Goal: Task Accomplishment & Management: Use online tool/utility

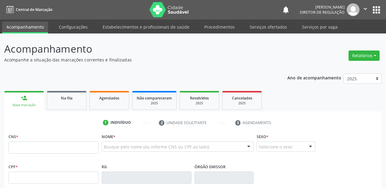
drag, startPoint x: 0, startPoint y: 0, endPoint x: 29, endPoint y: 144, distance: 146.5
click at [29, 144] on input "text" at bounding box center [54, 147] width 90 height 12
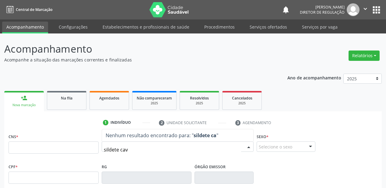
type input "sildete cava"
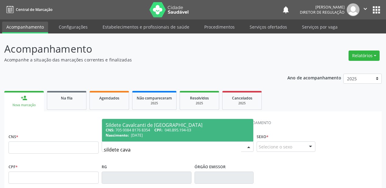
click at [138, 131] on div "CNS: 705 0084 8176 8354 CPF: 040.895.194-03" at bounding box center [178, 129] width 144 height 5
type input "705 0084 8176 8354"
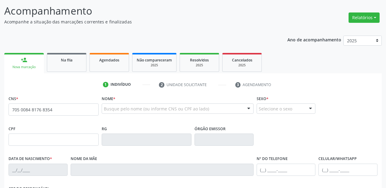
scroll to position [73, 0]
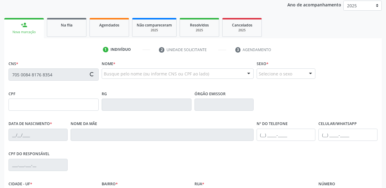
type input "040.895.194-03"
type input "30/08/1972"
type input "Maria do Socorro Cavalcanti"
type input "(87) 98804-9044"
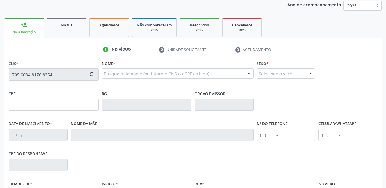
type input "755.310.204-06"
type input "75"
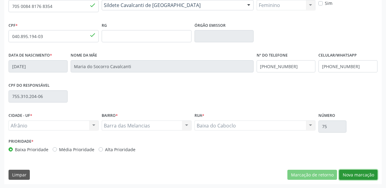
click at [364, 173] on button "Nova marcação" at bounding box center [358, 175] width 38 height 10
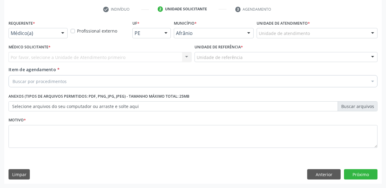
scroll to position [113, 0]
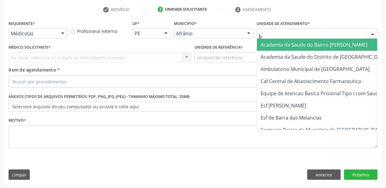
type input "ba"
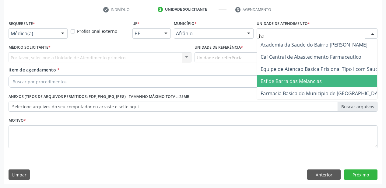
click at [278, 78] on span "Esf de Barra das Melancias" at bounding box center [290, 81] width 61 height 7
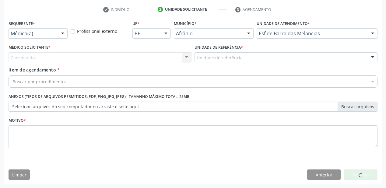
click at [177, 56] on div "Carregando... Nenhum resultado encontrado para: " " Não há nenhuma opção para s…" at bounding box center [100, 57] width 183 height 10
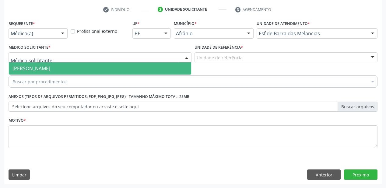
click at [172, 57] on div at bounding box center [100, 57] width 183 height 10
click at [89, 70] on span "Raiza Alapenha Brito Serafim" at bounding box center [100, 68] width 182 height 12
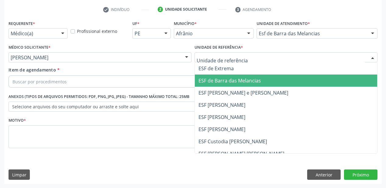
click at [224, 78] on span "ESF de Barra das Melancias" at bounding box center [229, 80] width 62 height 7
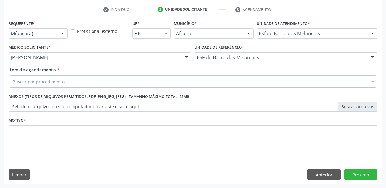
click at [177, 80] on div "Buscar por procedimentos" at bounding box center [193, 81] width 369 height 12
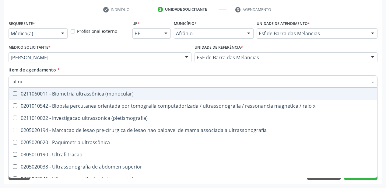
type input "ultras"
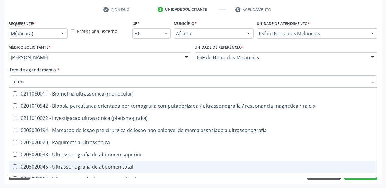
click at [95, 162] on span "0205020046 - Ultrassonografia de abdomen total" at bounding box center [193, 167] width 368 height 12
checkbox total "true"
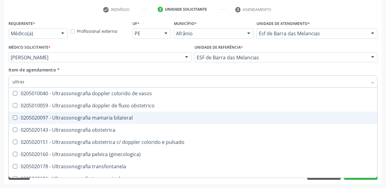
scroll to position [190, 0]
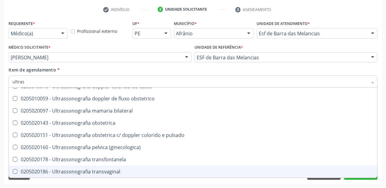
click at [96, 169] on div "0205020186 - Ultrassonografia transvaginal" at bounding box center [192, 171] width 361 height 5
checkbox transvaginal "true"
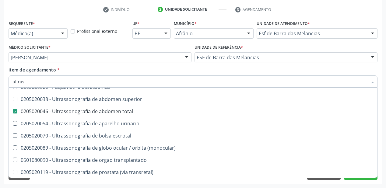
scroll to position [44, 0]
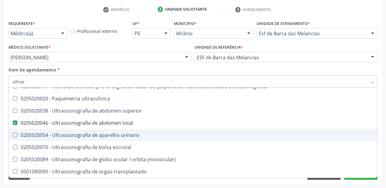
click at [99, 136] on div "0205020054 - Ultrassonografia de aparelho urinario" at bounding box center [192, 135] width 361 height 5
checkbox urinario "true"
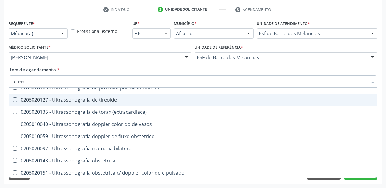
scroll to position [190, 0]
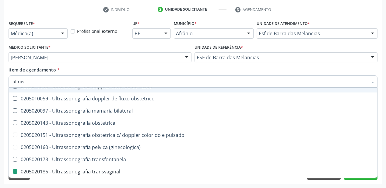
click at [274, 68] on div "Item de agendamento * ultras Desfazer seleção 0211060011 - Biometria ultrassôni…" at bounding box center [193, 76] width 369 height 19
checkbox x "true"
checkbox \(pletismografia\) "true"
checkbox ultrassonografia "true"
checkbox total "false"
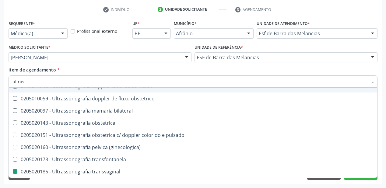
checkbox urinario "false"
checkbox transvaginal "false"
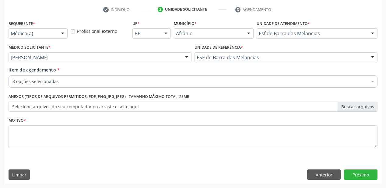
scroll to position [0, 0]
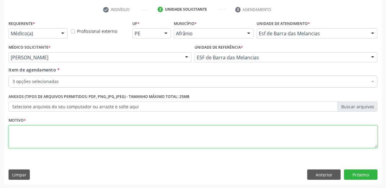
click at [157, 140] on textarea at bounding box center [193, 136] width 369 height 23
type textarea "av"
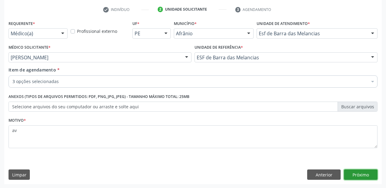
click at [350, 176] on button "Próximo" at bounding box center [360, 174] width 33 height 10
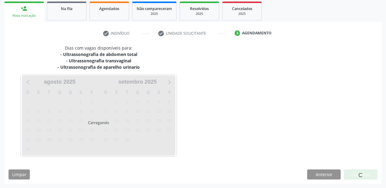
scroll to position [89, 0]
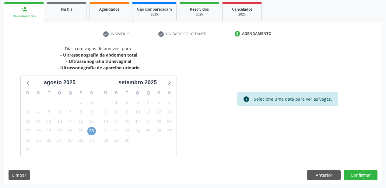
click at [93, 131] on span "23" at bounding box center [91, 131] width 9 height 9
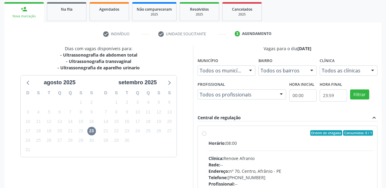
click at [341, 152] on div "Horário: 08:00 Clínica: Renove Afranio Rede: -- Endereço: nº 70, Centro, Afrâni…" at bounding box center [290, 182] width 164 height 84
click at [206, 136] on input "Ordem de chegada Consumidos: 0 / 1 Horário: 08:00 Clínica: Renove Afranio Rede:…" at bounding box center [204, 132] width 4 height 5
radio input "true"
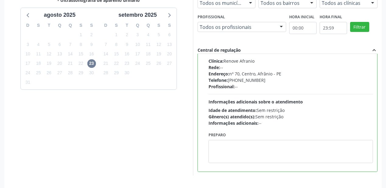
scroll to position [175, 0]
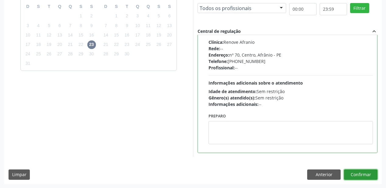
click at [355, 178] on button "Confirmar" at bounding box center [360, 174] width 33 height 10
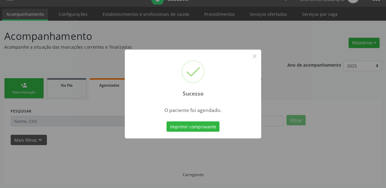
scroll to position [12, 0]
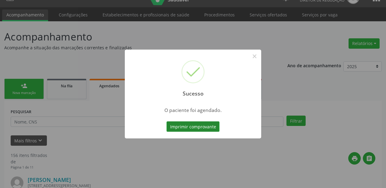
click at [206, 123] on button "Imprimir comprovante" at bounding box center [192, 126] width 53 height 10
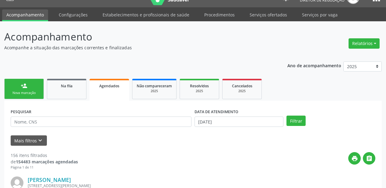
click at [265, 46] on p "Acompanhe a situação das marcações correntes e finalizadas" at bounding box center [136, 47] width 264 height 6
click at [32, 89] on link "person_add Nova marcação" at bounding box center [24, 89] width 40 height 20
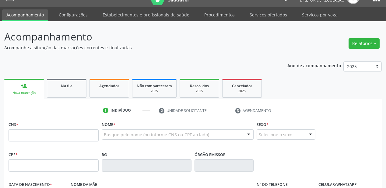
drag, startPoint x: 36, startPoint y: 141, endPoint x: 37, endPoint y: 137, distance: 4.6
click at [37, 140] on fieldset "CNS *" at bounding box center [54, 133] width 90 height 26
click at [37, 137] on input "text" at bounding box center [54, 135] width 90 height 12
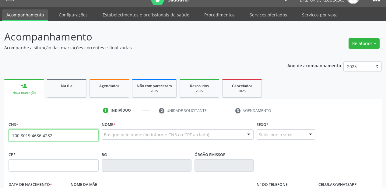
type input "700 8019 4686 4282"
type input "704.562.114-03"
type input "20/05/1979"
type input "Petronila dos Santos Nunes"
type input "(87) 98117-4669"
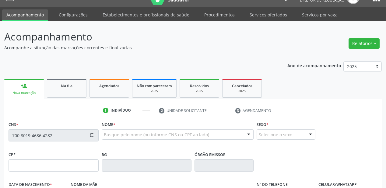
type input "(87) 98117-4669"
type input "083.789.594-49"
type input "S/N"
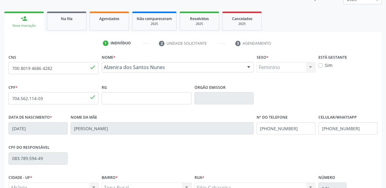
scroll to position [68, 0]
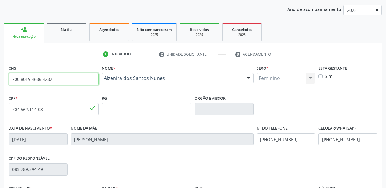
click at [57, 79] on input "700 8019 4686 4282" at bounding box center [54, 79] width 90 height 12
click at [137, 70] on div "Nome * Alzenira dos Santos Nunes Alzenira dos Santos Nunes CNS: 700 8019 4686 4…" at bounding box center [178, 76] width 152 height 24
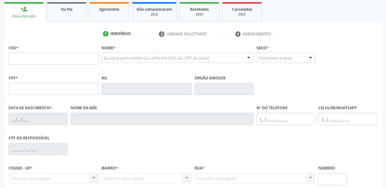
scroll to position [64, 0]
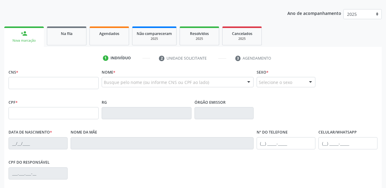
click at [38, 83] on input "text" at bounding box center [54, 83] width 90 height 12
type input "702 0003 9863 2686"
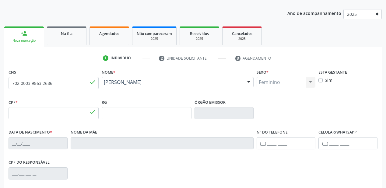
type input "000.468.164-96"
type input "[DATE]"
type input "Kenia Conceicao Damasceno"
type input "[PHONE_NUMBER]"
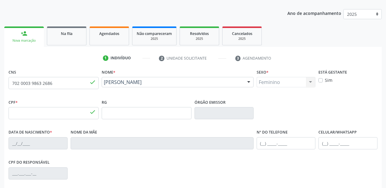
type input "117.692.874-00"
type input "S/N"
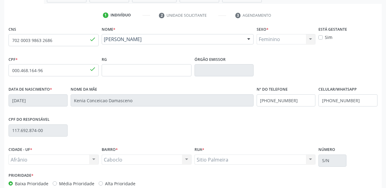
scroll to position [141, 0]
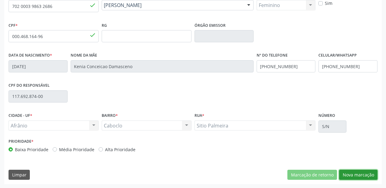
click at [351, 172] on button "Nova marcação" at bounding box center [358, 175] width 38 height 10
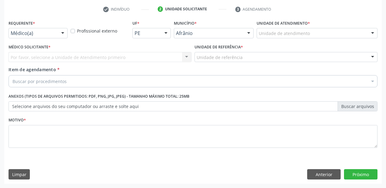
scroll to position [113, 0]
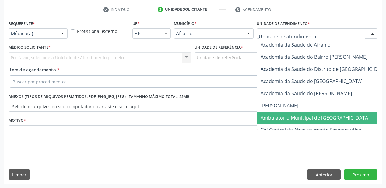
click at [267, 114] on span "Ambulatorio Municipal de [GEOGRAPHIC_DATA]" at bounding box center [314, 117] width 109 height 7
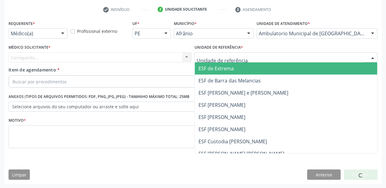
click at [207, 52] on div at bounding box center [285, 57] width 183 height 10
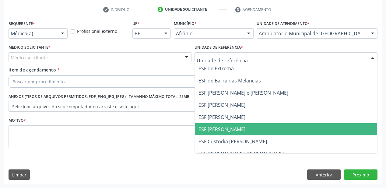
drag, startPoint x: 209, startPoint y: 131, endPoint x: 155, endPoint y: 105, distance: 59.7
click at [204, 127] on span "ESF [PERSON_NAME]" at bounding box center [221, 129] width 47 height 7
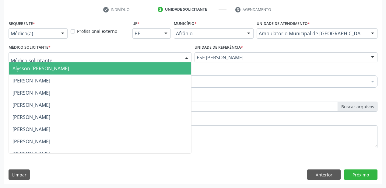
click at [46, 55] on div at bounding box center [100, 57] width 183 height 10
click at [43, 67] on span "Alysson [PERSON_NAME]" at bounding box center [40, 68] width 57 height 7
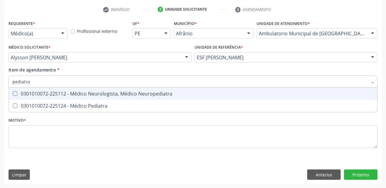
type input "pediatra"
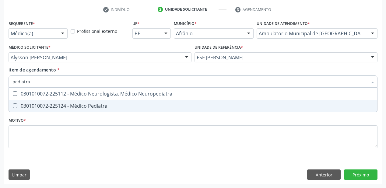
click at [99, 110] on span "0301010072-225124 - Médico Pediatra" at bounding box center [193, 106] width 368 height 12
checkbox Pediatra "true"
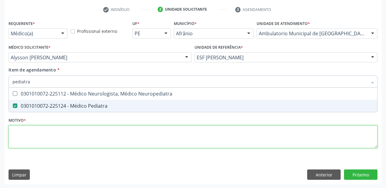
click at [39, 130] on div "Requerente * Médico(a) Médico(a) Enfermeiro(a) Paciente Nenhum resultado encont…" at bounding box center [193, 88] width 369 height 138
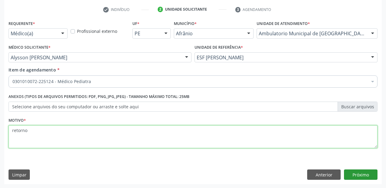
type textarea "retorno"
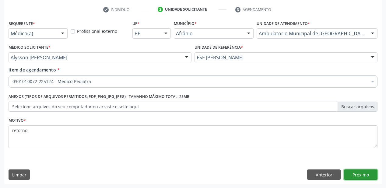
click at [353, 174] on button "Próximo" at bounding box center [360, 174] width 33 height 10
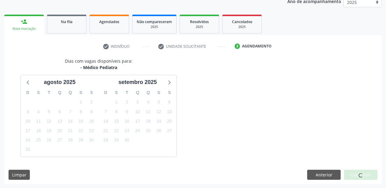
scroll to position [94, 0]
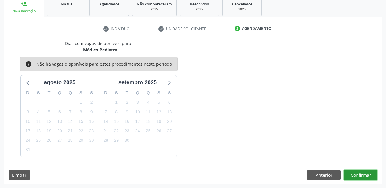
click at [354, 177] on button "Confirmar" at bounding box center [360, 175] width 33 height 10
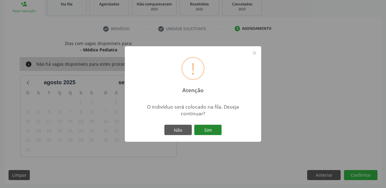
click at [203, 125] on button "Sim" at bounding box center [207, 130] width 27 height 10
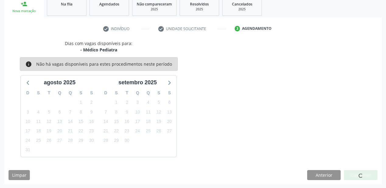
scroll to position [12, 0]
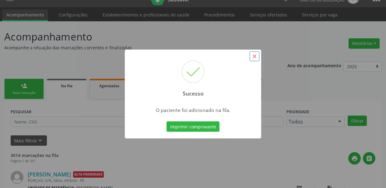
click at [253, 55] on button "×" at bounding box center [254, 56] width 10 height 10
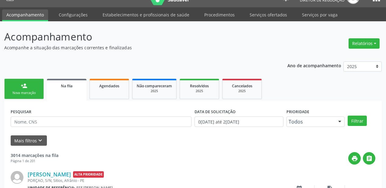
click at [26, 89] on div "person_add" at bounding box center [24, 85] width 7 height 7
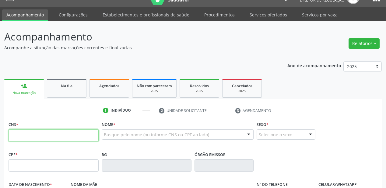
click at [50, 134] on input "text" at bounding box center [54, 135] width 90 height 12
type input "7"
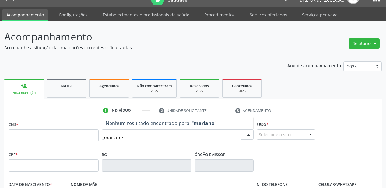
type input "marian"
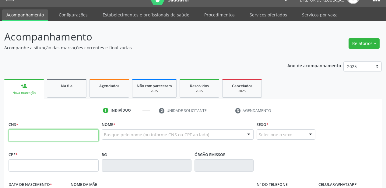
scroll to position [0, 0]
click at [50, 134] on input "text" at bounding box center [54, 135] width 90 height 12
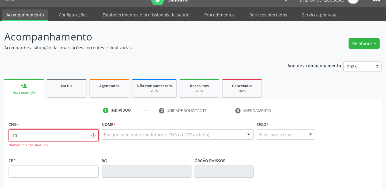
type input "7"
click at [58, 135] on input "705 0082 4772 1250" at bounding box center [54, 135] width 90 height 12
type input "7"
type input "705 0082 4723 1250"
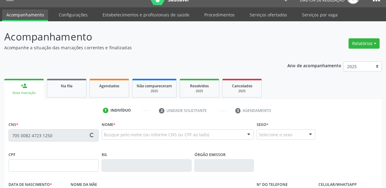
type input "557.925.704-00"
type input "12/01/1949"
type input "Maria Senhorinha de Macedo"
type input "(87) 98816-7398"
type input "457.440.334-91"
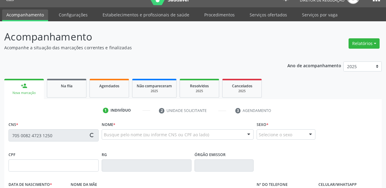
type input "6"
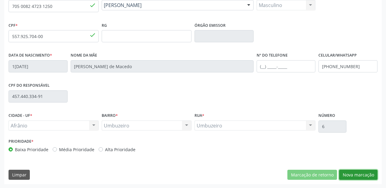
click at [354, 175] on button "Nova marcação" at bounding box center [358, 175] width 38 height 10
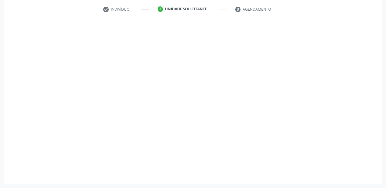
scroll to position [113, 0]
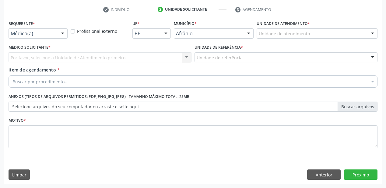
drag, startPoint x: 266, startPoint y: 31, endPoint x: 268, endPoint y: 53, distance: 21.5
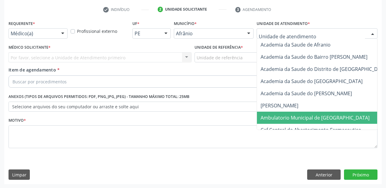
drag, startPoint x: 268, startPoint y: 116, endPoint x: 231, endPoint y: 89, distance: 45.4
click at [266, 115] on span "Ambulatorio Municipal de [GEOGRAPHIC_DATA]" at bounding box center [314, 117] width 109 height 7
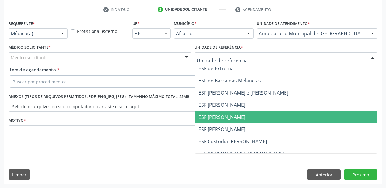
click at [217, 115] on span "ESF [PERSON_NAME]" at bounding box center [221, 117] width 47 height 7
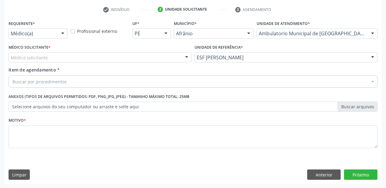
drag, startPoint x: 44, startPoint y: 59, endPoint x: 41, endPoint y: 68, distance: 8.6
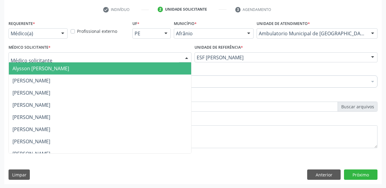
click at [41, 69] on span "Alysson [PERSON_NAME]" at bounding box center [40, 68] width 57 height 7
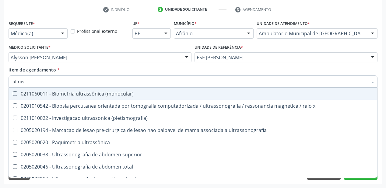
type input "ultrass"
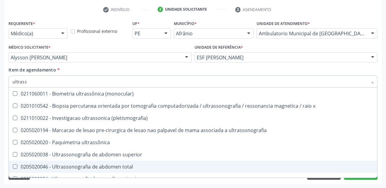
click at [85, 167] on div "0205020046 - Ultrassonografia de abdomen total" at bounding box center [192, 166] width 361 height 5
checkbox total "true"
click at [3, 157] on div "Acompanhamento Acompanhe a situação das marcações correntes e finalizadas Relat…" at bounding box center [193, 54] width 386 height 268
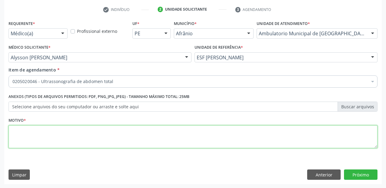
click at [23, 130] on textarea at bounding box center [193, 136] width 369 height 23
type textarea "dor"
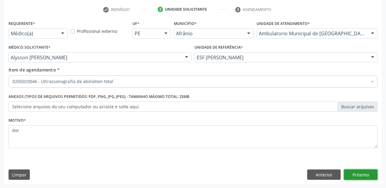
click at [355, 176] on button "Próximo" at bounding box center [360, 174] width 33 height 10
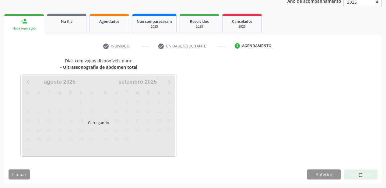
scroll to position [76, 0]
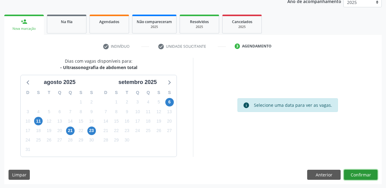
click at [351, 178] on button "Confirmar" at bounding box center [360, 175] width 33 height 10
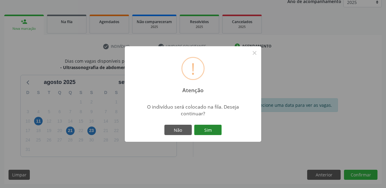
click at [213, 130] on button "Sim" at bounding box center [207, 130] width 27 height 10
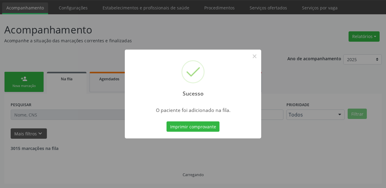
scroll to position [12, 0]
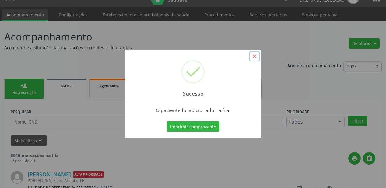
click at [254, 58] on button "×" at bounding box center [254, 56] width 10 height 10
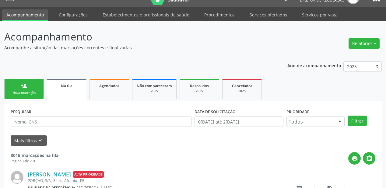
click at [19, 91] on div "Nova marcação" at bounding box center [24, 93] width 30 height 5
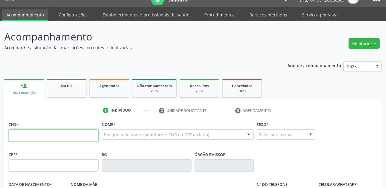
click at [51, 131] on input "text" at bounding box center [54, 135] width 90 height 12
type input "705 0082 4723 1250"
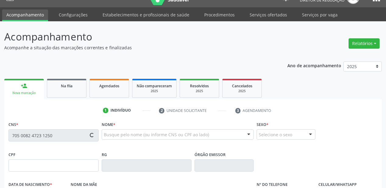
type input "557.925.704-00"
type input "12/01/1949"
type input "Maria Senhorinha de Macedo"
type input "(87) 98816-7398"
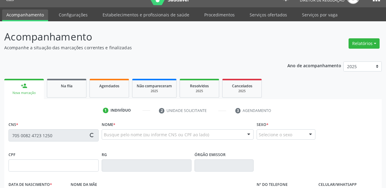
type input "457.440.334-91"
type input "6"
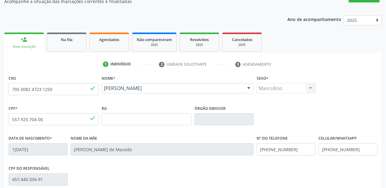
scroll to position [134, 0]
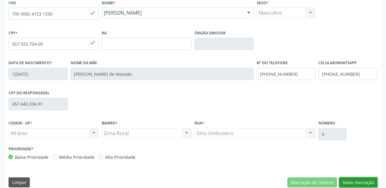
click at [350, 182] on button "Nova marcação" at bounding box center [358, 182] width 38 height 10
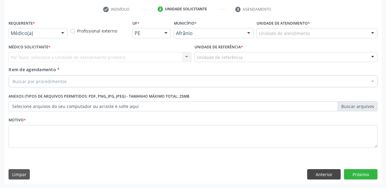
scroll to position [113, 0]
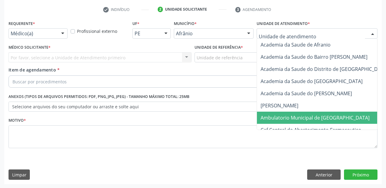
drag, startPoint x: 274, startPoint y: 117, endPoint x: 203, endPoint y: 73, distance: 83.1
click at [273, 117] on span "Ambulatorio Municipal de [GEOGRAPHIC_DATA]" at bounding box center [314, 117] width 109 height 7
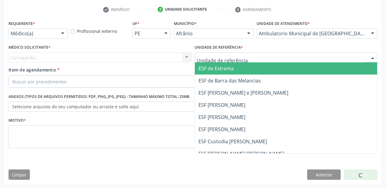
click at [200, 52] on div at bounding box center [285, 57] width 183 height 10
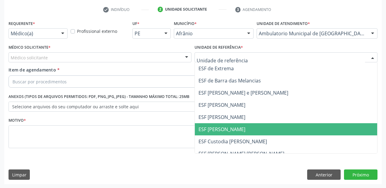
drag, startPoint x: 206, startPoint y: 132, endPoint x: 104, endPoint y: 105, distance: 105.5
click at [204, 133] on span "ESF [PERSON_NAME]" at bounding box center [286, 129] width 182 height 12
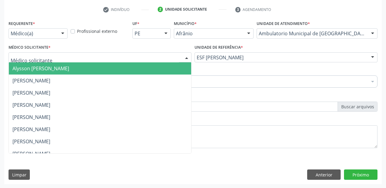
click at [35, 68] on span "Alysson [PERSON_NAME]" at bounding box center [40, 68] width 57 height 7
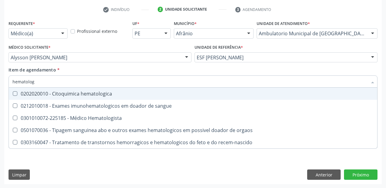
type input "hematolo"
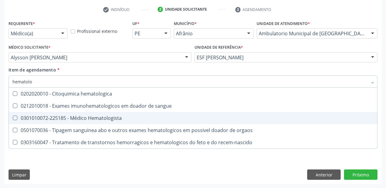
click at [28, 118] on div "0301010072-225185 - Médico Hematologista" at bounding box center [192, 118] width 361 height 5
checkbox Hematologista "true"
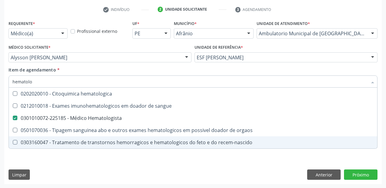
click at [37, 163] on div "Requerente * Médico(a) Médico(a) Enfermeiro(a) Paciente Nenhum resultado encont…" at bounding box center [192, 101] width 377 height 165
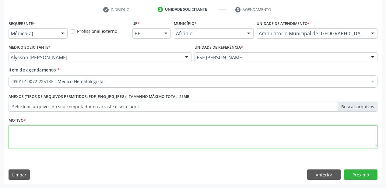
drag, startPoint x: 36, startPoint y: 133, endPoint x: 42, endPoint y: 133, distance: 5.8
click at [38, 134] on textarea at bounding box center [193, 136] width 369 height 23
type textarea "plaquetomia"
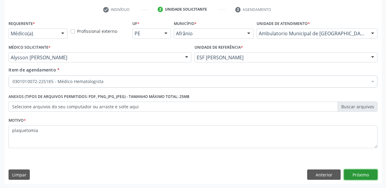
click at [351, 179] on button "Próximo" at bounding box center [360, 174] width 33 height 10
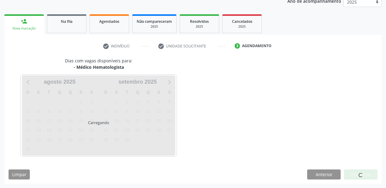
scroll to position [76, 0]
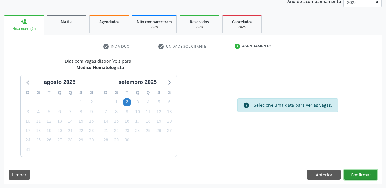
click at [360, 178] on button "Confirmar" at bounding box center [360, 175] width 33 height 10
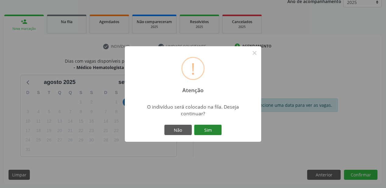
click at [216, 132] on button "Sim" at bounding box center [207, 130] width 27 height 10
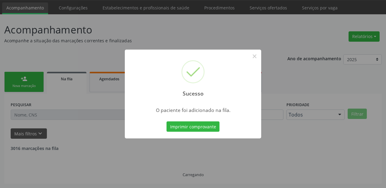
scroll to position [12, 0]
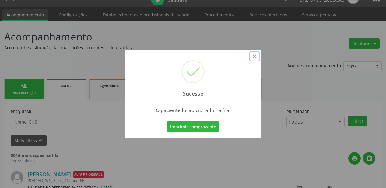
drag, startPoint x: 254, startPoint y: 56, endPoint x: 30, endPoint y: 42, distance: 224.6
click at [254, 55] on button "×" at bounding box center [254, 56] width 10 height 10
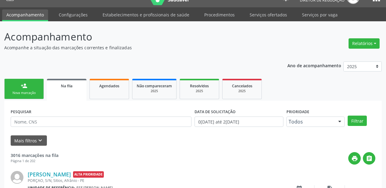
click at [33, 84] on link "person_add Nova marcação" at bounding box center [24, 89] width 40 height 20
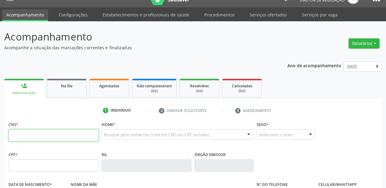
click at [27, 135] on input "text" at bounding box center [54, 135] width 90 height 12
type input "705 0040 9874 2050"
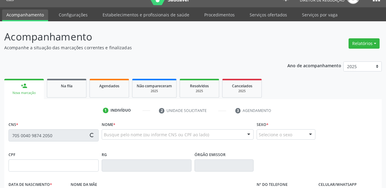
type input "711.716.184-17"
type input "18/07/2002"
type input "Ana Lúcia da Silva"
type input "(87) 98844-6381"
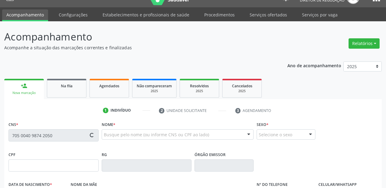
type input "045.257.734-99"
type input "18"
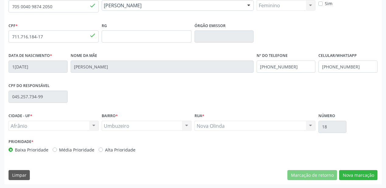
scroll to position [141, 0]
click at [353, 173] on button "Nova marcação" at bounding box center [358, 175] width 38 height 10
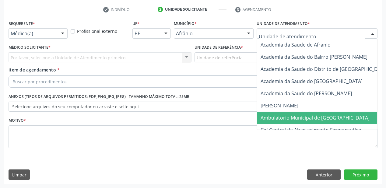
click at [276, 121] on span "Ambulatorio Municipal de [GEOGRAPHIC_DATA]" at bounding box center [331, 118] width 148 height 12
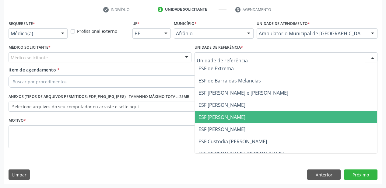
click at [214, 116] on span "ESF [PERSON_NAME]" at bounding box center [221, 117] width 47 height 7
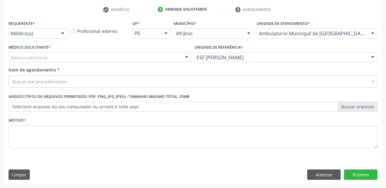
drag, startPoint x: 25, startPoint y: 55, endPoint x: 25, endPoint y: 60, distance: 4.9
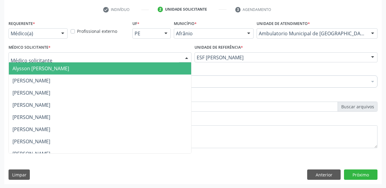
click at [24, 66] on span "Alysson [PERSON_NAME]" at bounding box center [40, 68] width 57 height 7
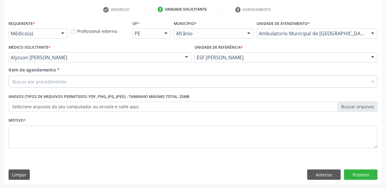
click at [24, 77] on div "Buscar por procedimentos" at bounding box center [193, 81] width 369 height 12
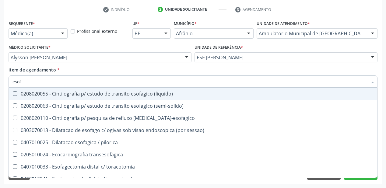
type input "esofa"
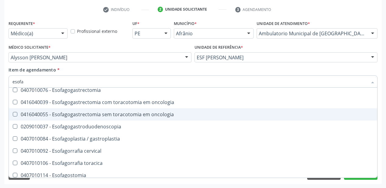
scroll to position [146, 0]
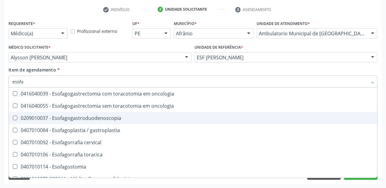
click at [71, 120] on div "0209010037 - Esofagogastroduodenoscopia" at bounding box center [192, 118] width 361 height 5
checkbox Esofagogastroduodenoscopia "true"
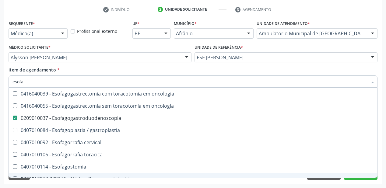
click at [41, 184] on div "Acompanhamento Acompanhe a situação das marcações correntes e finalizadas Relat…" at bounding box center [193, 54] width 386 height 268
checkbox \(semi-solido\) "true"
checkbox Esofagogastroduodenoscopia "false"
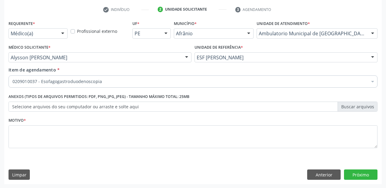
scroll to position [0, 0]
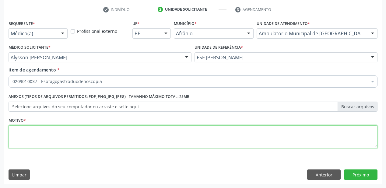
click at [30, 137] on textarea at bounding box center [193, 136] width 369 height 23
type textarea "hpilory"
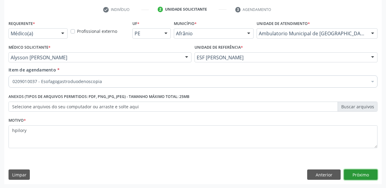
click at [354, 176] on button "Próximo" at bounding box center [360, 174] width 33 height 10
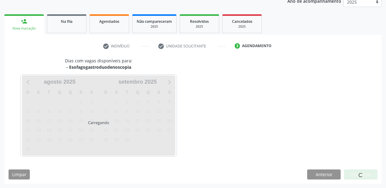
scroll to position [76, 0]
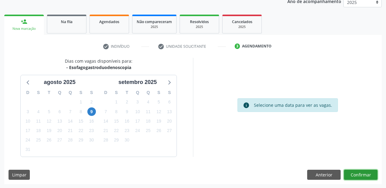
click at [350, 178] on button "Confirmar" at bounding box center [360, 175] width 33 height 10
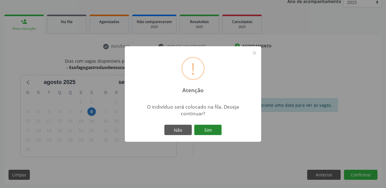
click at [215, 131] on button "Sim" at bounding box center [207, 130] width 27 height 10
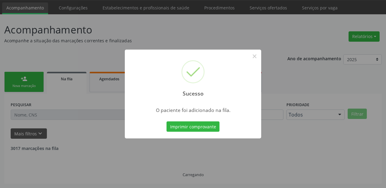
scroll to position [12, 0]
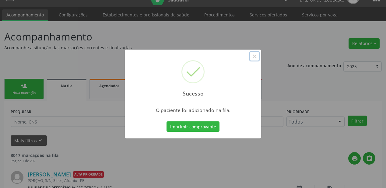
drag, startPoint x: 252, startPoint y: 55, endPoint x: 174, endPoint y: 48, distance: 78.8
click at [251, 55] on button "×" at bounding box center [254, 56] width 10 height 10
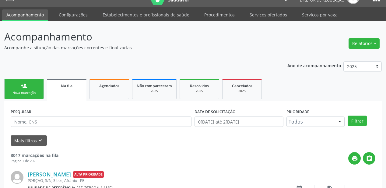
click at [24, 86] on div "person_add" at bounding box center [24, 85] width 7 height 7
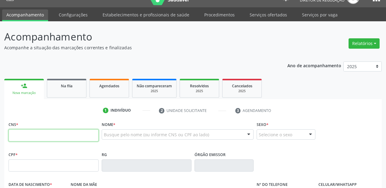
drag, startPoint x: 20, startPoint y: 131, endPoint x: 24, endPoint y: 129, distance: 4.2
click at [20, 131] on input "text" at bounding box center [54, 135] width 90 height 12
type input "709 0068 6729 4519"
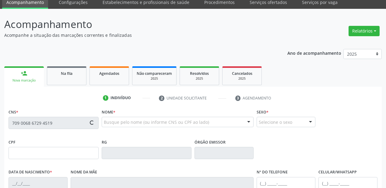
type input "07/08/1982"
type input "Antônia de Macedo Silva"
type input "(87) 99912-6320"
type input "41"
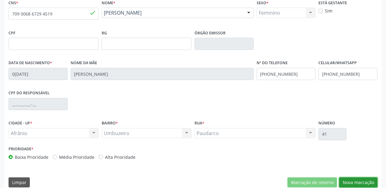
click at [349, 183] on button "Nova marcação" at bounding box center [358, 182] width 38 height 10
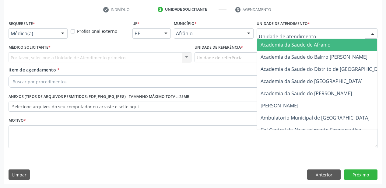
click at [258, 30] on div at bounding box center [316, 33] width 121 height 10
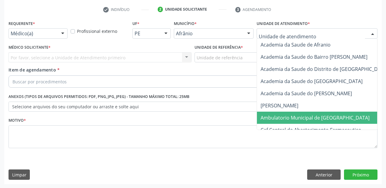
click at [266, 119] on span "Ambulatorio Municipal de [GEOGRAPHIC_DATA]" at bounding box center [314, 117] width 109 height 7
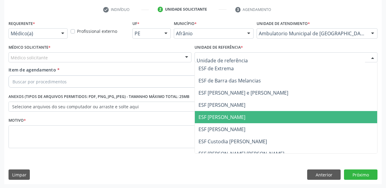
click at [209, 119] on span "ESF [PERSON_NAME]" at bounding box center [221, 117] width 47 height 7
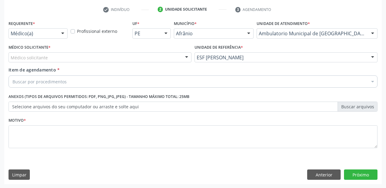
click at [42, 61] on div "Médico solicitante" at bounding box center [100, 57] width 183 height 10
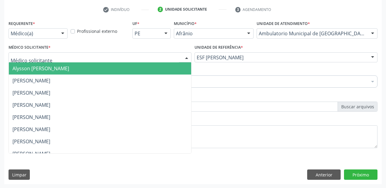
click at [41, 67] on span "Alysson [PERSON_NAME]" at bounding box center [40, 68] width 57 height 7
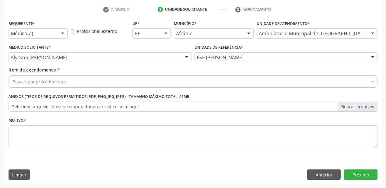
click at [39, 78] on div "Buscar por procedimentos" at bounding box center [193, 81] width 369 height 12
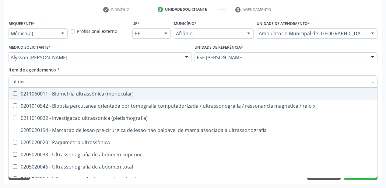
type input "ultrass"
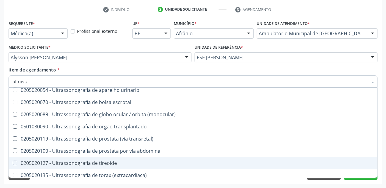
scroll to position [97, 0]
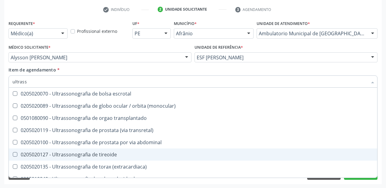
click at [90, 152] on div "0205020127 - Ultrassonografia de tireoide" at bounding box center [192, 154] width 361 height 5
checkbox tireoide "true"
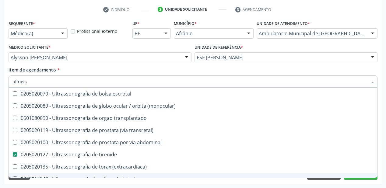
click at [57, 183] on div "Requerente * Médico(a) Médico(a) Enfermeiro(a) Paciente Nenhum resultado encont…" at bounding box center [192, 101] width 377 height 165
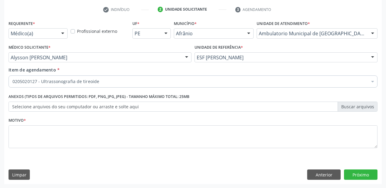
scroll to position [0, 0]
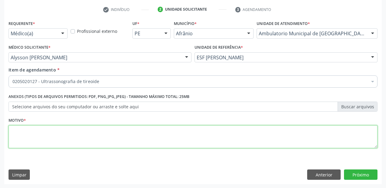
click at [35, 135] on textarea at bounding box center [193, 136] width 369 height 23
type textarea "antitpo"
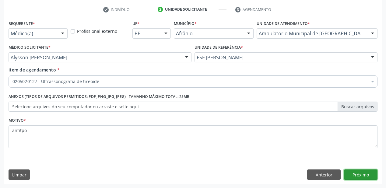
click at [353, 176] on button "Próximo" at bounding box center [360, 174] width 33 height 10
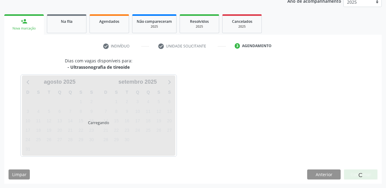
scroll to position [76, 0]
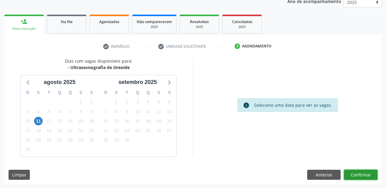
click at [353, 174] on button "Confirmar" at bounding box center [360, 175] width 33 height 10
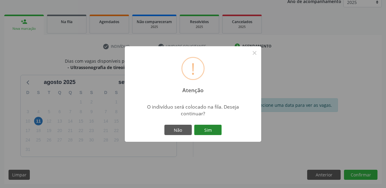
click at [217, 129] on button "Sim" at bounding box center [207, 130] width 27 height 10
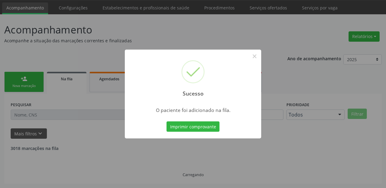
scroll to position [12, 0]
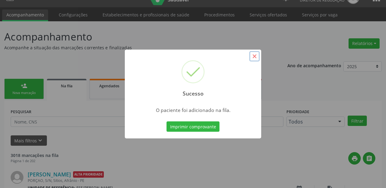
click at [253, 57] on button "×" at bounding box center [254, 56] width 10 height 10
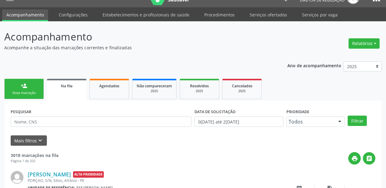
click at [23, 89] on link "person_add Nova marcação" at bounding box center [24, 89] width 40 height 20
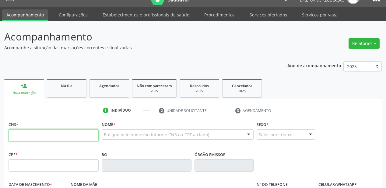
click at [21, 134] on input "text" at bounding box center [54, 135] width 90 height 12
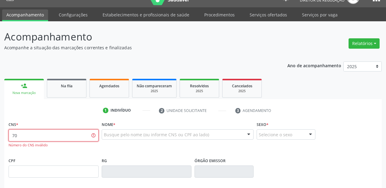
type input "7"
type input "708 4013 2859 2770"
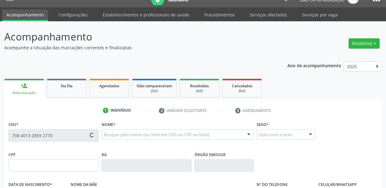
type input "11/05/2023"
type input "Cicera Damiana de Sousa"
type input "S/N"
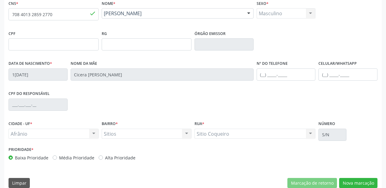
scroll to position [134, 0]
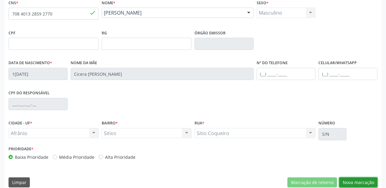
click at [351, 183] on button "Nova marcação" at bounding box center [358, 182] width 38 height 10
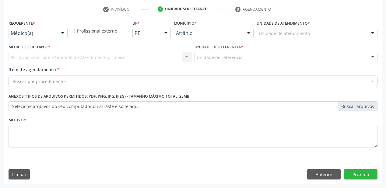
scroll to position [113, 0]
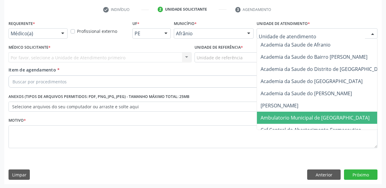
click at [263, 117] on span "Ambulatorio Municipal de [GEOGRAPHIC_DATA]" at bounding box center [314, 117] width 109 height 7
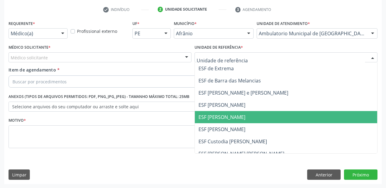
click at [216, 119] on span "ESF [PERSON_NAME]" at bounding box center [221, 117] width 47 height 7
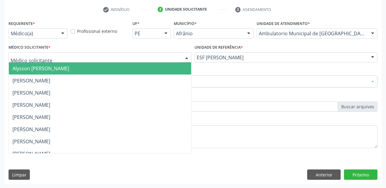
click at [29, 68] on span "Alysson [PERSON_NAME]" at bounding box center [40, 68] width 57 height 7
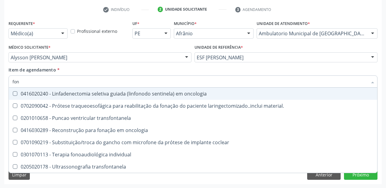
type input "fono"
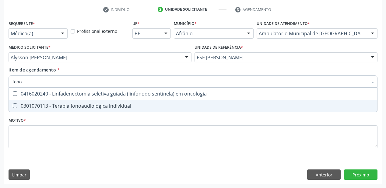
click at [24, 107] on div "0301070113 - Terapia fonoaudiológica individual" at bounding box center [192, 105] width 361 height 5
checkbox individual "true"
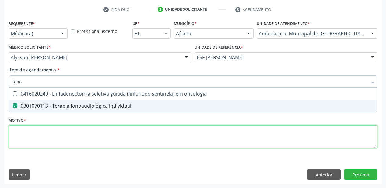
click at [22, 134] on div "Requerente * Médico(a) Médico(a) Enfermeiro(a) Paciente Nenhum resultado encont…" at bounding box center [193, 88] width 369 height 138
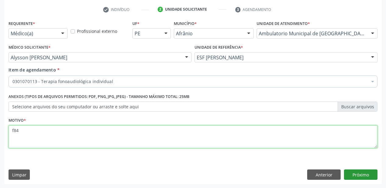
type textarea "f84"
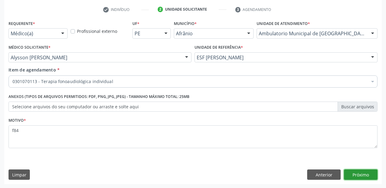
click at [355, 171] on button "Próximo" at bounding box center [360, 174] width 33 height 10
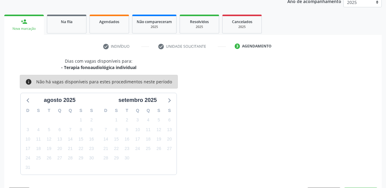
scroll to position [94, 0]
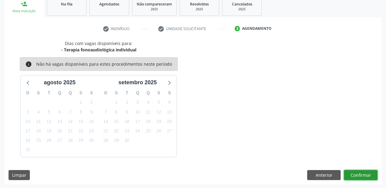
click at [359, 174] on button "Confirmar" at bounding box center [360, 175] width 33 height 10
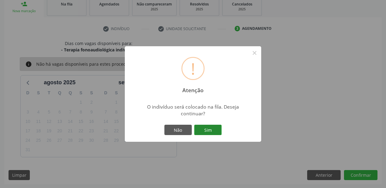
click at [215, 132] on button "Sim" at bounding box center [207, 130] width 27 height 10
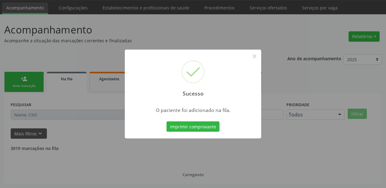
scroll to position [12, 0]
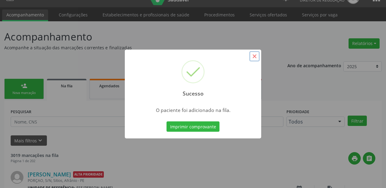
click at [254, 56] on button "×" at bounding box center [254, 56] width 10 height 10
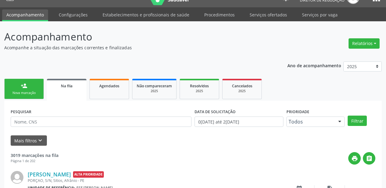
click at [34, 89] on link "person_add Nova marcação" at bounding box center [24, 89] width 40 height 20
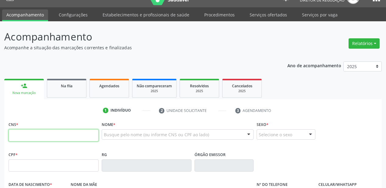
drag, startPoint x: 65, startPoint y: 132, endPoint x: 62, endPoint y: 129, distance: 4.7
click at [64, 130] on input "text" at bounding box center [54, 135] width 90 height 12
type input "700 3064 6910 0440"
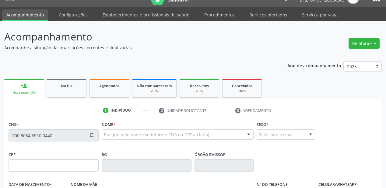
type input "045.257.734-99"
type input "15/11/1971"
type input "Maria Madalena da Silva"
type input "(87) 98844-6381"
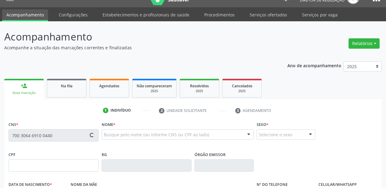
type input "18"
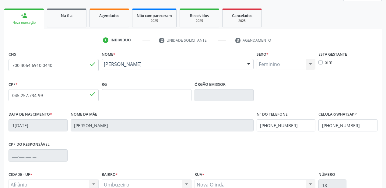
scroll to position [141, 0]
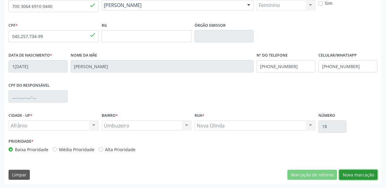
click at [349, 176] on button "Nova marcação" at bounding box center [358, 175] width 38 height 10
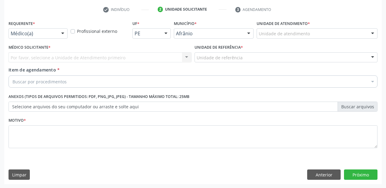
drag, startPoint x: 270, startPoint y: 32, endPoint x: 270, endPoint y: 57, distance: 24.9
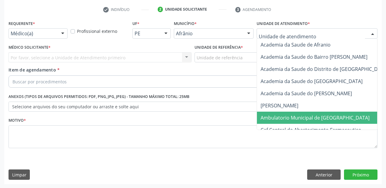
drag, startPoint x: 270, startPoint y: 118, endPoint x: 237, endPoint y: 83, distance: 48.2
click at [270, 117] on span "Ambulatorio Municipal de [GEOGRAPHIC_DATA]" at bounding box center [314, 117] width 109 height 7
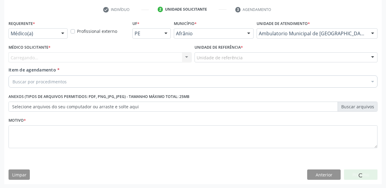
drag, startPoint x: 218, startPoint y: 60, endPoint x: 218, endPoint y: 64, distance: 4.0
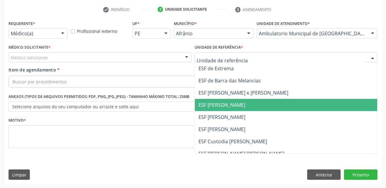
click at [218, 108] on span "ESF [PERSON_NAME]" at bounding box center [286, 105] width 182 height 12
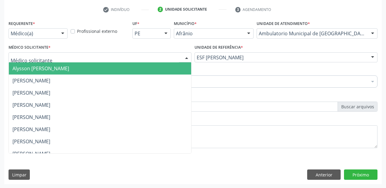
drag, startPoint x: 21, startPoint y: 57, endPoint x: 21, endPoint y: 66, distance: 8.8
click at [21, 67] on span "Alysson [PERSON_NAME]" at bounding box center [40, 68] width 57 height 7
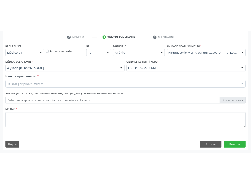
scroll to position [148, 0]
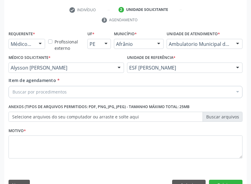
click at [226, 1] on div "check Indivíduo 2 Unidade solicitante 3 Agendamento CNS 700 3064 6910 0440 done…" at bounding box center [125, 96] width 242 height 196
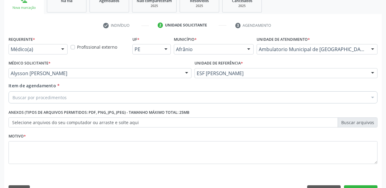
scroll to position [89, 0]
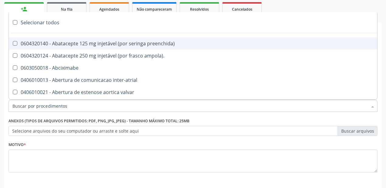
click at [27, 107] on input "Item de agendamento *" at bounding box center [189, 106] width 355 height 12
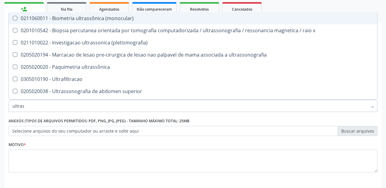
type input "ultrass"
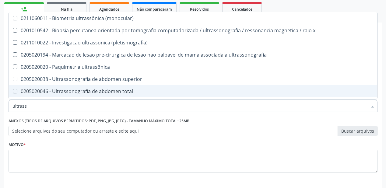
click at [54, 89] on div "0205020046 - Ultrassonografia de abdomen total" at bounding box center [192, 91] width 361 height 5
checkbox total "true"
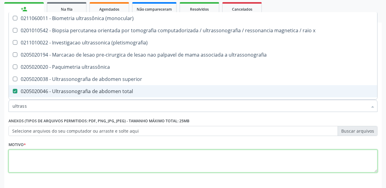
click at [34, 162] on textarea at bounding box center [193, 161] width 369 height 23
checkbox x "true"
checkbox total "false"
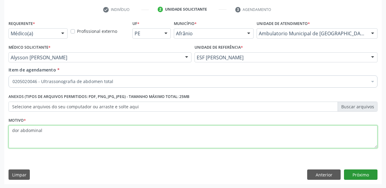
type textarea "dor abdominal"
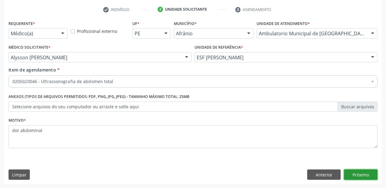
click at [356, 175] on button "Próximo" at bounding box center [360, 174] width 33 height 10
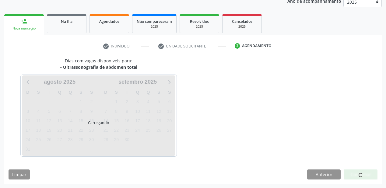
scroll to position [76, 0]
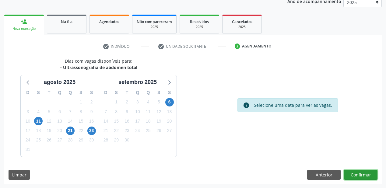
click at [361, 173] on button "Confirmar" at bounding box center [360, 175] width 33 height 10
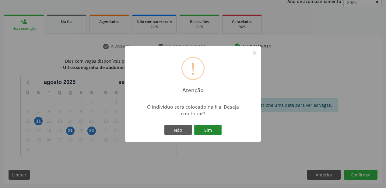
click at [208, 128] on button "Sim" at bounding box center [207, 130] width 27 height 10
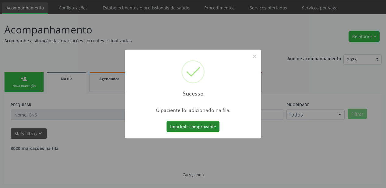
scroll to position [12, 0]
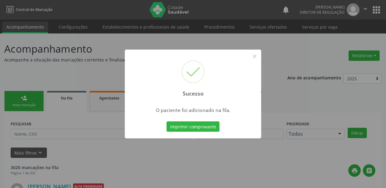
scroll to position [12, 0]
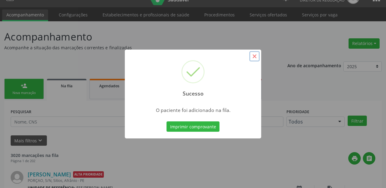
click at [254, 56] on button "×" at bounding box center [254, 56] width 10 height 10
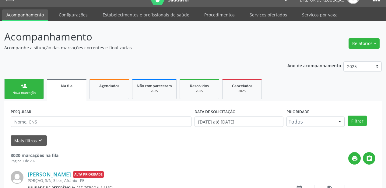
click at [29, 91] on div "Nova marcação" at bounding box center [24, 93] width 30 height 5
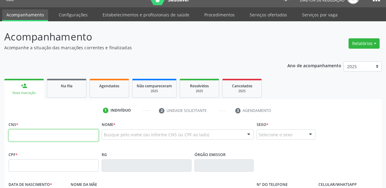
click at [33, 136] on input "text" at bounding box center [54, 135] width 90 height 12
type input "700 3064 6910 0440"
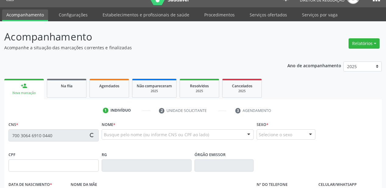
type input "045.257.734-99"
type input "15/11/1971"
type input "Maria Madalena da Silva"
type input "(87) 98844-6381"
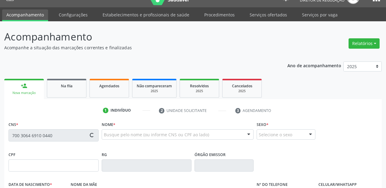
type input "18"
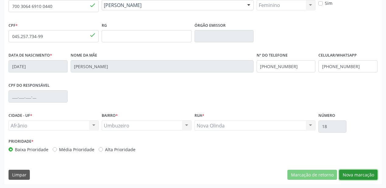
drag, startPoint x: 355, startPoint y: 176, endPoint x: 316, endPoint y: 169, distance: 39.7
click at [354, 176] on button "Nova marcação" at bounding box center [358, 175] width 38 height 10
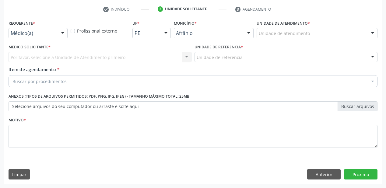
scroll to position [113, 0]
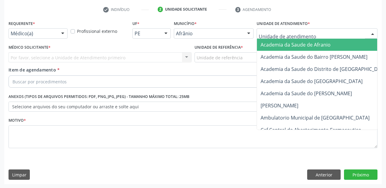
drag, startPoint x: 269, startPoint y: 33, endPoint x: 264, endPoint y: 53, distance: 21.3
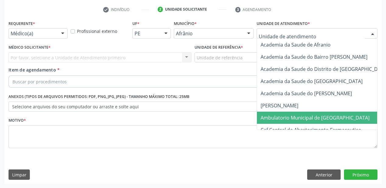
click at [264, 116] on span "Ambulatorio Municipal de [GEOGRAPHIC_DATA]" at bounding box center [314, 117] width 109 height 7
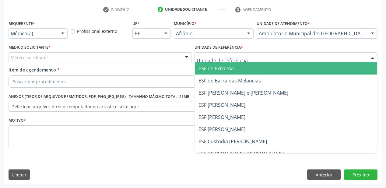
drag, startPoint x: 209, startPoint y: 58, endPoint x: 209, endPoint y: 90, distance: 31.6
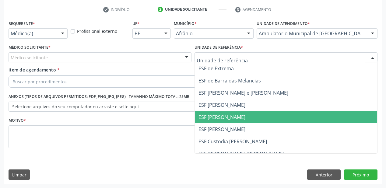
click at [214, 116] on span "ESF [PERSON_NAME]" at bounding box center [221, 117] width 47 height 7
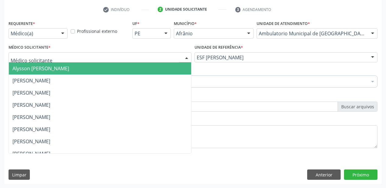
click at [41, 61] on div at bounding box center [100, 57] width 183 height 10
click at [41, 68] on span "Alysson [PERSON_NAME]" at bounding box center [40, 68] width 57 height 7
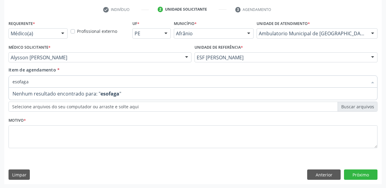
type input "esofag"
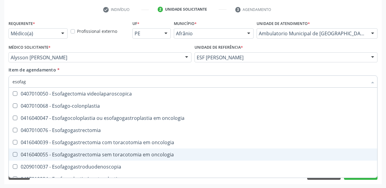
scroll to position [122, 0]
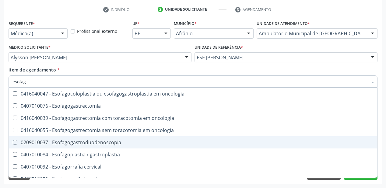
click at [74, 145] on div "0209010037 - Esofagogastroduodenoscopia" at bounding box center [192, 142] width 361 height 5
checkbox Esofagogastroduodenoscopia "true"
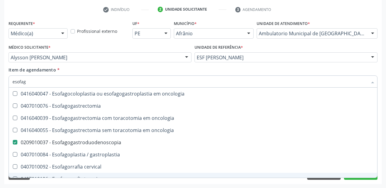
checkbox \(semi-solido\) "true"
checkbox Esofagogastroduodenoscopia "false"
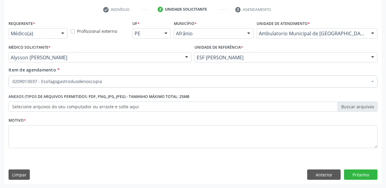
scroll to position [0, 0]
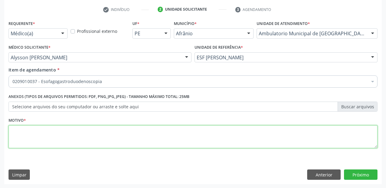
click at [28, 135] on textarea at bounding box center [193, 136] width 369 height 23
type textarea "gastrite v"
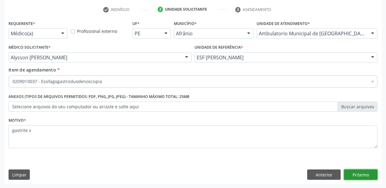
click at [357, 176] on button "Próximo" at bounding box center [360, 174] width 33 height 10
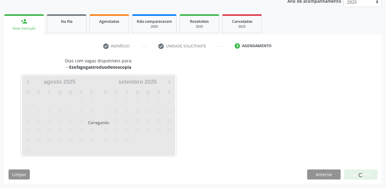
scroll to position [76, 0]
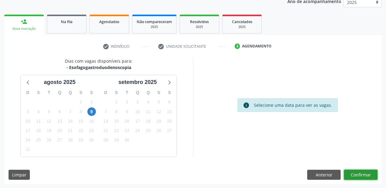
click at [358, 175] on button "Confirmar" at bounding box center [360, 175] width 33 height 10
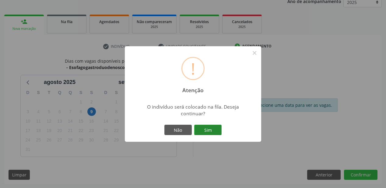
click at [209, 131] on button "Sim" at bounding box center [207, 130] width 27 height 10
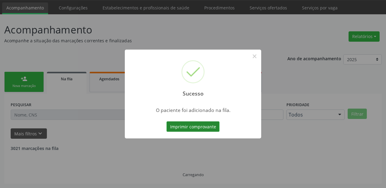
scroll to position [12, 0]
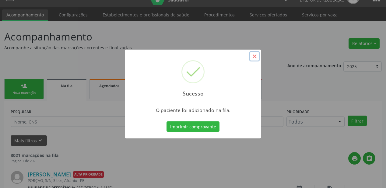
click at [256, 58] on button "×" at bounding box center [254, 56] width 10 height 10
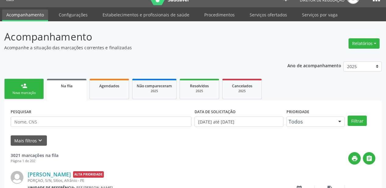
click at [30, 86] on link "person_add Nova marcação" at bounding box center [24, 89] width 40 height 20
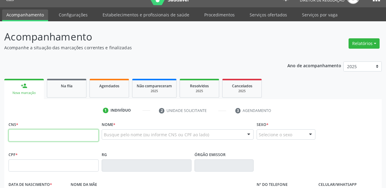
click at [29, 136] on input "text" at bounding box center [54, 135] width 90 height 12
type input "700 0060 6164 2401"
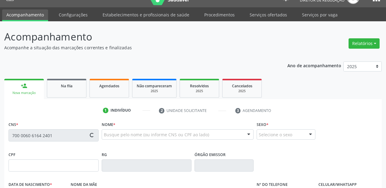
type input "169.302.154-49"
type input "04/11/1949"
type input "Carminha Coelho de Macedo"
type input "(87) 98847-9162"
type input "946.108.194-49"
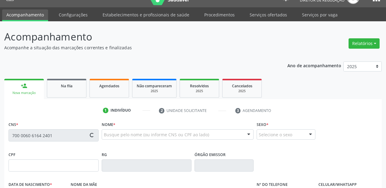
type input "13"
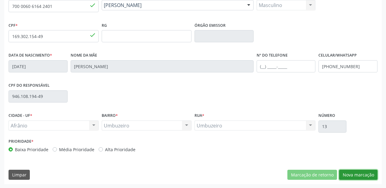
click at [356, 176] on button "Nova marcação" at bounding box center [358, 175] width 38 height 10
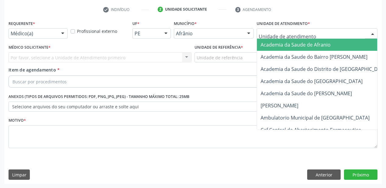
drag, startPoint x: 259, startPoint y: 31, endPoint x: 271, endPoint y: 75, distance: 45.0
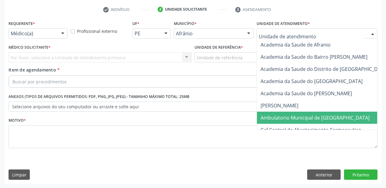
click at [276, 116] on span "Ambulatorio Municipal de [GEOGRAPHIC_DATA]" at bounding box center [314, 117] width 109 height 7
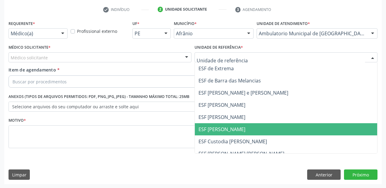
click at [215, 125] on span "ESF [PERSON_NAME]" at bounding box center [286, 129] width 182 height 12
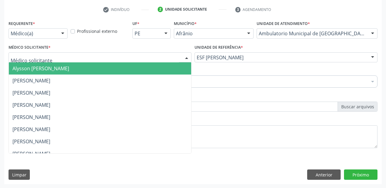
click at [37, 73] on span "Alysson [PERSON_NAME]" at bounding box center [100, 68] width 182 height 12
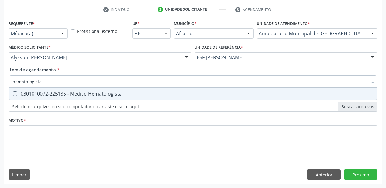
type input "hematologista"
click at [82, 92] on div "0301010072-225185 - Médico Hematologista" at bounding box center [192, 93] width 361 height 5
checkbox Hematologista "true"
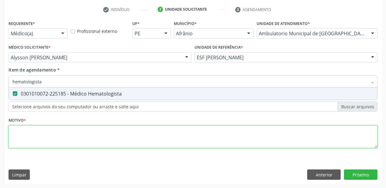
click at [58, 134] on div "Requerente * Médico(a) Médico(a) Enfermeiro(a) Paciente Nenhum resultado encont…" at bounding box center [193, 88] width 369 height 138
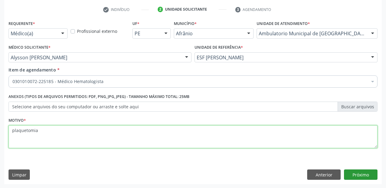
type textarea "plaquetomia"
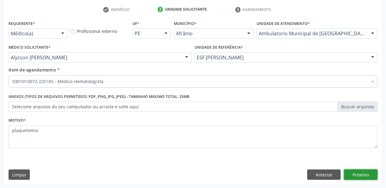
click at [348, 172] on button "Próximo" at bounding box center [360, 174] width 33 height 10
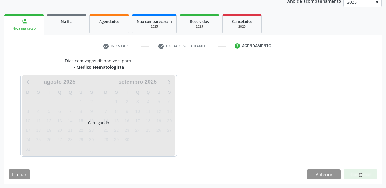
scroll to position [76, 0]
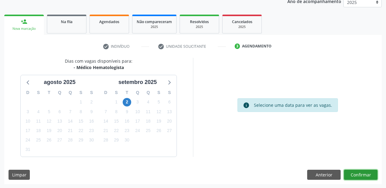
click at [349, 174] on button "Confirmar" at bounding box center [360, 175] width 33 height 10
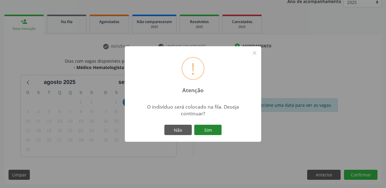
click at [211, 129] on button "Sim" at bounding box center [207, 130] width 27 height 10
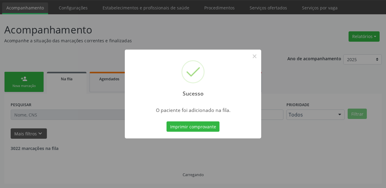
scroll to position [12, 0]
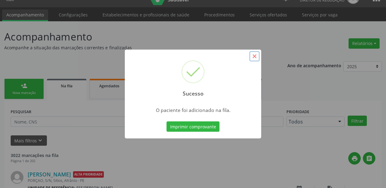
click at [253, 57] on button "×" at bounding box center [254, 56] width 10 height 10
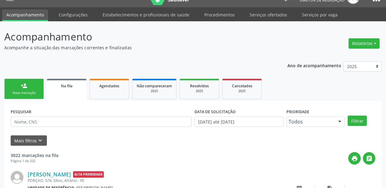
click at [17, 91] on div "Nova marcação" at bounding box center [24, 93] width 30 height 5
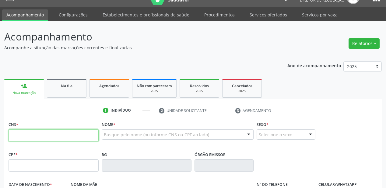
click at [27, 130] on input "text" at bounding box center [54, 135] width 90 height 12
type input "703 4082 8645 7515"
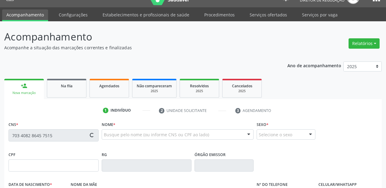
type input "557.926.854-87"
type input "11/11/1950"
type input "Izabel de Sousa Luz"
type input "(87) 98824-1774"
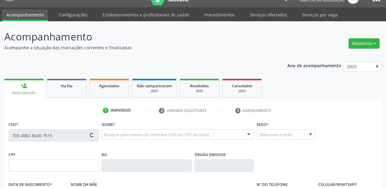
type input "52"
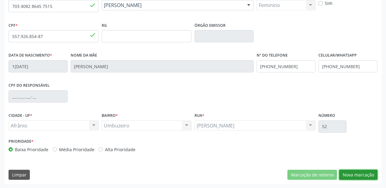
drag, startPoint x: 349, startPoint y: 174, endPoint x: 329, endPoint y: 169, distance: 20.8
click at [349, 174] on button "Nova marcação" at bounding box center [358, 175] width 38 height 10
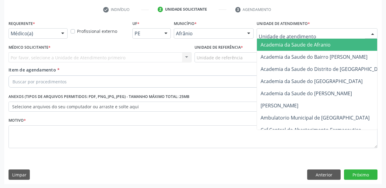
drag, startPoint x: 267, startPoint y: 33, endPoint x: 274, endPoint y: 84, distance: 51.5
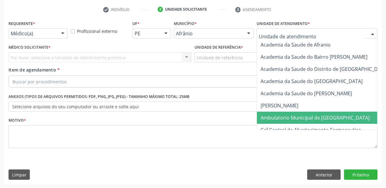
click at [278, 116] on span "Ambulatorio Municipal de [GEOGRAPHIC_DATA]" at bounding box center [314, 117] width 109 height 7
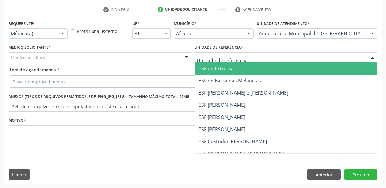
type input "b"
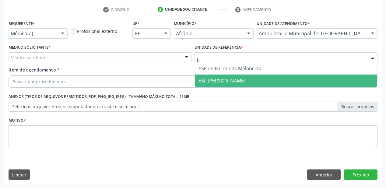
drag, startPoint x: 220, startPoint y: 82, endPoint x: 35, endPoint y: 44, distance: 188.4
click at [219, 81] on span "ESF [PERSON_NAME]" at bounding box center [221, 80] width 47 height 7
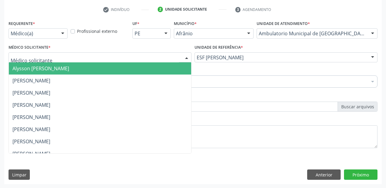
click at [23, 73] on span "Alysson [PERSON_NAME]" at bounding box center [100, 68] width 182 height 12
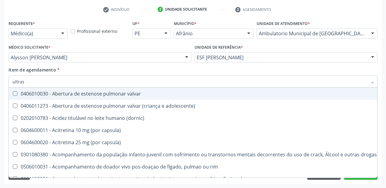
type input "ultrass"
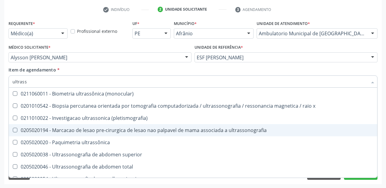
scroll to position [24, 0]
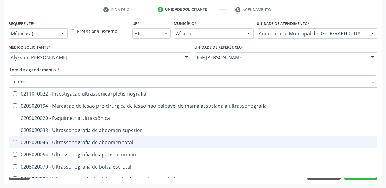
click at [48, 141] on div "0205020046 - Ultrassonografia de abdomen total" at bounding box center [192, 142] width 361 height 5
checkbox total "true"
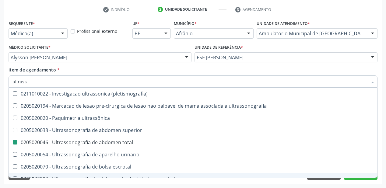
click at [40, 182] on div "Requerente * Médico(a) Médico(a) Enfermeiro(a) Paciente Nenhum resultado encont…" at bounding box center [192, 101] width 377 height 165
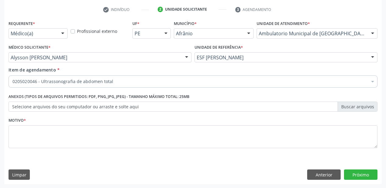
scroll to position [0, 0]
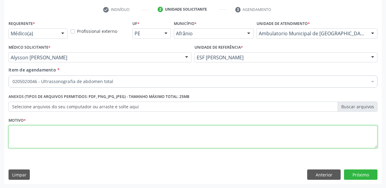
click at [31, 133] on textarea at bounding box center [193, 136] width 369 height 23
type textarea "nefrolitiase"
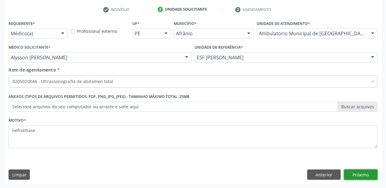
click at [347, 172] on button "Próximo" at bounding box center [360, 174] width 33 height 10
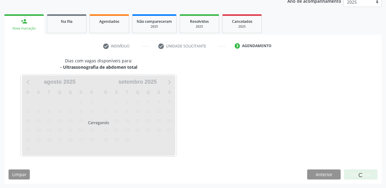
scroll to position [76, 0]
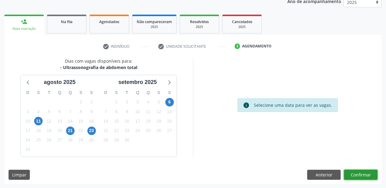
click at [362, 176] on button "Confirmar" at bounding box center [360, 175] width 33 height 10
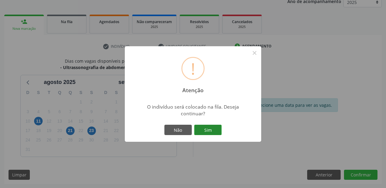
click at [209, 130] on button "Sim" at bounding box center [207, 130] width 27 height 10
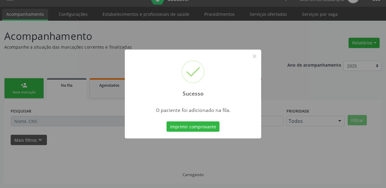
scroll to position [12, 0]
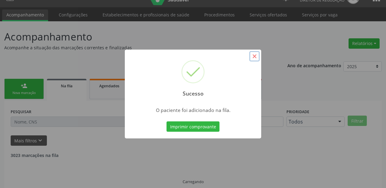
click at [251, 56] on button "×" at bounding box center [254, 56] width 10 height 10
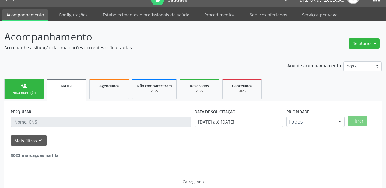
click at [27, 87] on link "person_add Nova marcação" at bounding box center [24, 89] width 40 height 20
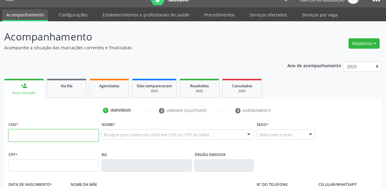
click at [25, 134] on input "text" at bounding box center [54, 135] width 90 height 12
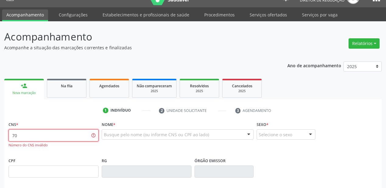
type input "7"
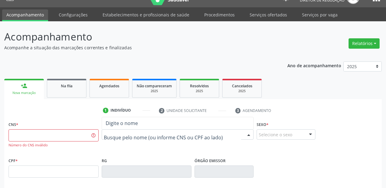
type input "n"
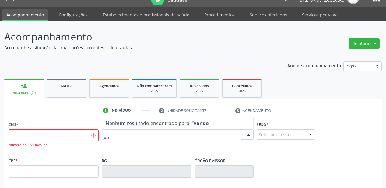
type input "v"
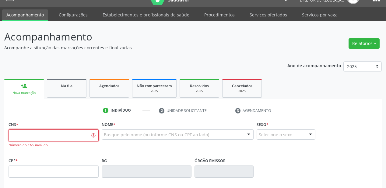
click at [32, 137] on input "text" at bounding box center [54, 135] width 90 height 12
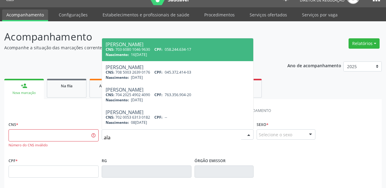
type input "alae"
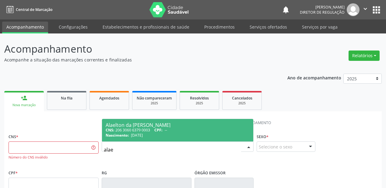
scroll to position [24, 0]
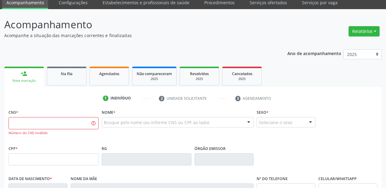
click at [61, 102] on ul "1 Indivíduo 2 Unidade solicitante 3 Agendamento" at bounding box center [192, 98] width 377 height 10
click at [51, 125] on input "text" at bounding box center [54, 123] width 90 height 12
type input "700 5033 4472 2050"
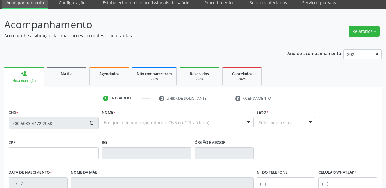
type input "116.898.514-57"
type input "22/07/1996"
type input "Leidia Maria Pereira"
type input "(87) 98831-8416"
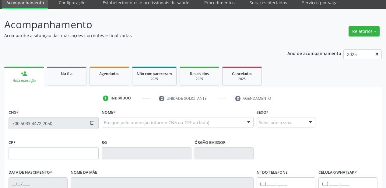
type input "063.225.334-79"
type input "64"
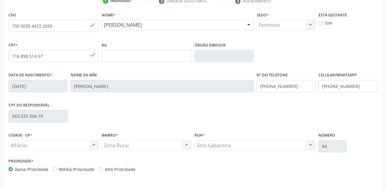
scroll to position [141, 0]
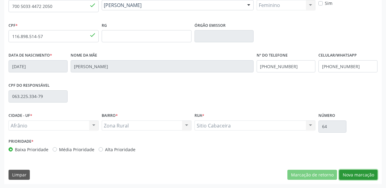
click at [346, 174] on button "Nova marcação" at bounding box center [358, 175] width 38 height 10
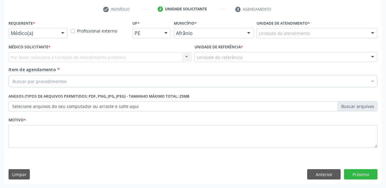
scroll to position [113, 0]
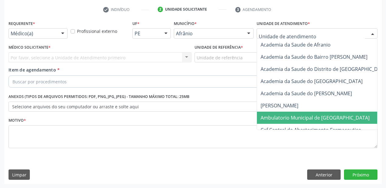
click at [274, 114] on span "Ambulatorio Municipal de [GEOGRAPHIC_DATA]" at bounding box center [314, 117] width 109 height 7
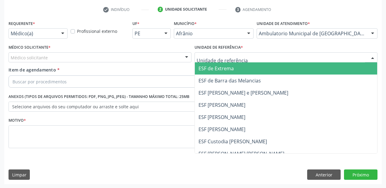
drag, startPoint x: 206, startPoint y: 58, endPoint x: 206, endPoint y: 92, distance: 34.1
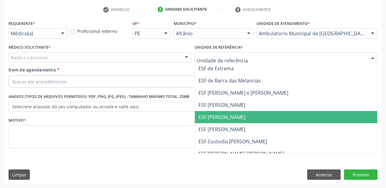
click at [210, 114] on span "ESF [PERSON_NAME]" at bounding box center [221, 117] width 47 height 7
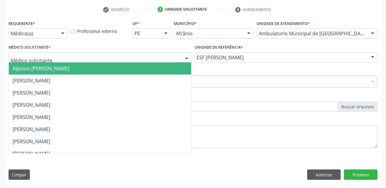
drag, startPoint x: 29, startPoint y: 58, endPoint x: 28, endPoint y: 70, distance: 11.3
click at [28, 70] on span "Alysson [PERSON_NAME]" at bounding box center [40, 68] width 57 height 7
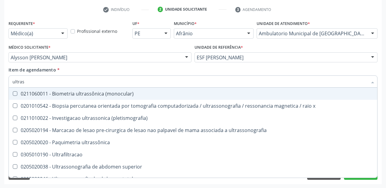
type input "ultrass"
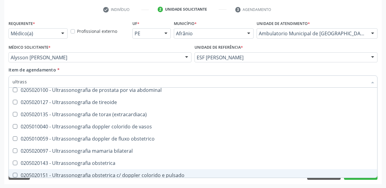
scroll to position [141, 0]
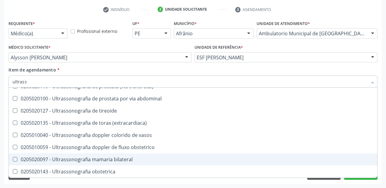
click at [95, 157] on div "0205020097 - Ultrassonografia mamaria bilateral" at bounding box center [192, 159] width 361 height 5
checkbox bilateral "true"
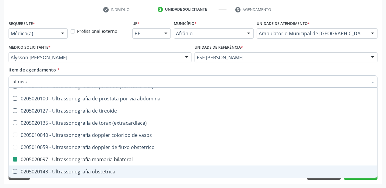
click at [47, 183] on div "Requerente * Médico(a) Médico(a) Enfermeiro(a) Paciente Nenhum resultado encont…" at bounding box center [192, 101] width 377 height 165
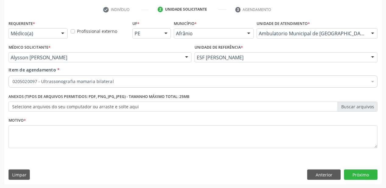
scroll to position [0, 0]
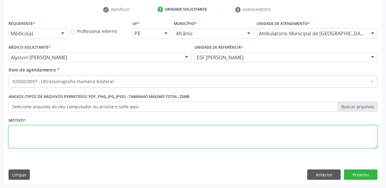
click at [32, 133] on textarea at bounding box center [193, 136] width 369 height 23
type textarea "u"
type textarea "mastite cronica"
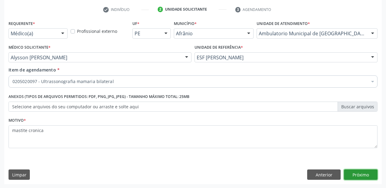
click at [351, 174] on button "Próximo" at bounding box center [360, 174] width 33 height 10
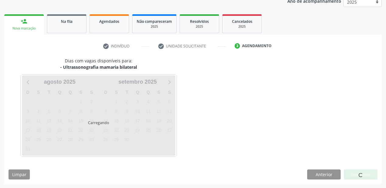
scroll to position [76, 0]
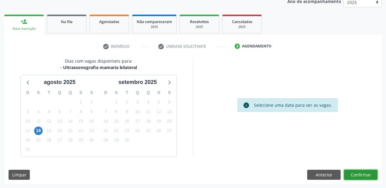
click at [356, 174] on button "Confirmar" at bounding box center [360, 175] width 33 height 10
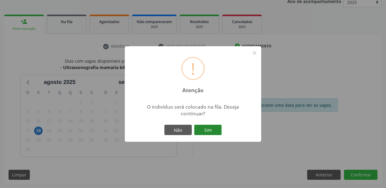
click at [208, 130] on button "Sim" at bounding box center [207, 130] width 27 height 10
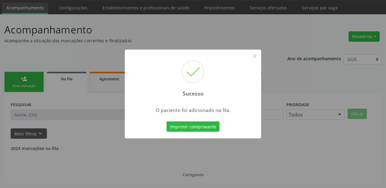
scroll to position [12, 0]
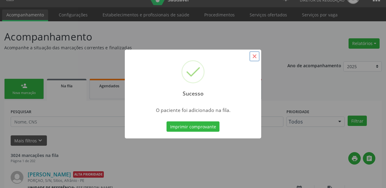
click at [257, 58] on button "×" at bounding box center [254, 56] width 10 height 10
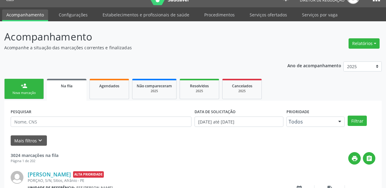
click at [28, 88] on link "person_add Nova marcação" at bounding box center [24, 89] width 40 height 20
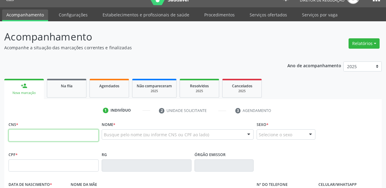
click at [46, 132] on input "text" at bounding box center [54, 135] width 90 height 12
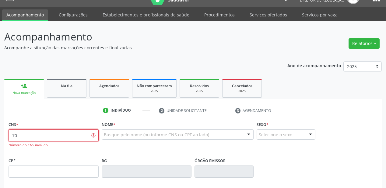
type input "7"
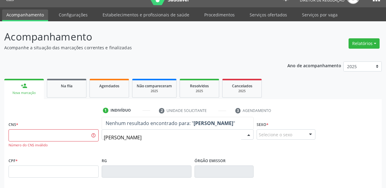
type input "antonia maria dos santos"
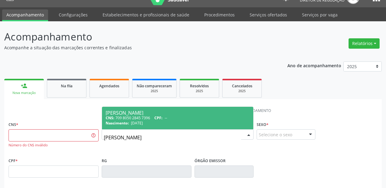
click at [126, 117] on div "CNS: 709 8050 2845 7396 CPF: --" at bounding box center [178, 117] width 144 height 5
type input "709 8050 2845 7396"
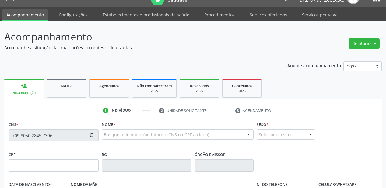
type input "20/01/1975"
type input "Maria de Lourdes dos Santos Silva"
type input "(87) 98822-3142"
type input "S/N"
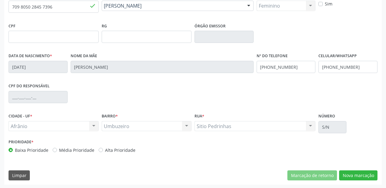
scroll to position [141, 0]
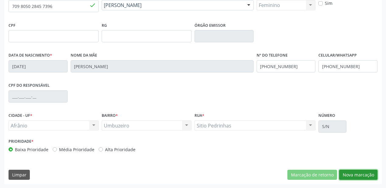
click at [343, 174] on button "Nova marcação" at bounding box center [358, 175] width 38 height 10
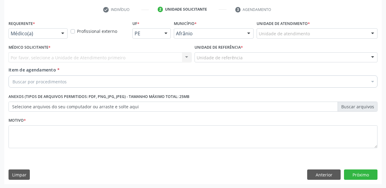
drag, startPoint x: 266, startPoint y: 30, endPoint x: 266, endPoint y: 37, distance: 7.0
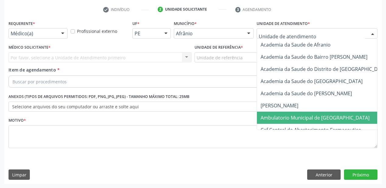
drag, startPoint x: 268, startPoint y: 114, endPoint x: 249, endPoint y: 101, distance: 23.1
click at [267, 113] on span "Ambulatorio Municipal de [GEOGRAPHIC_DATA]" at bounding box center [331, 118] width 148 height 12
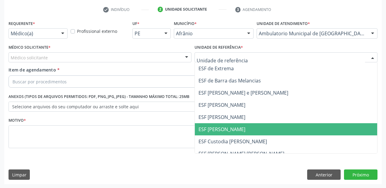
click at [223, 126] on span "ESF [PERSON_NAME]" at bounding box center [221, 129] width 47 height 7
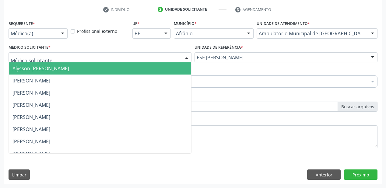
click at [36, 70] on span "Alysson [PERSON_NAME]" at bounding box center [40, 68] width 57 height 7
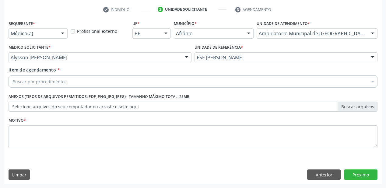
click at [32, 89] on div "Item de agendamento * Buscar por procedimentos Selecionar todos 0604320140 - Ab…" at bounding box center [193, 78] width 372 height 23
click at [35, 86] on div "Buscar por procedimentos" at bounding box center [193, 81] width 369 height 12
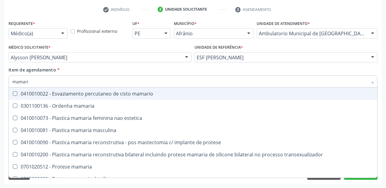
type input "mamaria"
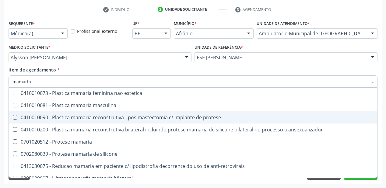
scroll to position [19, 0]
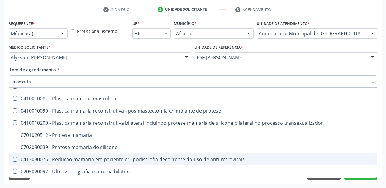
click at [69, 165] on span "0413030075 - Reducao mamaria em paciente c/ lipodistrofia decorrente do uso de …" at bounding box center [193, 159] width 368 height 12
click at [68, 163] on span "0413030075 - Reducao mamaria em paciente c/ lipodistrofia decorrente do uso de …" at bounding box center [193, 159] width 368 height 12
checkbox anti-retrovirais "false"
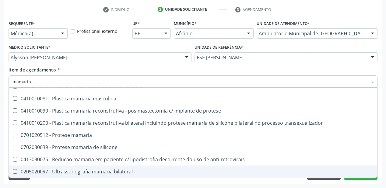
click at [60, 177] on span "0205020097 - Ultrassonografia mamaria bilateral" at bounding box center [193, 171] width 368 height 12
checkbox bilateral "true"
click at [44, 187] on div "Acompanhamento Acompanhe a situação das marcações correntes e finalizadas Relat…" at bounding box center [193, 54] width 386 height 268
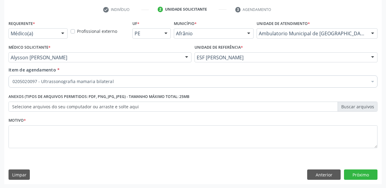
scroll to position [0, 0]
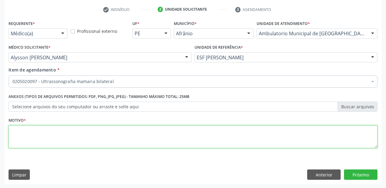
click at [37, 134] on textarea at bounding box center [193, 136] width 369 height 23
type textarea "nodulo ema mama"
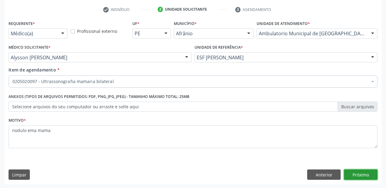
click at [355, 174] on button "Próximo" at bounding box center [360, 174] width 33 height 10
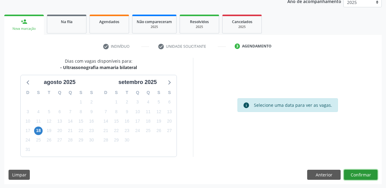
click at [359, 174] on button "Confirmar" at bounding box center [360, 175] width 33 height 10
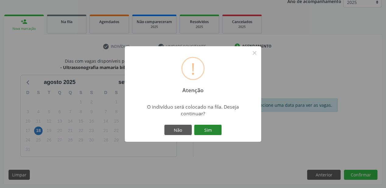
click at [214, 132] on button "Sim" at bounding box center [207, 130] width 27 height 10
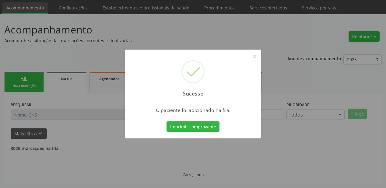
scroll to position [12, 0]
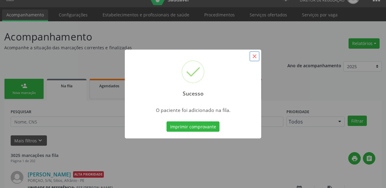
click at [255, 56] on button "×" at bounding box center [254, 56] width 10 height 10
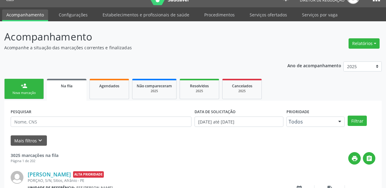
click at [29, 88] on link "person_add Nova marcação" at bounding box center [24, 89] width 40 height 20
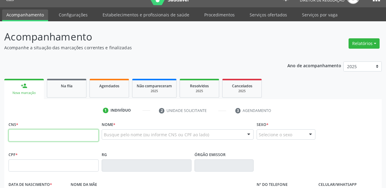
click at [26, 134] on input "text" at bounding box center [54, 135] width 90 height 12
type input "704 0058 8760 7065"
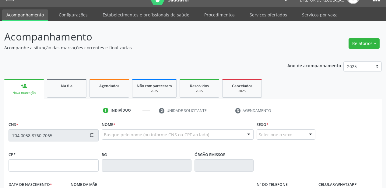
type input "946.105.764-49"
type input "19/08/1971"
type input "Espedeta Emidia da Silva"
type input "(87) 98805-3412"
type input "(87) 98866-1410"
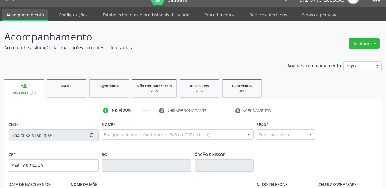
type input "66"
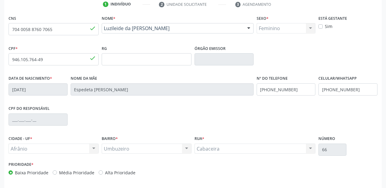
scroll to position [134, 0]
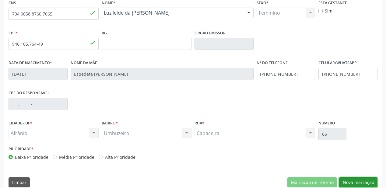
drag, startPoint x: 346, startPoint y: 181, endPoint x: 320, endPoint y: 183, distance: 25.6
click at [346, 180] on button "Nova marcação" at bounding box center [358, 182] width 38 height 10
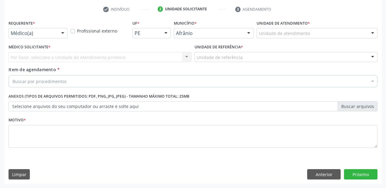
scroll to position [113, 0]
click at [271, 29] on div "Unidade de atendimento" at bounding box center [316, 33] width 121 height 10
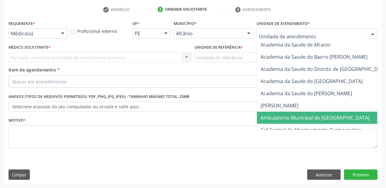
click at [273, 118] on span "Ambulatorio Municipal de [GEOGRAPHIC_DATA]" at bounding box center [314, 117] width 109 height 7
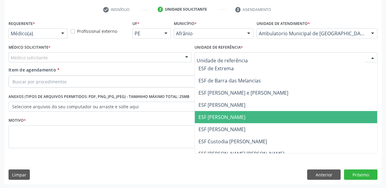
click at [221, 122] on span "ESF [PERSON_NAME]" at bounding box center [286, 117] width 182 height 12
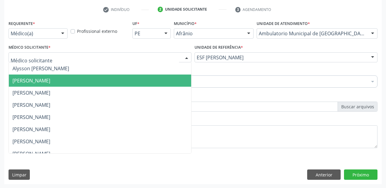
click at [32, 80] on span "[PERSON_NAME]" at bounding box center [31, 80] width 38 height 7
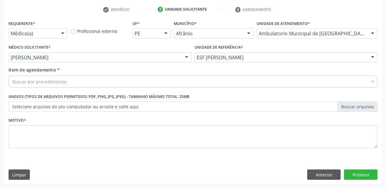
click at [25, 89] on div "Item de agendamento * Buscar por procedimentos Selecionar todos 0604320140 - Ab…" at bounding box center [193, 78] width 372 height 23
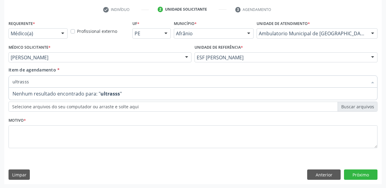
type input "ultrass"
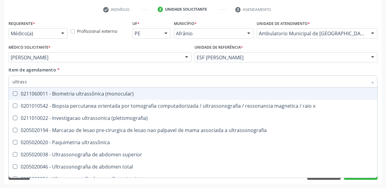
scroll to position [49, 0]
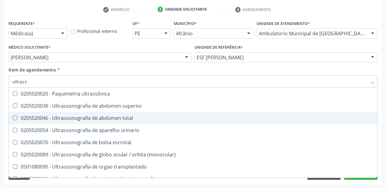
click at [81, 116] on div "0205020046 - Ultrassonografia de abdomen total" at bounding box center [192, 118] width 361 height 5
checkbox total "true"
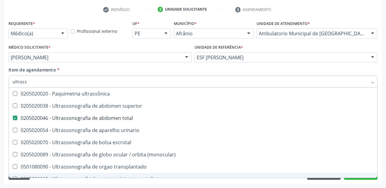
click at [31, 185] on div "Acompanhamento Acompanhe a situação das marcações correntes e finalizadas Relat…" at bounding box center [193, 54] width 386 height 268
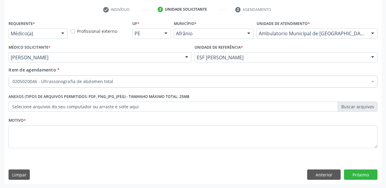
scroll to position [0, 0]
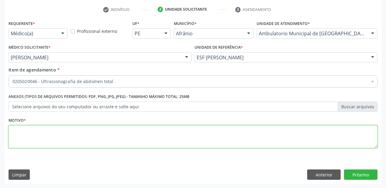
click at [25, 137] on textarea at bounding box center [193, 136] width 369 height 23
type textarea "colitiase"
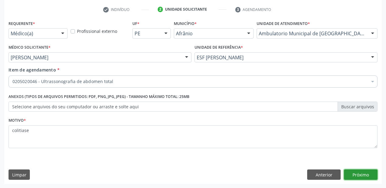
click at [358, 172] on button "Próximo" at bounding box center [360, 174] width 33 height 10
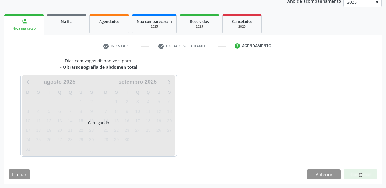
scroll to position [76, 0]
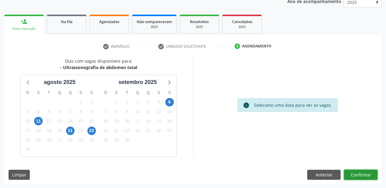
click at [351, 174] on button "Confirmar" at bounding box center [360, 175] width 33 height 10
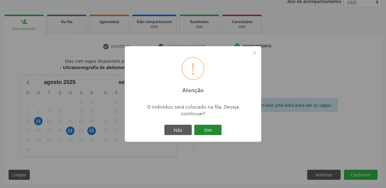
click at [201, 128] on button "Sim" at bounding box center [207, 130] width 27 height 10
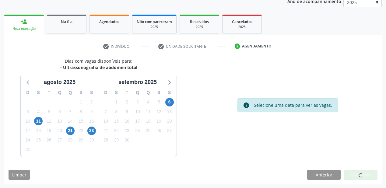
scroll to position [12, 0]
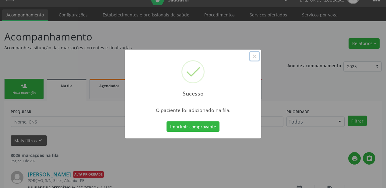
drag, startPoint x: 253, startPoint y: 57, endPoint x: 236, endPoint y: 53, distance: 17.5
click at [249, 55] on div "Sucesso ×" at bounding box center [193, 76] width 136 height 52
click at [253, 56] on button "×" at bounding box center [254, 56] width 10 height 10
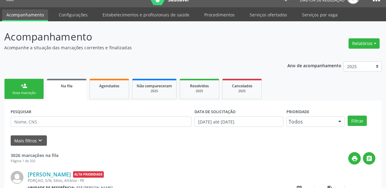
click at [39, 83] on link "person_add Nova marcação" at bounding box center [24, 89] width 40 height 20
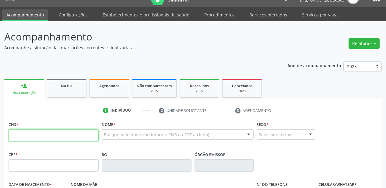
click at [43, 130] on input "text" at bounding box center [54, 135] width 90 height 12
type input "704 0058 8760 7065"
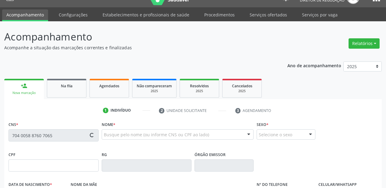
type input "946.105.764-49"
type input "1[DATE]"
type input "Espedeta Emidia da Silva"
type input "(87) 98866-1410"
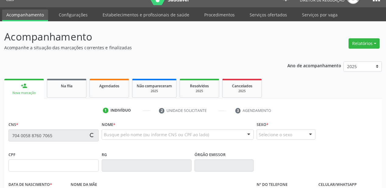
type input "66"
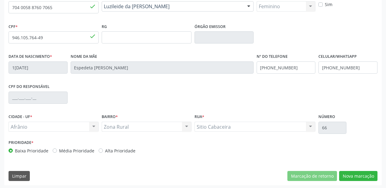
scroll to position [141, 0]
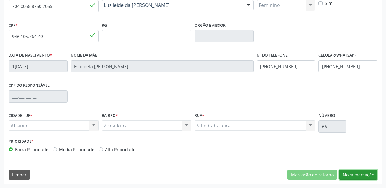
click at [355, 177] on button "Nova marcação" at bounding box center [358, 175] width 38 height 10
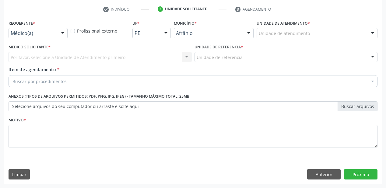
scroll to position [113, 0]
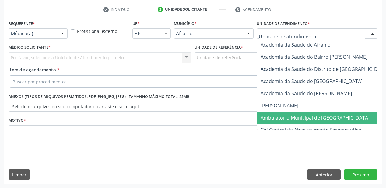
drag, startPoint x: 270, startPoint y: 116, endPoint x: 267, endPoint y: 112, distance: 5.0
click at [270, 116] on span "Ambulatorio Municipal de [GEOGRAPHIC_DATA]" at bounding box center [314, 117] width 109 height 7
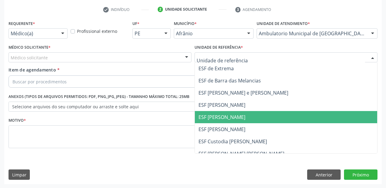
click at [213, 120] on span "ESF [PERSON_NAME]" at bounding box center [286, 117] width 182 height 12
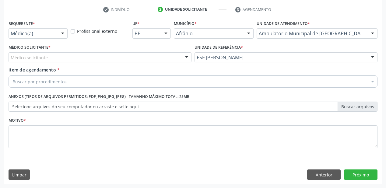
click at [37, 54] on div "Médico solicitante" at bounding box center [100, 57] width 183 height 10
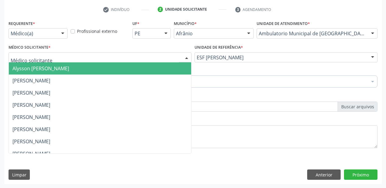
click at [30, 71] on span "Alysson [PERSON_NAME]" at bounding box center [40, 68] width 57 height 7
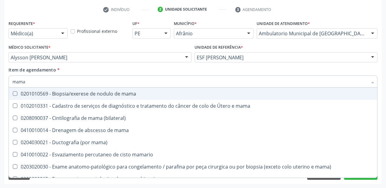
type input "mamar"
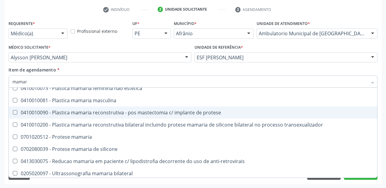
scroll to position [32, 0]
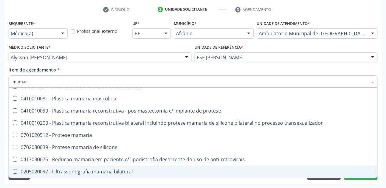
click at [66, 169] on div "0205020097 - Ultrassonografia mamaria bilateral" at bounding box center [192, 171] width 361 height 5
checkbox bilateral "true"
click at [42, 183] on div "Requerente * Médico(a) Médico(a) Enfermeiro(a) Paciente Nenhum resultado encont…" at bounding box center [192, 101] width 377 height 165
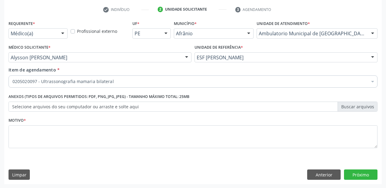
scroll to position [0, 0]
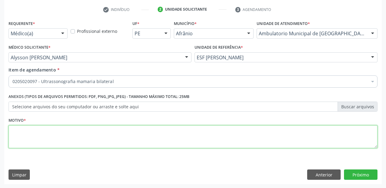
click at [25, 138] on textarea at bounding box center [193, 136] width 369 height 23
type textarea "dor em mama"
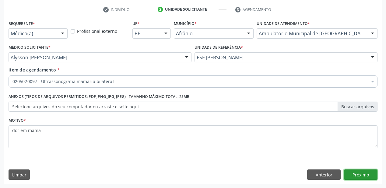
click at [349, 172] on button "Próximo" at bounding box center [360, 174] width 33 height 10
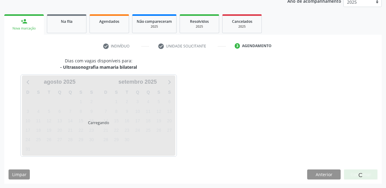
scroll to position [76, 0]
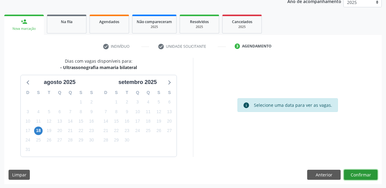
click at [352, 173] on button "Confirmar" at bounding box center [360, 175] width 33 height 10
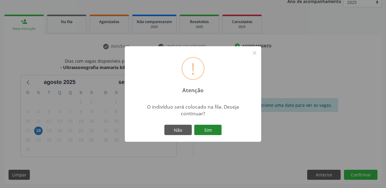
click at [211, 131] on button "Sim" at bounding box center [207, 130] width 27 height 10
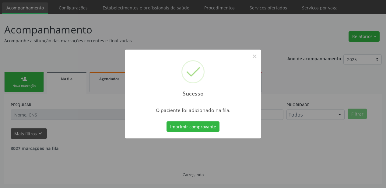
scroll to position [12, 0]
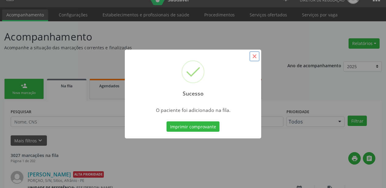
click at [254, 54] on button "×" at bounding box center [254, 56] width 10 height 10
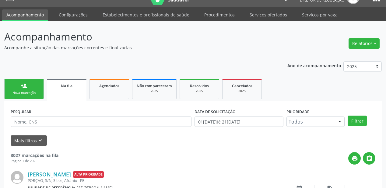
click at [30, 89] on link "person_add Nova marcação" at bounding box center [24, 89] width 40 height 20
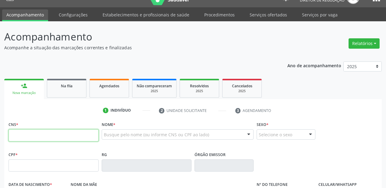
click at [29, 136] on input "text" at bounding box center [54, 135] width 90 height 12
type input "7"
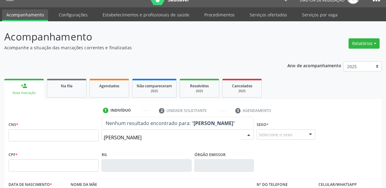
type input "joelma lima"
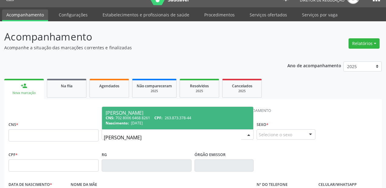
click at [148, 116] on div "CNS: 702 8006 6468 8261 CPF: 263.873.378-44" at bounding box center [178, 117] width 144 height 5
type input "702 8006 6468 8261"
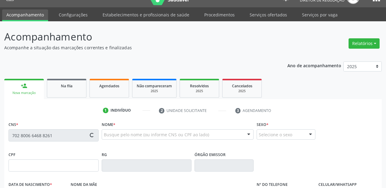
type input "263.873.378-44"
type input "30/01/1979"
type input "Joselita de Lima Barbosa"
type input "(87) 98803-9718"
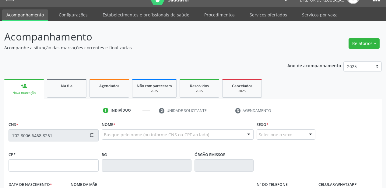
type input "61"
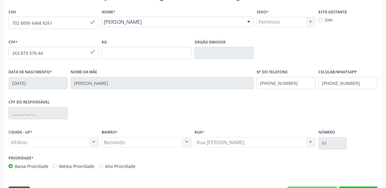
scroll to position [141, 0]
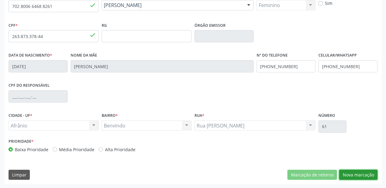
click at [348, 175] on button "Nova marcação" at bounding box center [358, 175] width 38 height 10
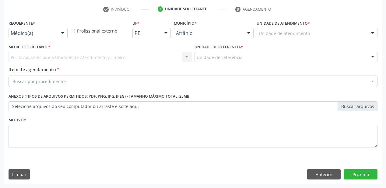
scroll to position [113, 0]
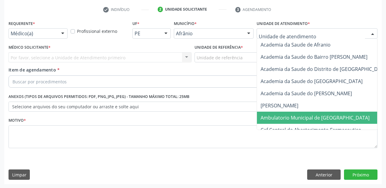
click at [280, 112] on span "Ambulatorio Municipal de [GEOGRAPHIC_DATA]" at bounding box center [331, 118] width 148 height 12
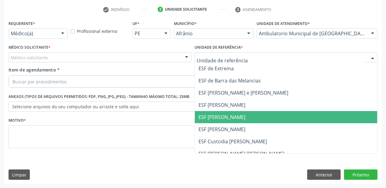
drag, startPoint x: 215, startPoint y: 122, endPoint x: 199, endPoint y: 117, distance: 16.5
click at [215, 122] on span "ESF [PERSON_NAME]" at bounding box center [286, 117] width 182 height 12
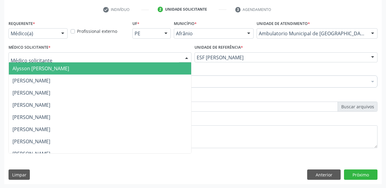
drag, startPoint x: 30, startPoint y: 57, endPoint x: 30, endPoint y: 71, distance: 13.7
click at [30, 71] on span "Alysson [PERSON_NAME]" at bounding box center [40, 68] width 57 height 7
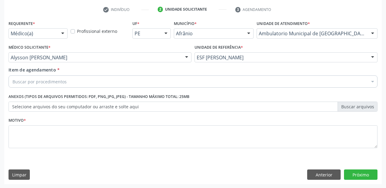
click at [26, 87] on div "Buscar por procedimentos" at bounding box center [193, 81] width 369 height 12
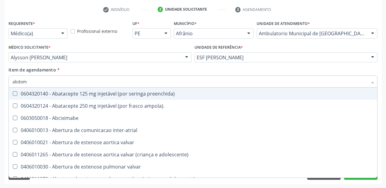
type input "abdome"
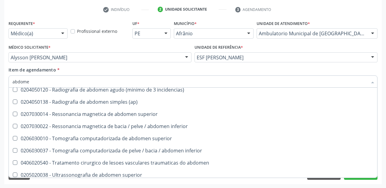
scroll to position [32, 0]
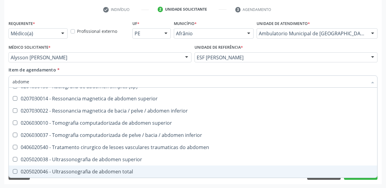
click at [73, 173] on div "0205020046 - Ultrassonografia de abdomen total" at bounding box center [192, 171] width 361 height 5
checkbox total "true"
click at [45, 187] on div "Acompanhamento Acompanhe a situação das marcações correntes e finalizadas Relat…" at bounding box center [193, 54] width 386 height 268
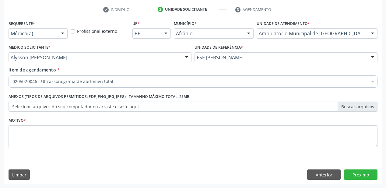
scroll to position [0, 0]
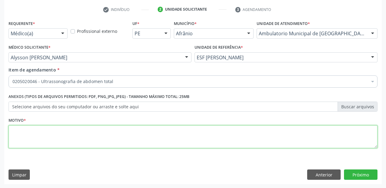
click at [29, 138] on textarea at bounding box center [193, 136] width 369 height 23
type textarea "ca de colo de ultero"
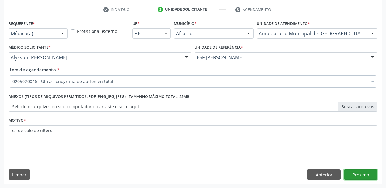
click at [363, 175] on button "Próximo" at bounding box center [360, 174] width 33 height 10
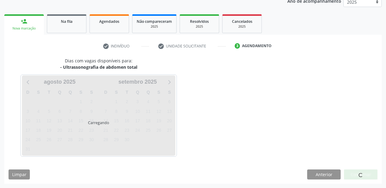
scroll to position [76, 0]
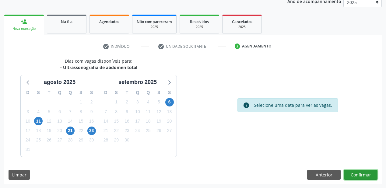
click at [353, 176] on button "Confirmar" at bounding box center [360, 175] width 33 height 10
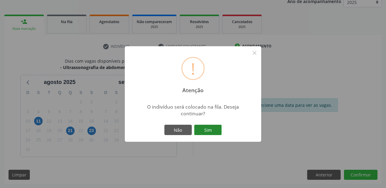
click at [211, 131] on button "Sim" at bounding box center [207, 130] width 27 height 10
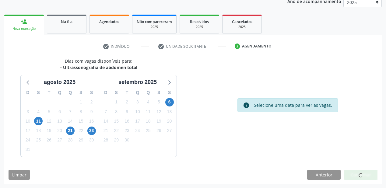
scroll to position [12, 0]
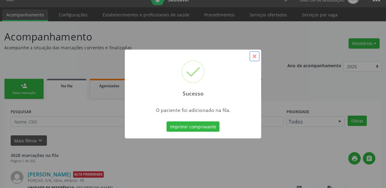
click at [256, 60] on button "×" at bounding box center [254, 56] width 10 height 10
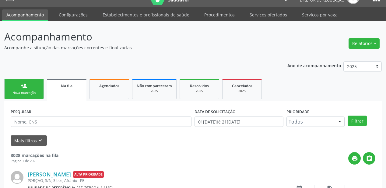
click at [39, 89] on link "person_add Nova marcação" at bounding box center [24, 89] width 40 height 20
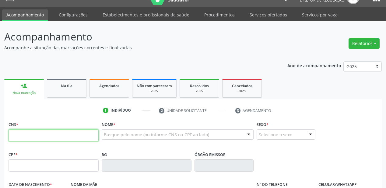
click at [51, 133] on input "text" at bounding box center [54, 135] width 90 height 12
type input "700 5065 9157 0853"
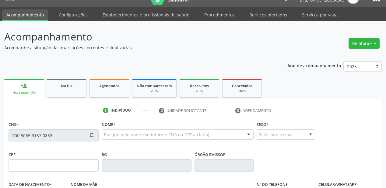
type input "040.364.304-08"
type input "06/02/1972"
type input "Hayda Cavalcanti Rodrigues"
type input "(87) 98869-8482"
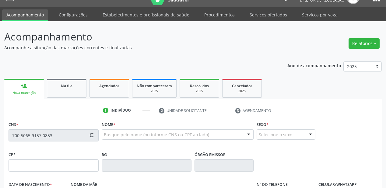
type input "58"
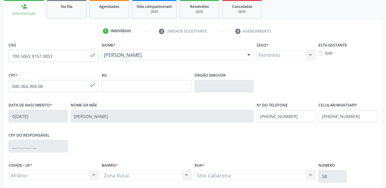
scroll to position [141, 0]
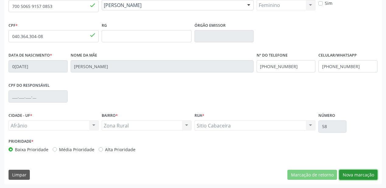
click at [349, 174] on button "Nova marcação" at bounding box center [358, 175] width 38 height 10
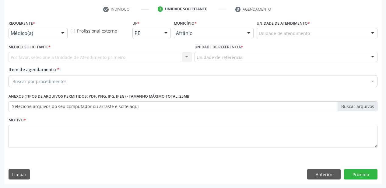
scroll to position [113, 0]
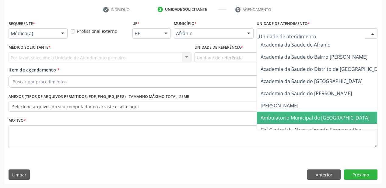
drag, startPoint x: 271, startPoint y: 113, endPoint x: 244, endPoint y: 88, distance: 37.0
click at [271, 113] on span "Ambulatorio Municipal de [GEOGRAPHIC_DATA]" at bounding box center [331, 118] width 148 height 12
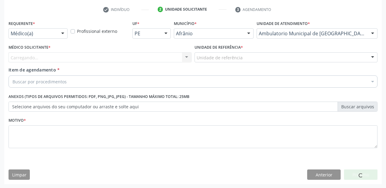
click at [216, 61] on div "Unidade de referência" at bounding box center [285, 57] width 183 height 10
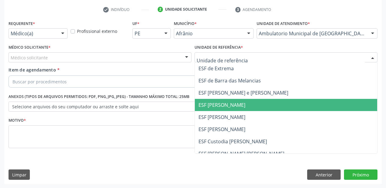
click at [212, 107] on span "ESF [PERSON_NAME]" at bounding box center [221, 105] width 47 height 7
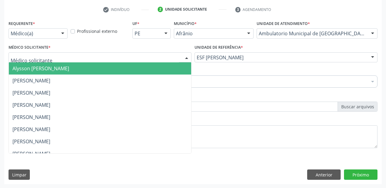
click at [21, 68] on span "Alysson [PERSON_NAME]" at bounding box center [40, 68] width 57 height 7
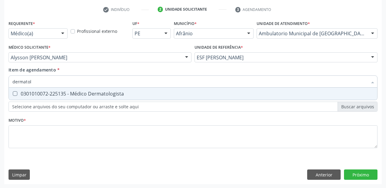
type input "dermatolo"
click at [72, 95] on div "0301010072-225135 - Médico Dermatologista" at bounding box center [192, 93] width 361 height 5
checkbox Dermatologista "true"
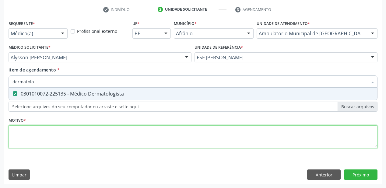
click at [18, 135] on div "Requerente * Médico(a) Médico(a) Enfermeiro(a) Paciente Nenhum resultado encont…" at bounding box center [193, 88] width 369 height 138
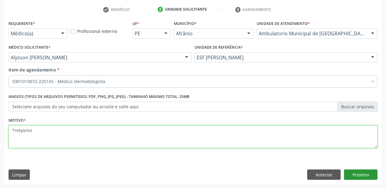
type textarea "*retyorno"
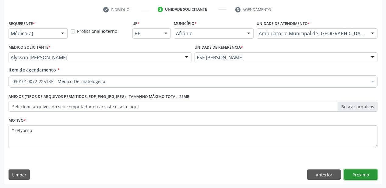
click at [364, 172] on button "Próximo" at bounding box center [360, 174] width 33 height 10
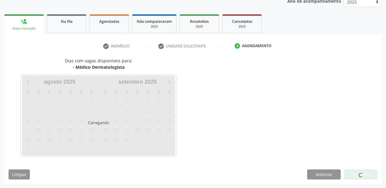
scroll to position [76, 0]
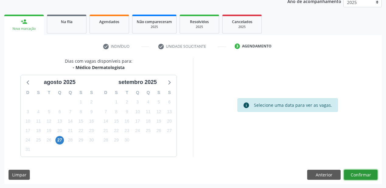
click at [357, 171] on button "Confirmar" at bounding box center [360, 175] width 33 height 10
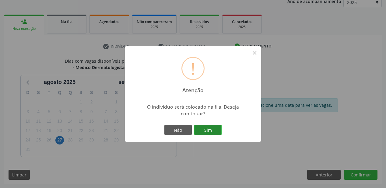
click at [213, 131] on button "Sim" at bounding box center [207, 130] width 27 height 10
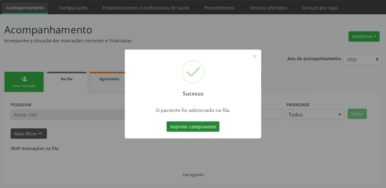
scroll to position [12, 0]
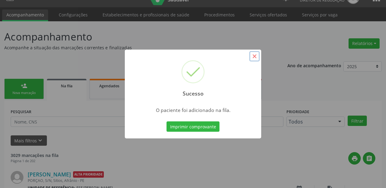
drag, startPoint x: 254, startPoint y: 56, endPoint x: 244, endPoint y: 56, distance: 10.7
click at [254, 55] on button "×" at bounding box center [254, 56] width 10 height 10
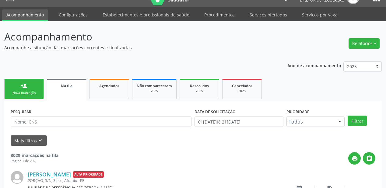
click at [32, 87] on link "person_add Nova marcação" at bounding box center [24, 89] width 40 height 20
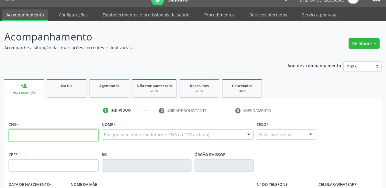
drag, startPoint x: 17, startPoint y: 136, endPoint x: 28, endPoint y: 138, distance: 11.2
click at [19, 136] on input "text" at bounding box center [54, 135] width 90 height 12
type input "708 2076 8039 2941"
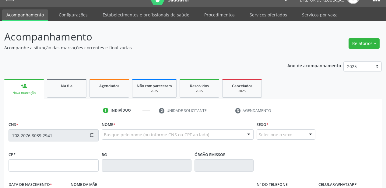
type input "181.523.744-90"
type input "19/04/2022"
type input "Ana Micaelli da Costa Santos"
type input "(87) 98152-7110"
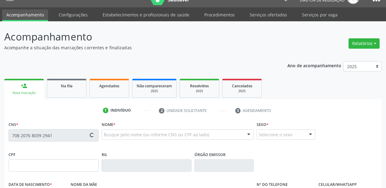
type input "049.756.534-00"
type input "40"
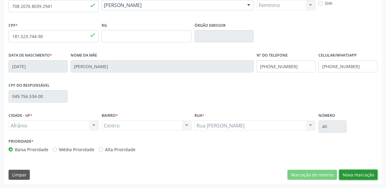
click at [353, 176] on button "Nova marcação" at bounding box center [358, 175] width 38 height 10
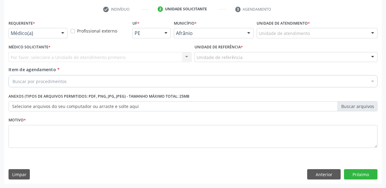
scroll to position [113, 0]
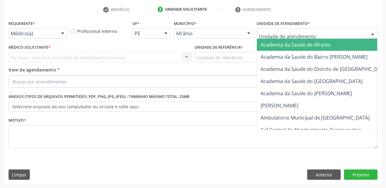
drag, startPoint x: 265, startPoint y: 34, endPoint x: 268, endPoint y: 71, distance: 36.3
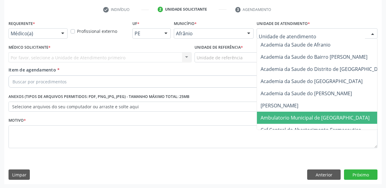
drag, startPoint x: 268, startPoint y: 116, endPoint x: 234, endPoint y: 82, distance: 47.8
click at [268, 116] on span "Ambulatorio Municipal de [GEOGRAPHIC_DATA]" at bounding box center [314, 117] width 109 height 7
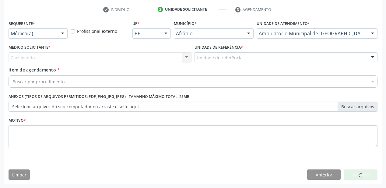
drag, startPoint x: 216, startPoint y: 56, endPoint x: 215, endPoint y: 64, distance: 8.3
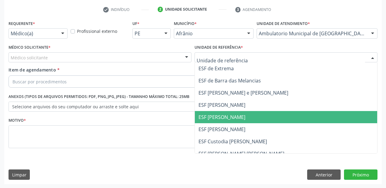
click at [215, 115] on span "ESF [PERSON_NAME]" at bounding box center [221, 117] width 47 height 7
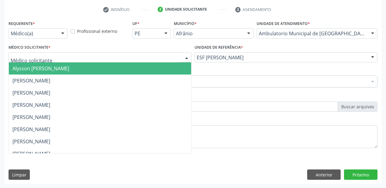
drag, startPoint x: 39, startPoint y: 61, endPoint x: 38, endPoint y: 66, distance: 5.3
click at [39, 62] on div "Alysson Rodrigo Ferreira Cavalcanti Bruno Saraiva Bezerra Medrado Carlos Gustav…" at bounding box center [100, 57] width 183 height 10
click at [37, 73] on span "Alysson [PERSON_NAME]" at bounding box center [100, 68] width 182 height 12
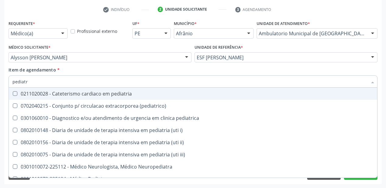
type input "pediatra"
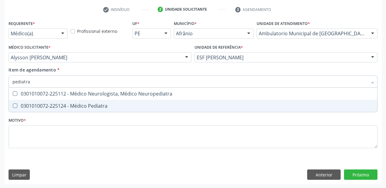
click at [37, 107] on div "0301010072-225124 - Médico Pediatra" at bounding box center [192, 105] width 361 height 5
checkbox Pediatra "true"
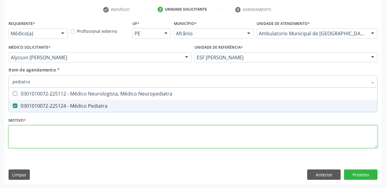
click at [25, 140] on div "Requerente * Médico(a) Médico(a) Enfermeiro(a) Paciente Nenhum resultado encont…" at bounding box center [193, 88] width 369 height 138
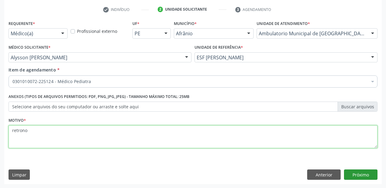
type textarea "retrono"
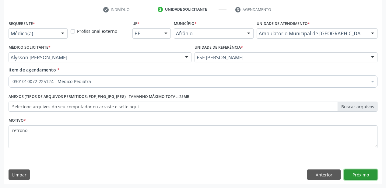
click at [361, 175] on button "Próximo" at bounding box center [360, 174] width 33 height 10
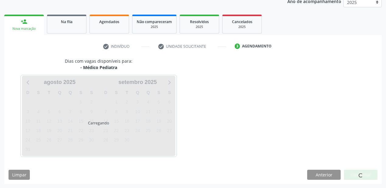
scroll to position [94, 0]
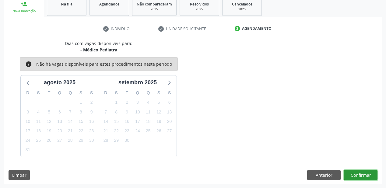
click at [353, 176] on button "Confirmar" at bounding box center [360, 175] width 33 height 10
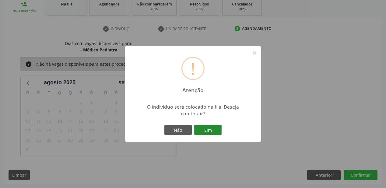
click at [211, 130] on button "Sim" at bounding box center [207, 130] width 27 height 10
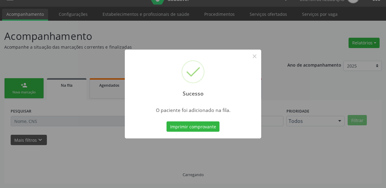
scroll to position [12, 0]
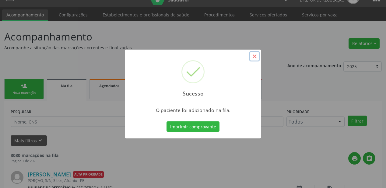
click at [255, 59] on button "×" at bounding box center [254, 56] width 10 height 10
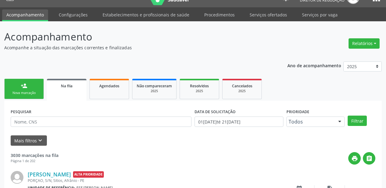
click at [30, 91] on div "Nova marcação" at bounding box center [24, 93] width 30 height 5
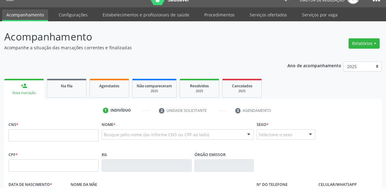
click at [30, 91] on div "Nova marcação" at bounding box center [24, 93] width 31 height 5
click at [32, 137] on input "text" at bounding box center [54, 135] width 90 height 12
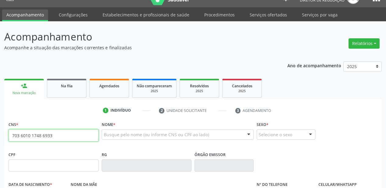
type input "703 6010 1748 6933"
type input "043.898.864-79"
type input "15/11/1946"
type input "Ana Maria de Jesus"
type input "(87) 99647-6146"
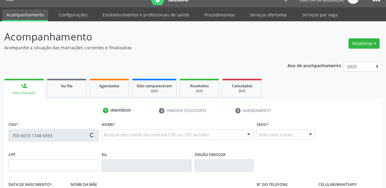
type input "(87) 99647-6146"
type input "066.822.734-60"
type input "S/N"
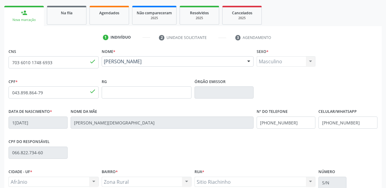
scroll to position [141, 0]
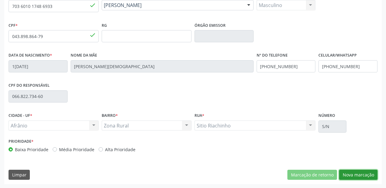
drag, startPoint x: 345, startPoint y: 174, endPoint x: 318, endPoint y: 167, distance: 27.3
click at [344, 173] on button "Nova marcação" at bounding box center [358, 175] width 38 height 10
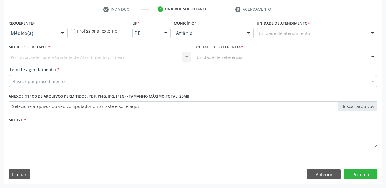
scroll to position [113, 0]
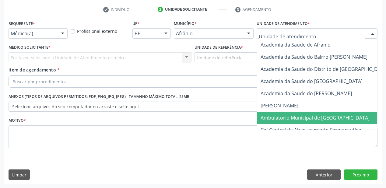
click at [271, 118] on span "Ambulatorio Municipal de [GEOGRAPHIC_DATA]" at bounding box center [314, 117] width 109 height 7
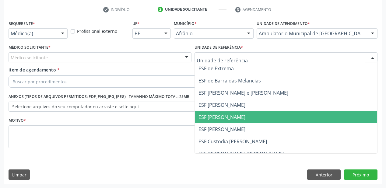
click at [208, 116] on span "ESF [PERSON_NAME]" at bounding box center [221, 117] width 47 height 7
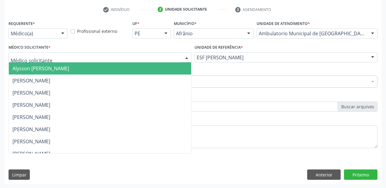
drag, startPoint x: 31, startPoint y: 67, endPoint x: 31, endPoint y: 71, distance: 3.7
click at [31, 68] on span "Alysson [PERSON_NAME]" at bounding box center [40, 68] width 57 height 7
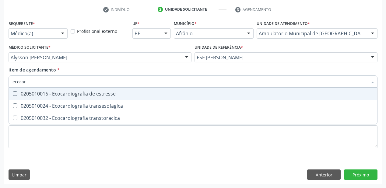
type input "ecocard"
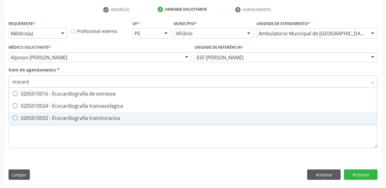
click at [39, 120] on div "0205010032 - Ecocardiografia transtoracica" at bounding box center [192, 118] width 361 height 5
checkbox transtoracica "true"
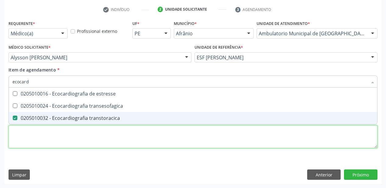
click at [31, 137] on div "Requerente * Médico(a) Médico(a) Enfermeiro(a) Paciente Nenhum resultado encont…" at bounding box center [193, 88] width 369 height 138
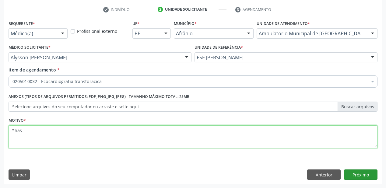
type textarea "*has"
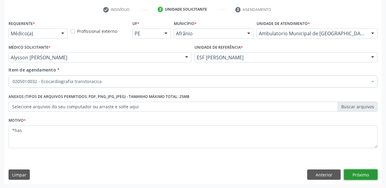
click at [352, 173] on button "Próximo" at bounding box center [360, 174] width 33 height 10
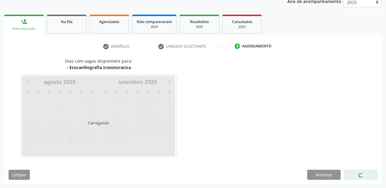
scroll to position [94, 0]
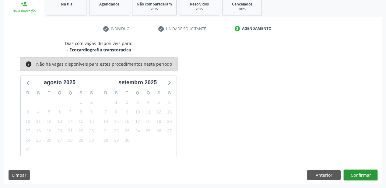
click at [356, 174] on button "Confirmar" at bounding box center [360, 175] width 33 height 10
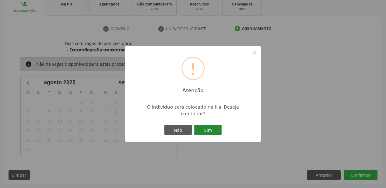
click at [217, 131] on button "Sim" at bounding box center [207, 130] width 27 height 10
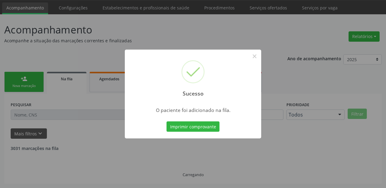
scroll to position [12, 0]
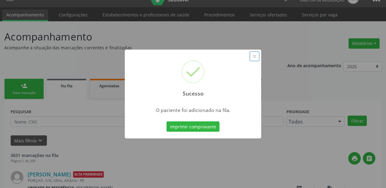
drag, startPoint x: 258, startPoint y: 59, endPoint x: 241, endPoint y: 56, distance: 17.3
click at [257, 58] on button "×" at bounding box center [254, 56] width 10 height 10
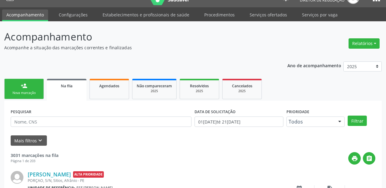
click at [17, 84] on link "person_add Nova marcação" at bounding box center [24, 89] width 40 height 20
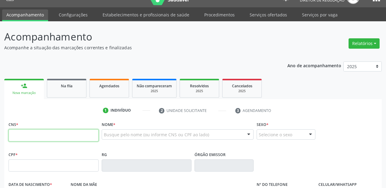
click at [37, 134] on input "text" at bounding box center [54, 135] width 90 height 12
type input "709 6076 7489 9473"
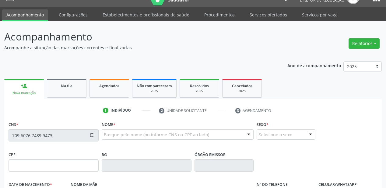
type input "14/08/1999"
type input "Marilene Gomes"
type input "(87) 98832-1680"
type input "039.285.234-90"
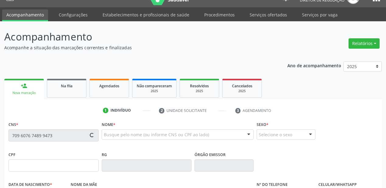
type input "S/N"
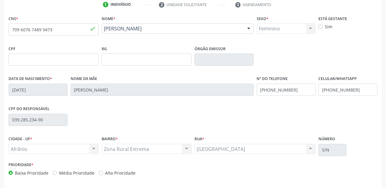
scroll to position [141, 0]
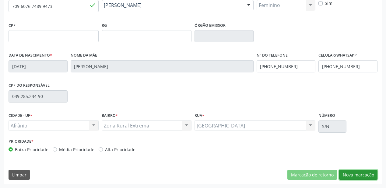
click at [354, 174] on button "Nova marcação" at bounding box center [358, 175] width 38 height 10
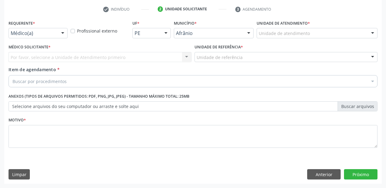
scroll to position [113, 0]
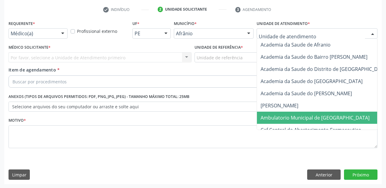
drag, startPoint x: 269, startPoint y: 115, endPoint x: 243, endPoint y: 95, distance: 32.7
click at [268, 114] on span "Ambulatorio Municipal de [GEOGRAPHIC_DATA]" at bounding box center [314, 117] width 109 height 7
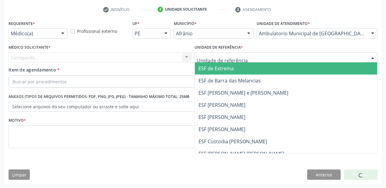
drag, startPoint x: 213, startPoint y: 59, endPoint x: 213, endPoint y: 94, distance: 34.4
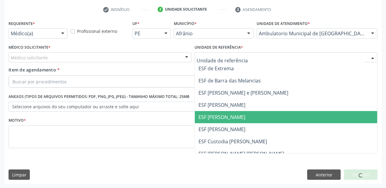
click at [214, 115] on span "ESF [PERSON_NAME]" at bounding box center [221, 117] width 47 height 7
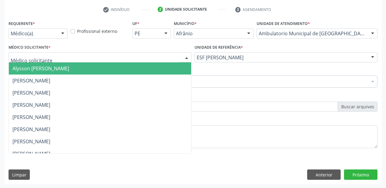
drag, startPoint x: 39, startPoint y: 60, endPoint x: 39, endPoint y: 67, distance: 6.7
click at [39, 67] on span "Alysson [PERSON_NAME]" at bounding box center [40, 68] width 57 height 7
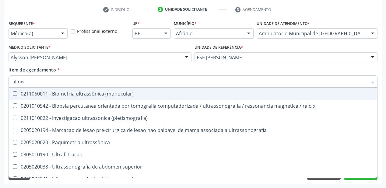
type input "ultrass"
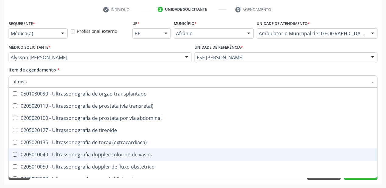
scroll to position [146, 0]
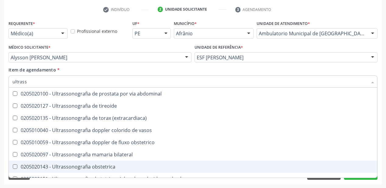
drag, startPoint x: 83, startPoint y: 163, endPoint x: 68, endPoint y: 169, distance: 15.8
click at [83, 163] on span "0205020143 - Ultrassonografia obstetrica" at bounding box center [193, 167] width 368 height 12
checkbox obstetrica "true"
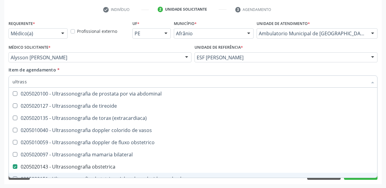
click at [46, 187] on div "Acompanhamento Acompanhe a situação das marcações correntes e finalizadas Relat…" at bounding box center [193, 54] width 386 height 268
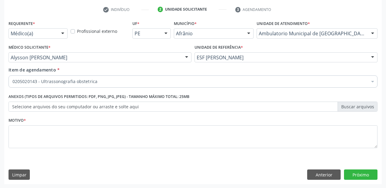
scroll to position [0, 0]
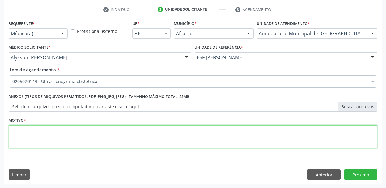
click at [27, 129] on textarea at bounding box center [193, 136] width 369 height 23
type textarea "gestante"
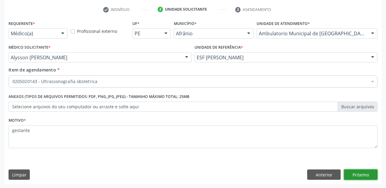
click at [363, 174] on button "Próximo" at bounding box center [360, 174] width 33 height 10
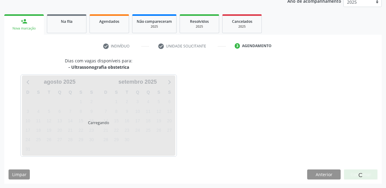
scroll to position [76, 0]
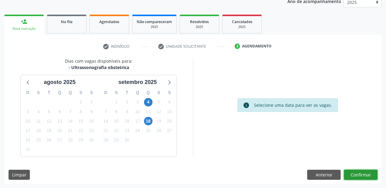
click at [354, 173] on button "Confirmar" at bounding box center [360, 175] width 33 height 10
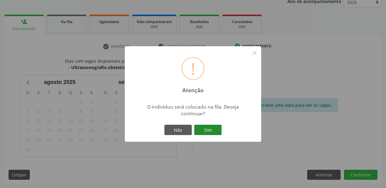
click at [207, 131] on button "Sim" at bounding box center [207, 130] width 27 height 10
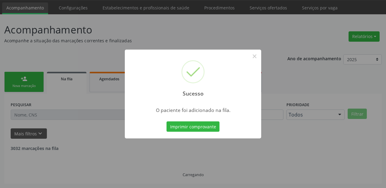
scroll to position [12, 0]
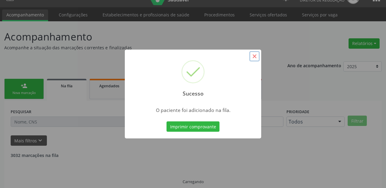
click at [249, 56] on button "×" at bounding box center [254, 56] width 10 height 10
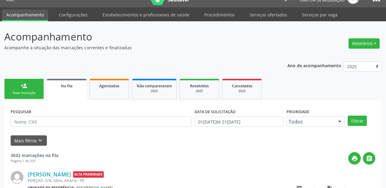
click at [254, 56] on div "Sucesso × O paciente foi adicionado na fila. Imprimir comprovante Cancel" at bounding box center [193, 94] width 386 height 188
click at [31, 91] on div "Nova marcação" at bounding box center [24, 93] width 30 height 5
click at [30, 91] on div "Nova marcação" at bounding box center [24, 93] width 30 height 5
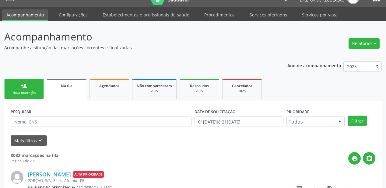
click at [30, 91] on div "Nova marcação" at bounding box center [24, 93] width 30 height 5
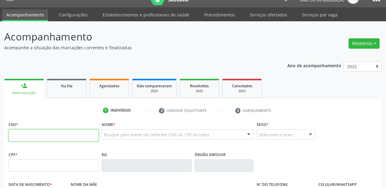
click at [32, 139] on input "text" at bounding box center [54, 135] width 90 height 12
type input "708 7051 4811 7595"
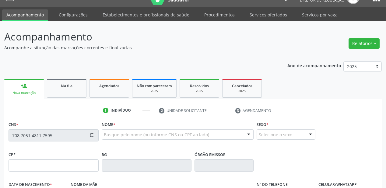
type input "065.266.274-98"
type input "20/01/1988"
type input "Regina Maria dos Santos Gomes"
type input "(87) 98809-3900"
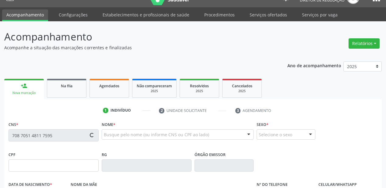
type input "S/N"
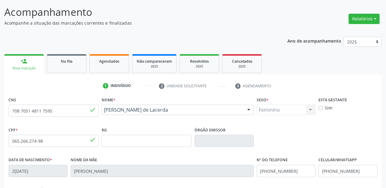
scroll to position [141, 0]
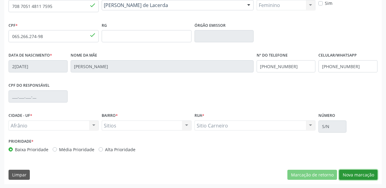
click at [351, 174] on button "Nova marcação" at bounding box center [358, 175] width 38 height 10
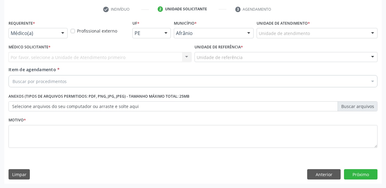
scroll to position [113, 0]
drag, startPoint x: 269, startPoint y: 34, endPoint x: 269, endPoint y: 39, distance: 4.9
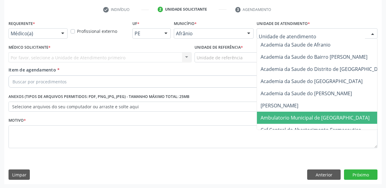
click at [280, 116] on span "Ambulatorio Municipal de [GEOGRAPHIC_DATA]" at bounding box center [314, 117] width 109 height 7
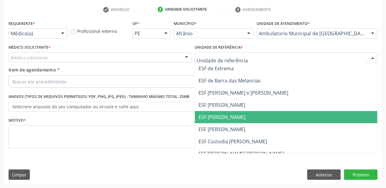
click at [223, 117] on span "ESF [PERSON_NAME]" at bounding box center [221, 117] width 47 height 7
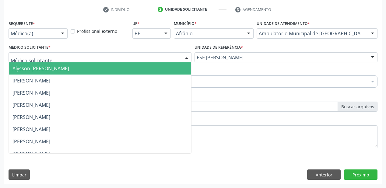
drag, startPoint x: 40, startPoint y: 66, endPoint x: 37, endPoint y: 82, distance: 16.1
click at [40, 66] on span "Alysson [PERSON_NAME]" at bounding box center [40, 68] width 57 height 7
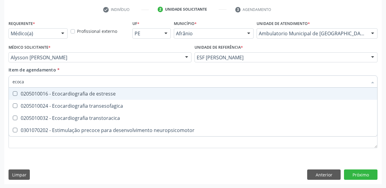
type input "ecocar"
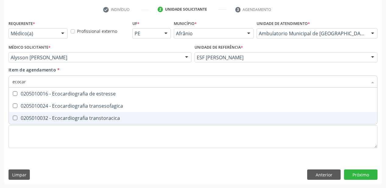
click at [36, 117] on div "0205010032 - Ecocardiografia transtoracica" at bounding box center [192, 118] width 361 height 5
checkbox transtoracica "true"
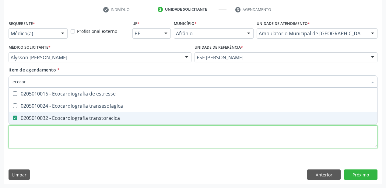
click at [30, 130] on div "Requerente * Médico(a) Médico(a) Enfermeiro(a) Paciente Nenhum resultado encont…" at bounding box center [193, 88] width 369 height 138
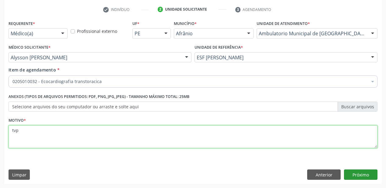
type textarea "tvp"
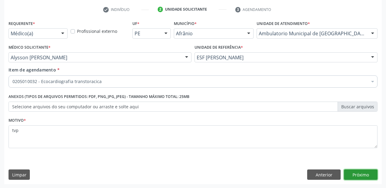
click at [355, 175] on button "Próximo" at bounding box center [360, 174] width 33 height 10
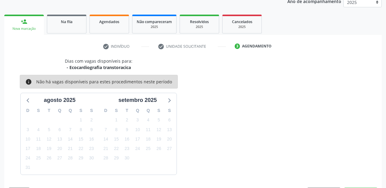
scroll to position [94, 0]
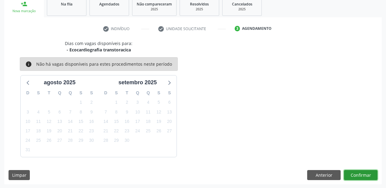
click at [351, 172] on button "Confirmar" at bounding box center [360, 175] width 33 height 10
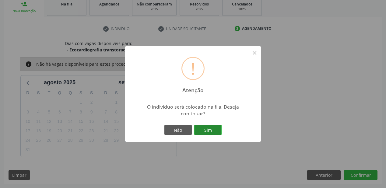
click at [214, 131] on button "Sim" at bounding box center [207, 130] width 27 height 10
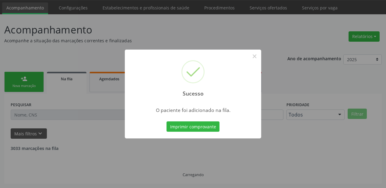
scroll to position [12, 0]
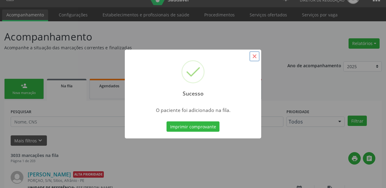
click at [253, 55] on button "×" at bounding box center [254, 56] width 10 height 10
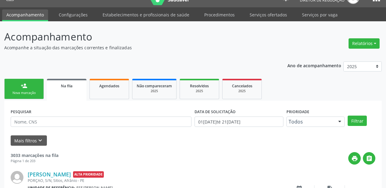
click at [29, 91] on div "Nova marcação" at bounding box center [24, 93] width 30 height 5
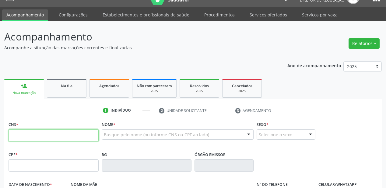
click at [33, 132] on input "text" at bounding box center [54, 135] width 90 height 12
type input "898 0064 1143 7477"
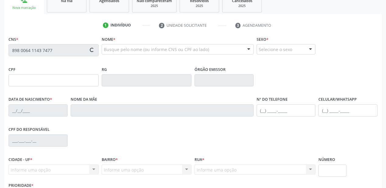
scroll to position [93, 0]
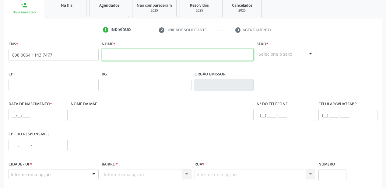
click at [109, 52] on input "text" at bounding box center [178, 55] width 152 height 12
type input "apolo [PERSON_NAME]"
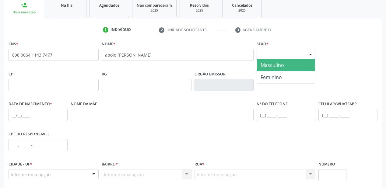
click at [282, 56] on div "Selecione o sexo" at bounding box center [285, 54] width 59 height 10
click at [272, 68] on span "Masculino" at bounding box center [271, 65] width 23 height 7
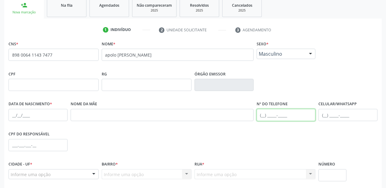
click at [267, 113] on input "text" at bounding box center [285, 115] width 59 height 12
type input "[PHONE_NUMBER]"
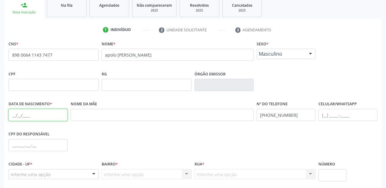
click at [13, 116] on input "text" at bounding box center [38, 115] width 59 height 12
type input "2[DATE]"
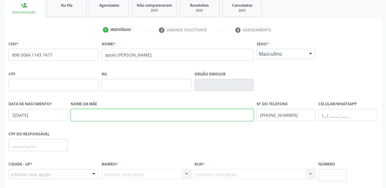
click at [86, 110] on input "text" at bounding box center [162, 115] width 183 height 12
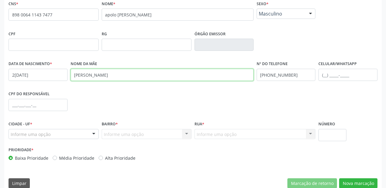
scroll to position [141, 0]
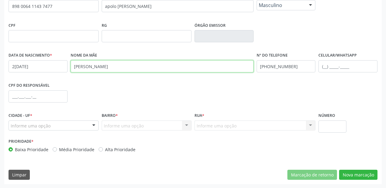
type input "[PERSON_NAME]"
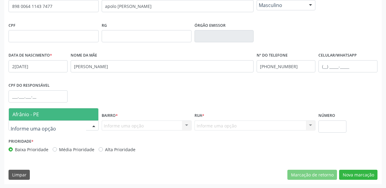
click at [22, 113] on span "Afrânio - PE" at bounding box center [25, 114] width 26 height 7
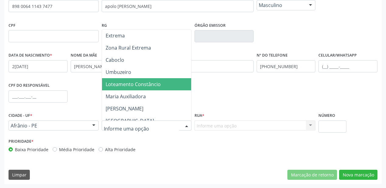
scroll to position [219, 0]
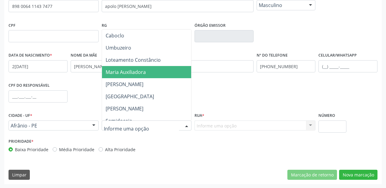
click at [130, 74] on span "Maria Auxiliadora" at bounding box center [126, 72] width 40 height 7
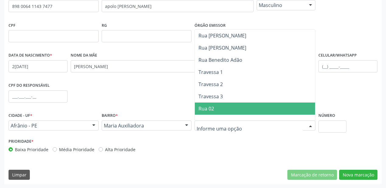
click at [207, 108] on span "Rua 02" at bounding box center [206, 108] width 16 height 7
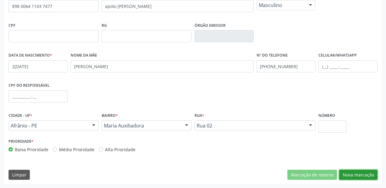
click at [349, 173] on button "Nova marcação" at bounding box center [358, 175] width 38 height 10
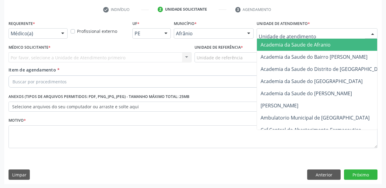
click at [268, 29] on div at bounding box center [316, 33] width 121 height 10
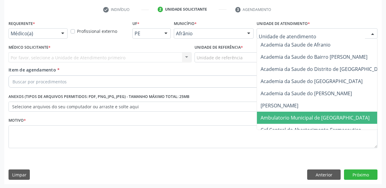
click at [270, 116] on span "Ambulatorio Municipal de [GEOGRAPHIC_DATA]" at bounding box center [314, 117] width 109 height 7
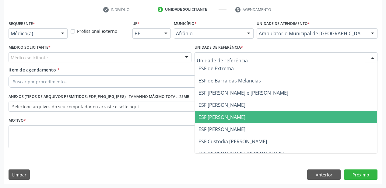
click at [211, 115] on span "ESF [PERSON_NAME]" at bounding box center [221, 117] width 47 height 7
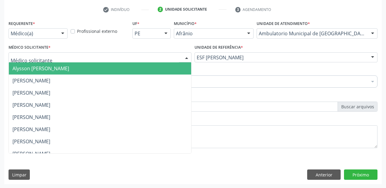
click at [40, 70] on span "Alysson [PERSON_NAME]" at bounding box center [40, 68] width 57 height 7
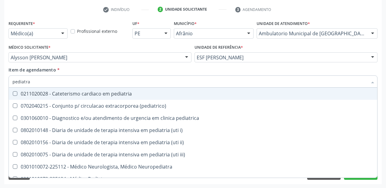
type input "pediatra"
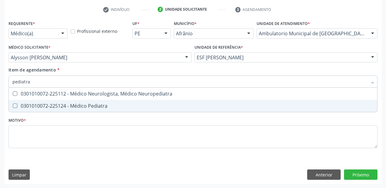
click at [29, 110] on span "0301010072-225124 - Médico Pediatra" at bounding box center [193, 106] width 368 height 12
checkbox Pediatra "true"
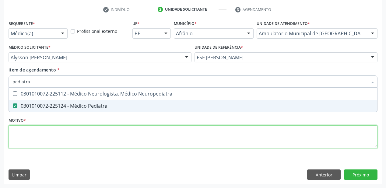
click at [21, 135] on div "Requerente * Médico(a) Médico(a) Enfermeiro(a) Paciente Nenhum resultado encont…" at bounding box center [193, 88] width 369 height 138
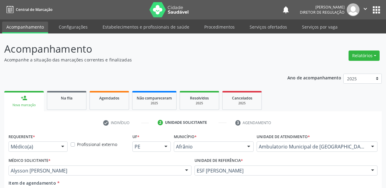
scroll to position [113, 0]
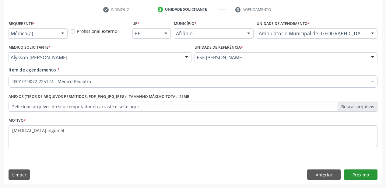
type textarea "[MEDICAL_DATA] inguinal"
click at [355, 171] on button "Próximo" at bounding box center [360, 174] width 33 height 10
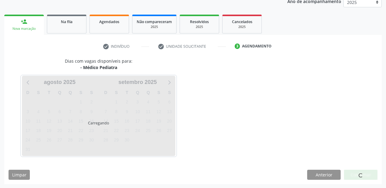
scroll to position [94, 0]
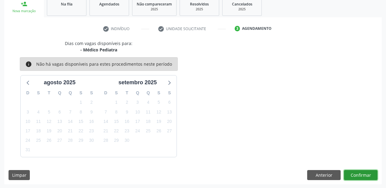
click at [360, 176] on button "Confirmar" at bounding box center [360, 175] width 33 height 10
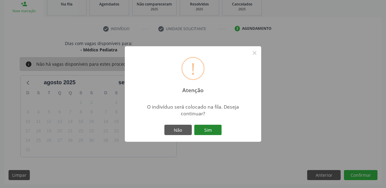
click at [205, 131] on button "Sim" at bounding box center [207, 130] width 27 height 10
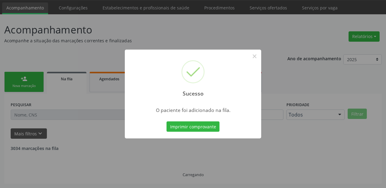
scroll to position [12, 0]
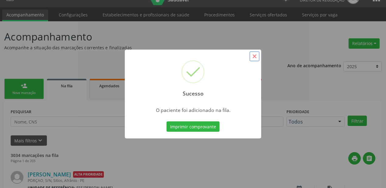
click at [255, 57] on button "×" at bounding box center [254, 56] width 10 height 10
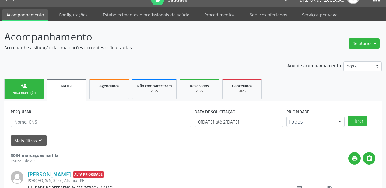
click at [20, 92] on div "Nova marcação" at bounding box center [24, 93] width 30 height 5
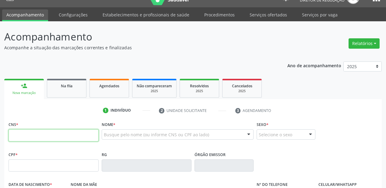
click at [31, 132] on input "text" at bounding box center [54, 135] width 90 height 12
type input "709 6096 9628 1571"
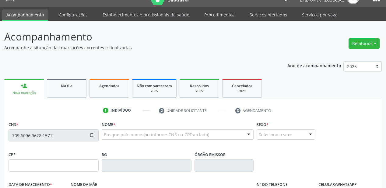
type input "1[DATE]"
type input "[PERSON_NAME]"
type input "[PHONE_NUMBER]"
type input "S/N"
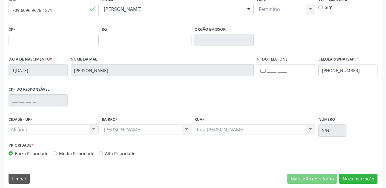
scroll to position [141, 0]
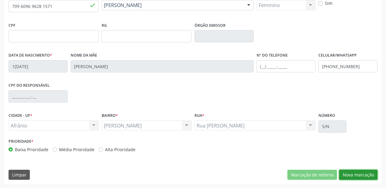
click at [355, 177] on button "Nova marcação" at bounding box center [358, 175] width 38 height 10
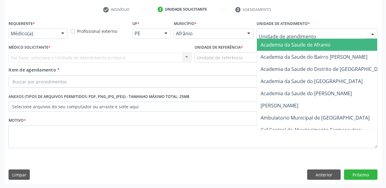
drag, startPoint x: 263, startPoint y: 35, endPoint x: 276, endPoint y: 86, distance: 52.4
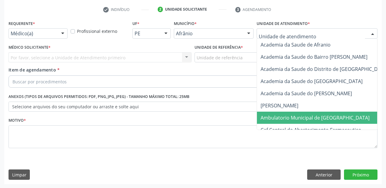
drag, startPoint x: 280, startPoint y: 121, endPoint x: 202, endPoint y: 56, distance: 101.7
click at [279, 120] on span "Ambulatorio Municipal de [GEOGRAPHIC_DATA]" at bounding box center [331, 118] width 148 height 12
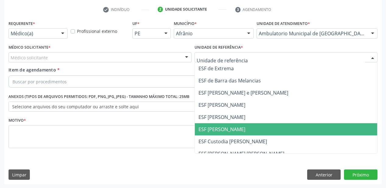
drag, startPoint x: 212, startPoint y: 128, endPoint x: 120, endPoint y: 107, distance: 94.2
click at [211, 128] on span "ESF [PERSON_NAME]" at bounding box center [221, 129] width 47 height 7
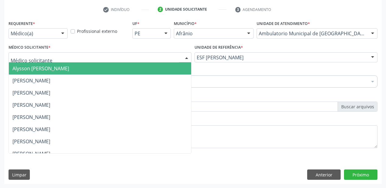
click at [23, 70] on span "Alysson [PERSON_NAME]" at bounding box center [40, 68] width 57 height 7
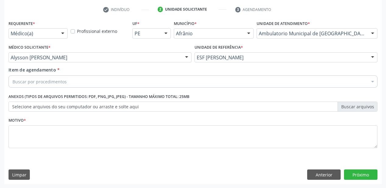
click at [22, 76] on div "Buscar por procedimentos" at bounding box center [193, 81] width 369 height 12
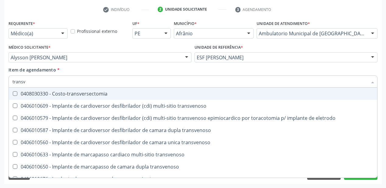
type input "transva"
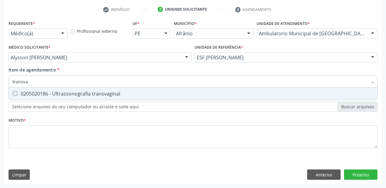
click at [28, 95] on div "0205020186 - Ultrassonografia transvaginal" at bounding box center [192, 93] width 361 height 5
checkbox transvaginal "true"
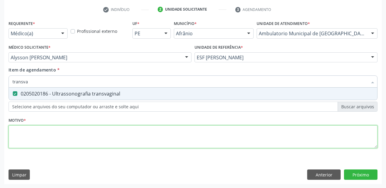
click at [32, 134] on div "Requerente * Médico(a) Médico(a) Enfermeiro(a) Paciente Nenhum resultado encont…" at bounding box center [193, 88] width 369 height 138
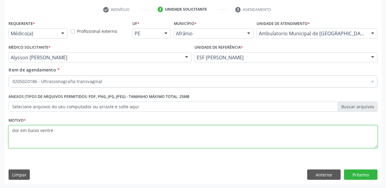
type textarea "dor em baixo ventre"
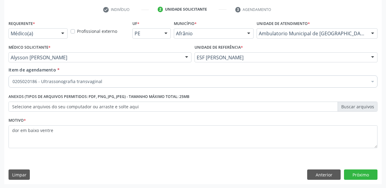
click at [351, 179] on div "Requerente * Médico(a) Médico(a) Enfermeiro(a) Paciente Nenhum resultado encont…" at bounding box center [192, 101] width 377 height 165
click at [354, 176] on button "Próximo" at bounding box center [360, 174] width 33 height 10
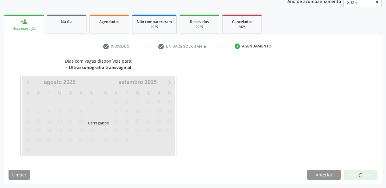
scroll to position [94, 0]
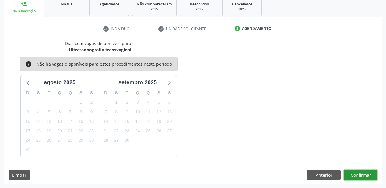
click at [356, 171] on button "Confirmar" at bounding box center [360, 175] width 33 height 10
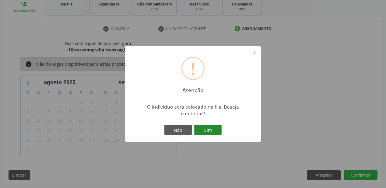
click at [206, 129] on button "Sim" at bounding box center [207, 130] width 27 height 10
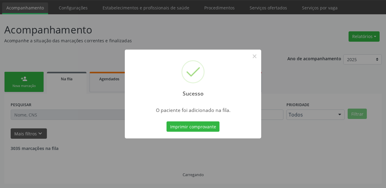
scroll to position [12, 0]
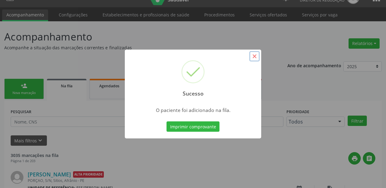
drag, startPoint x: 252, startPoint y: 57, endPoint x: 146, endPoint y: 74, distance: 107.2
click at [251, 57] on button "×" at bounding box center [254, 56] width 10 height 10
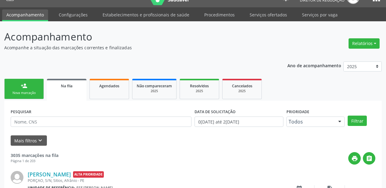
click at [34, 89] on link "person_add Nova marcação" at bounding box center [24, 89] width 40 height 20
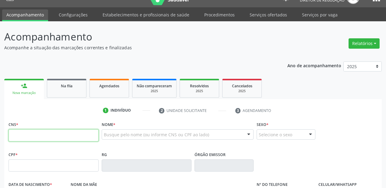
click at [55, 134] on input "text" at bounding box center [54, 135] width 90 height 12
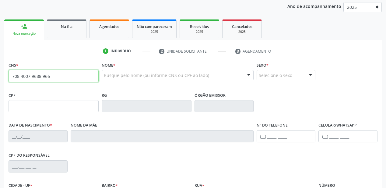
scroll to position [85, 0]
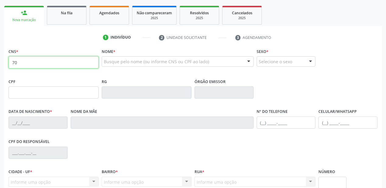
type input "7"
type input "708 4007 9687 8966"
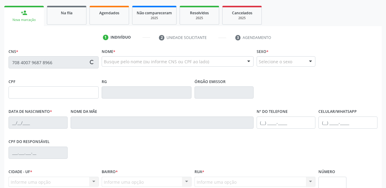
type input "136.422.014-82"
type input "[DATE]"
type input "[PERSON_NAME]"
type input "[PHONE_NUMBER]"
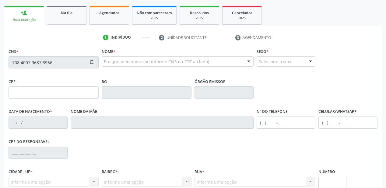
type input "040.164.144-90"
type input "S/N"
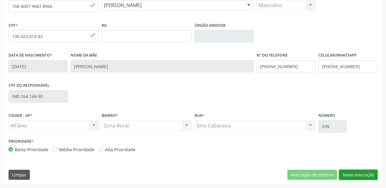
click at [348, 176] on button "Nova marcação" at bounding box center [358, 175] width 38 height 10
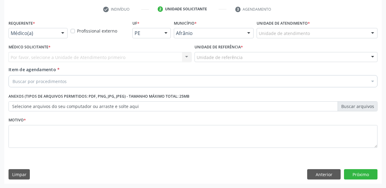
scroll to position [113, 0]
drag, startPoint x: 265, startPoint y: 30, endPoint x: 271, endPoint y: 63, distance: 34.0
click at [266, 31] on div "Unidade de atendimento" at bounding box center [316, 33] width 121 height 10
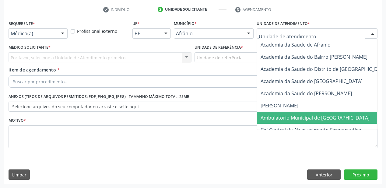
click at [273, 117] on span "Ambulatorio Municipal de [GEOGRAPHIC_DATA]" at bounding box center [314, 117] width 109 height 7
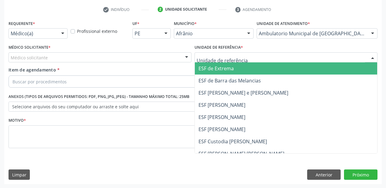
drag, startPoint x: 207, startPoint y: 56, endPoint x: 211, endPoint y: 90, distance: 34.3
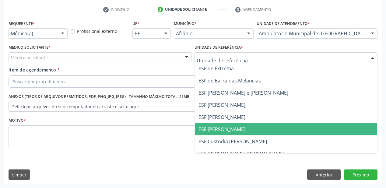
drag, startPoint x: 217, startPoint y: 128, endPoint x: 162, endPoint y: 104, distance: 59.6
click at [217, 128] on span "ESF [PERSON_NAME]" at bounding box center [221, 129] width 47 height 7
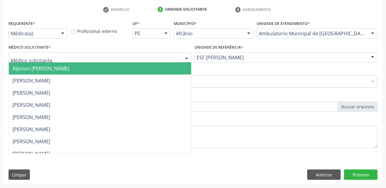
click at [30, 70] on span "Alysson [PERSON_NAME]" at bounding box center [40, 68] width 57 height 7
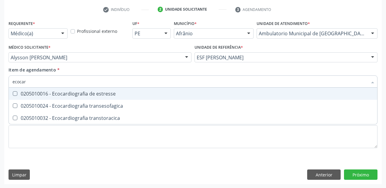
type input "ecocard"
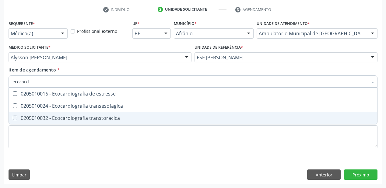
click at [42, 117] on div "0205010032 - Ecocardiografia transtoracica" at bounding box center [192, 118] width 361 height 5
checkbox transtoracica "true"
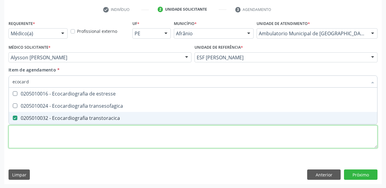
click at [38, 138] on div "Requerente * Médico(a) Médico(a) Enfermeiro(a) Paciente Nenhum resultado encont…" at bounding box center [193, 88] width 369 height 138
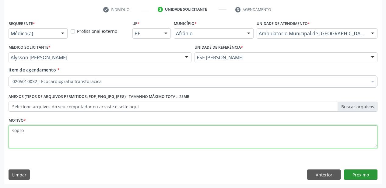
type textarea "sopro"
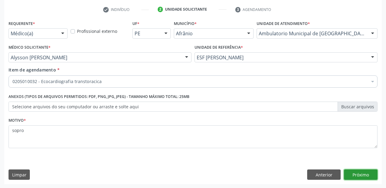
click at [351, 175] on button "Próximo" at bounding box center [360, 174] width 33 height 10
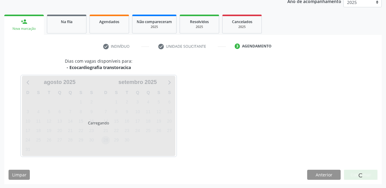
scroll to position [94, 0]
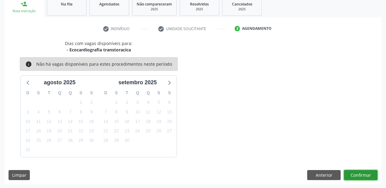
click at [356, 174] on button "Confirmar" at bounding box center [360, 175] width 33 height 10
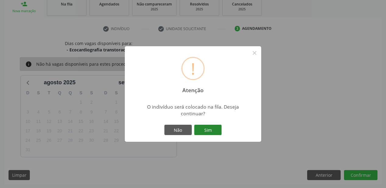
click at [209, 132] on button "Sim" at bounding box center [207, 130] width 27 height 10
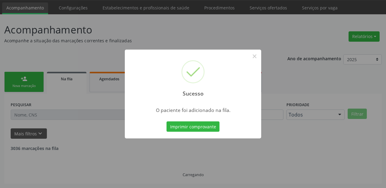
scroll to position [12, 0]
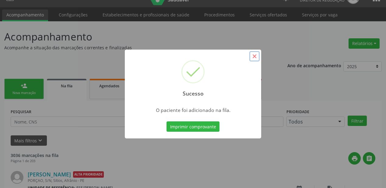
click at [252, 55] on button "×" at bounding box center [254, 56] width 10 height 10
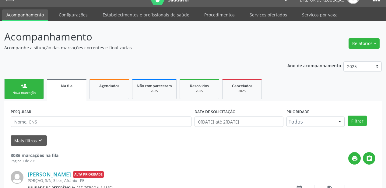
click at [17, 85] on link "person_add Nova marcação" at bounding box center [24, 89] width 40 height 20
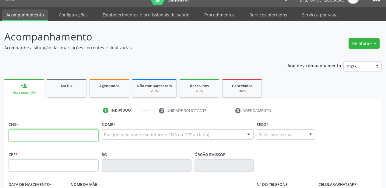
click at [23, 135] on input "text" at bounding box center [54, 135] width 90 height 12
type input "708 4007 9687 8966"
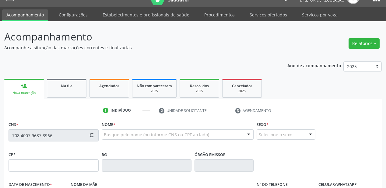
type input "136.422.014-82"
type input "[DATE]"
type input "[PERSON_NAME]"
type input "[PHONE_NUMBER]"
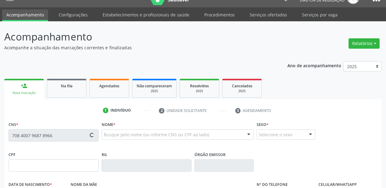
type input "040.164.144-90"
type input "S/N"
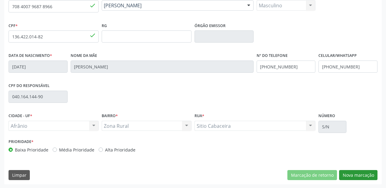
scroll to position [141, 0]
click at [353, 175] on button "Nova marcação" at bounding box center [358, 175] width 38 height 10
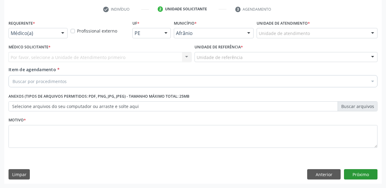
scroll to position [113, 0]
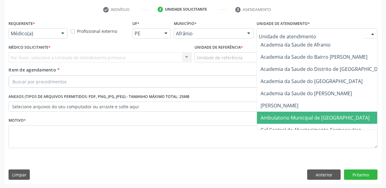
click at [263, 116] on span "Ambulatorio Municipal de [GEOGRAPHIC_DATA]" at bounding box center [314, 117] width 109 height 7
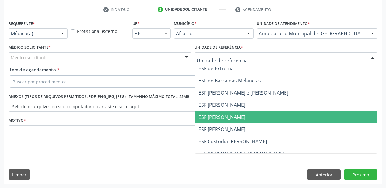
click at [217, 119] on span "ESF [PERSON_NAME]" at bounding box center [221, 117] width 47 height 7
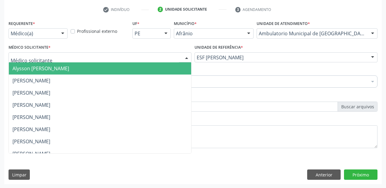
drag, startPoint x: 31, startPoint y: 57, endPoint x: 31, endPoint y: 67, distance: 10.6
click at [31, 68] on span "Alysson [PERSON_NAME]" at bounding box center [40, 68] width 57 height 7
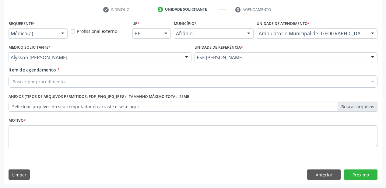
click at [30, 77] on div "Buscar por procedimentos" at bounding box center [193, 81] width 369 height 12
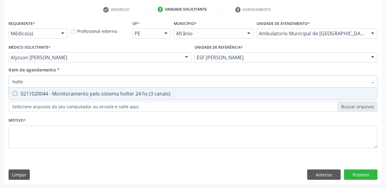
type input "holter"
click at [35, 97] on span "0211020044 - Monitoramento pelo sistema holter 24 hs (3 canais)" at bounding box center [193, 94] width 368 height 12
checkbox canais\) "true"
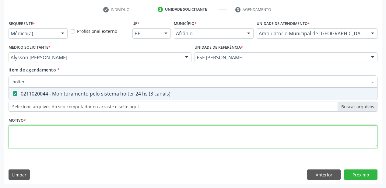
click at [27, 132] on div "Requerente * Médico(a) Médico(a) Enfermeiro(a) Paciente Nenhum resultado encont…" at bounding box center [193, 88] width 369 height 138
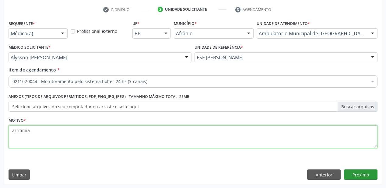
type textarea "arritimia"
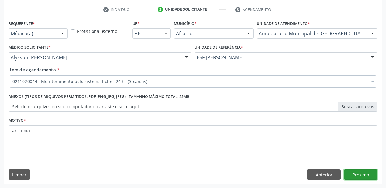
click at [355, 175] on button "Próximo" at bounding box center [360, 174] width 33 height 10
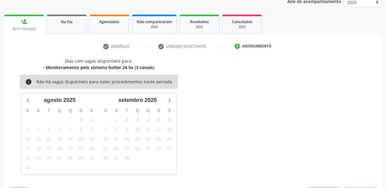
scroll to position [94, 0]
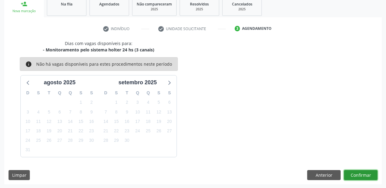
click at [362, 176] on button "Confirmar" at bounding box center [360, 175] width 33 height 10
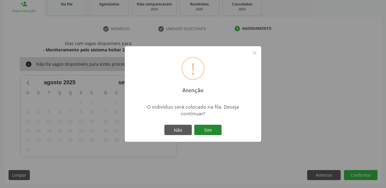
click at [212, 130] on button "Sim" at bounding box center [207, 130] width 27 height 10
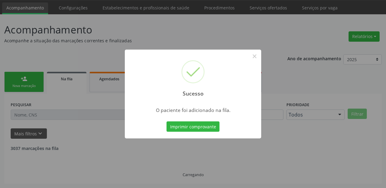
scroll to position [12, 0]
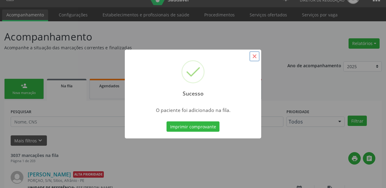
click at [253, 57] on button "×" at bounding box center [254, 56] width 10 height 10
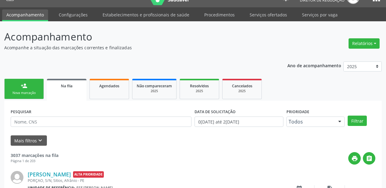
click at [34, 91] on div "Nova marcação" at bounding box center [24, 93] width 30 height 5
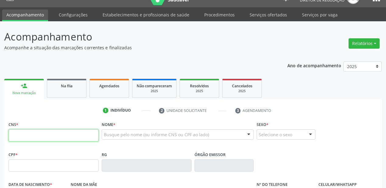
click at [42, 132] on input "text" at bounding box center [54, 135] width 90 height 12
type input "708 6070 0121 7985"
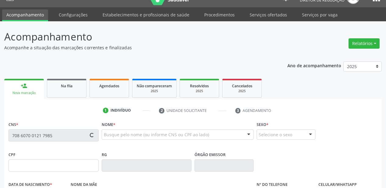
type input "301.640.954-20"
type input "0[DATE]"
type input "[PERSON_NAME]"
type input "[PHONE_NUMBER]"
type input "292"
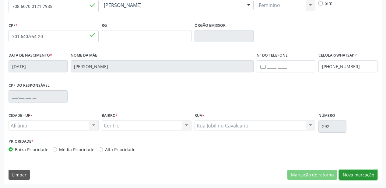
click at [344, 174] on button "Nova marcação" at bounding box center [358, 175] width 38 height 10
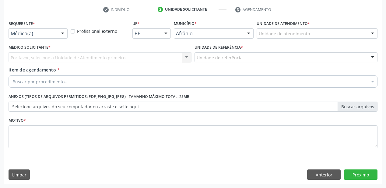
drag, startPoint x: 271, startPoint y: 34, endPoint x: 270, endPoint y: 56, distance: 21.6
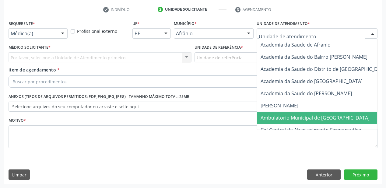
drag, startPoint x: 275, startPoint y: 118, endPoint x: 224, endPoint y: 92, distance: 57.0
click at [271, 117] on span "Ambulatorio Municipal de [GEOGRAPHIC_DATA]" at bounding box center [314, 117] width 109 height 7
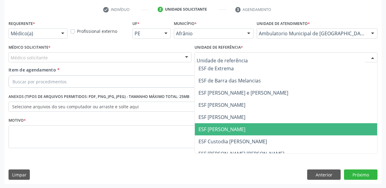
click at [207, 123] on span "ESF [PERSON_NAME]" at bounding box center [286, 129] width 182 height 12
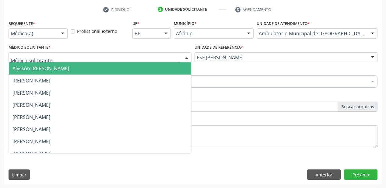
drag, startPoint x: 37, startPoint y: 59, endPoint x: 37, endPoint y: 71, distance: 12.5
click at [37, 72] on span "Alysson [PERSON_NAME]" at bounding box center [100, 68] width 182 height 12
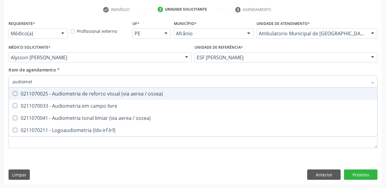
type input "audiometr"
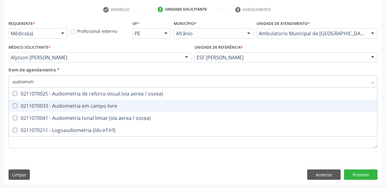
click at [67, 106] on div "0211070033 - Audiometria em campo livre" at bounding box center [192, 105] width 361 height 5
checkbox livre "true"
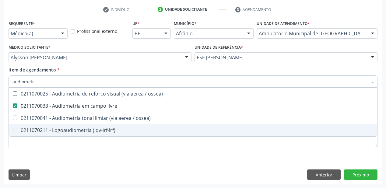
click at [32, 153] on div "Requerente * Médico(a) Médico(a) Enfermeiro(a) Paciente Nenhum resultado encont…" at bounding box center [193, 88] width 369 height 138
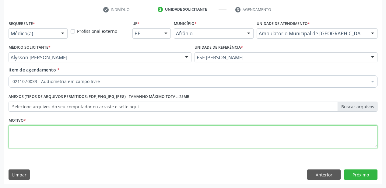
click at [33, 144] on textarea at bounding box center [193, 136] width 369 height 23
type textarea "bera"
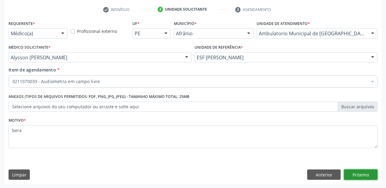
click at [359, 171] on button "Próximo" at bounding box center [360, 174] width 33 height 10
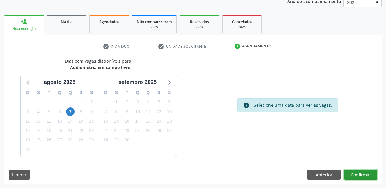
click at [361, 175] on button "Confirmar" at bounding box center [360, 175] width 33 height 10
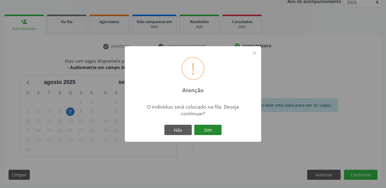
click at [214, 131] on button "Sim" at bounding box center [207, 130] width 27 height 10
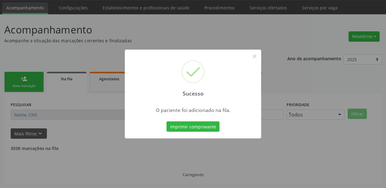
scroll to position [12, 0]
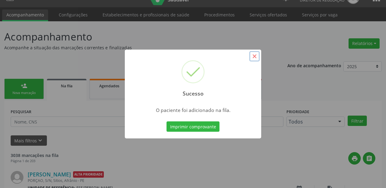
click at [256, 57] on button "×" at bounding box center [254, 56] width 10 height 10
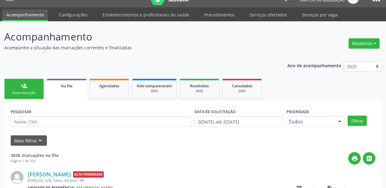
click at [23, 91] on div "Nova marcação" at bounding box center [24, 93] width 30 height 5
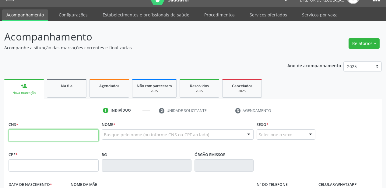
click at [39, 134] on input "text" at bounding box center [54, 135] width 90 height 12
type input "206 3060 6379 0003"
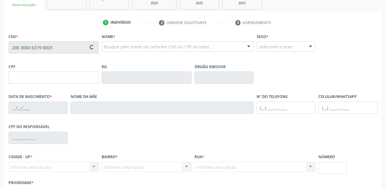
type input "10/02/2001"
type input "Angelita Nunes da Cruz Alves"
type input "(87) 98843-7687"
type input "S/N"
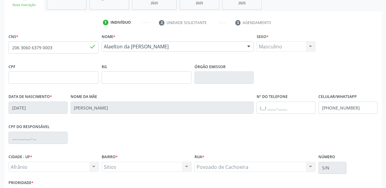
scroll to position [141, 0]
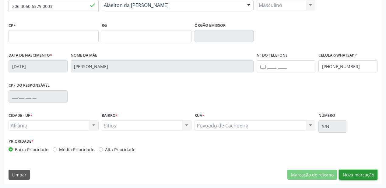
click at [354, 174] on button "Nova marcação" at bounding box center [358, 175] width 38 height 10
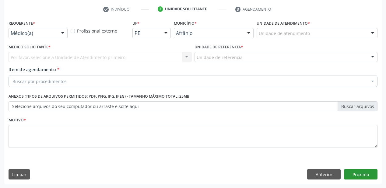
scroll to position [113, 0]
drag, startPoint x: 265, startPoint y: 32, endPoint x: 268, endPoint y: 46, distance: 13.9
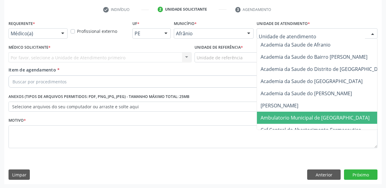
drag, startPoint x: 273, startPoint y: 119, endPoint x: 218, endPoint y: 86, distance: 63.9
click at [273, 118] on span "Ambulatorio Municipal de [GEOGRAPHIC_DATA]" at bounding box center [314, 117] width 109 height 7
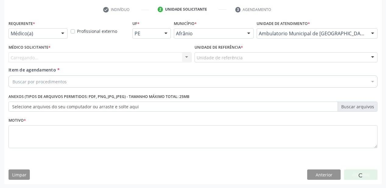
drag, startPoint x: 205, startPoint y: 55, endPoint x: 205, endPoint y: 75, distance: 20.1
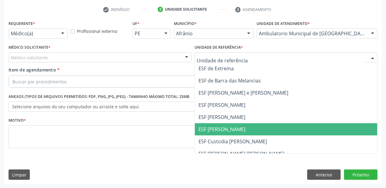
drag, startPoint x: 215, startPoint y: 129, endPoint x: 146, endPoint y: 104, distance: 73.7
click at [215, 129] on span "ESF [PERSON_NAME]" at bounding box center [221, 129] width 47 height 7
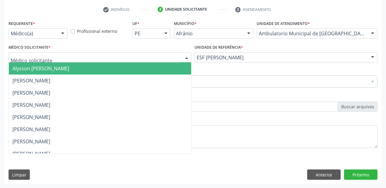
drag, startPoint x: 29, startPoint y: 58, endPoint x: 30, endPoint y: 72, distance: 14.3
click at [30, 72] on span "Alysson [PERSON_NAME]" at bounding box center [100, 68] width 182 height 12
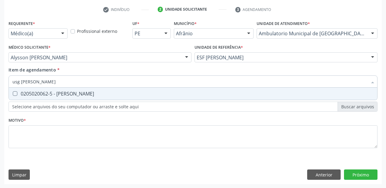
type input "usg joe"
click at [60, 94] on div "0205020062-5 - Usg Joelho" at bounding box center [192, 93] width 361 height 5
checkbox Joelho "true"
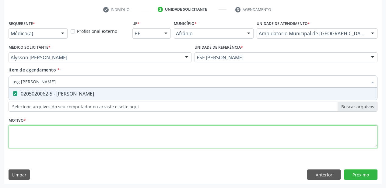
click at [25, 130] on div "Requerente * Médico(a) Médico(a) Enfermeiro(a) Paciente Nenhum resultado encont…" at bounding box center [193, 88] width 369 height 138
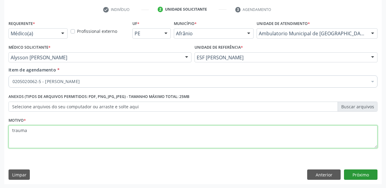
type textarea "trauma"
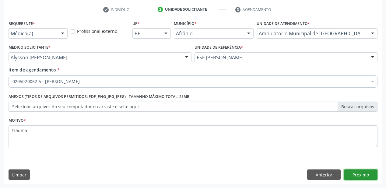
click at [352, 176] on button "Próximo" at bounding box center [360, 174] width 33 height 10
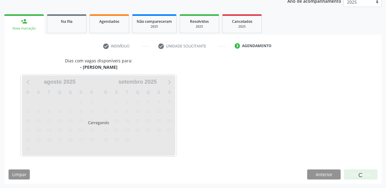
scroll to position [76, 0]
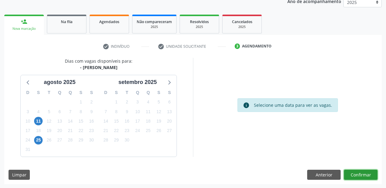
click at [363, 170] on button "Confirmar" at bounding box center [360, 175] width 33 height 10
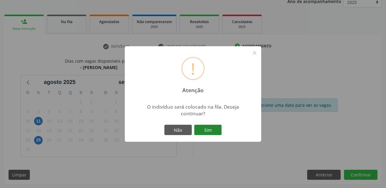
click at [215, 131] on button "Sim" at bounding box center [207, 130] width 27 height 10
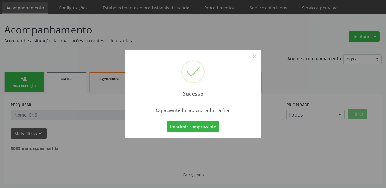
scroll to position [12, 0]
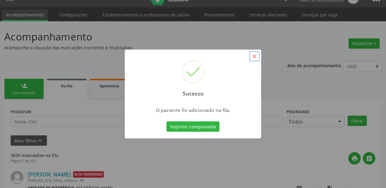
click at [254, 56] on button "×" at bounding box center [254, 56] width 10 height 10
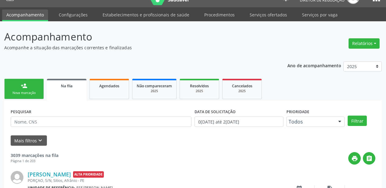
click at [32, 85] on link "person_add Nova marcação" at bounding box center [24, 89] width 40 height 20
click at [27, 90] on link "person_add Nova marcação" at bounding box center [24, 89] width 40 height 20
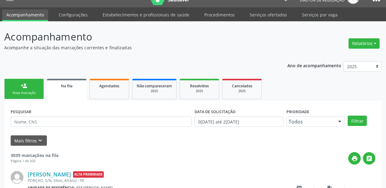
click at [27, 90] on link "person_add Nova marcação" at bounding box center [24, 89] width 40 height 20
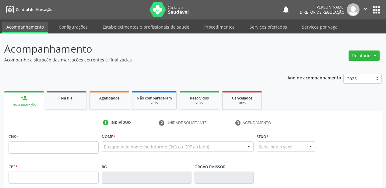
scroll to position [12, 0]
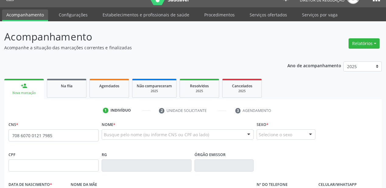
type input "708 6070 0121 7985"
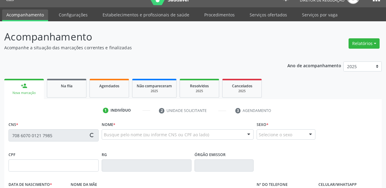
type input "301.640.954-20"
type input "0[DATE]"
type input "[PERSON_NAME]"
type input "[PHONE_NUMBER]"
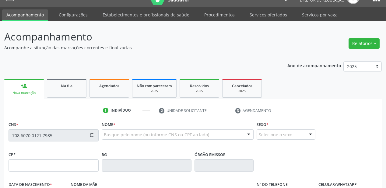
type input "292"
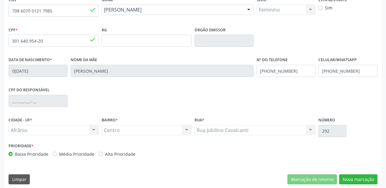
scroll to position [141, 0]
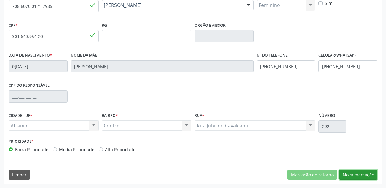
click at [350, 175] on button "Nova marcação" at bounding box center [358, 175] width 38 height 10
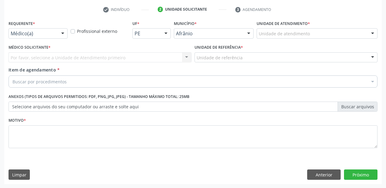
drag, startPoint x: 268, startPoint y: 35, endPoint x: 273, endPoint y: 51, distance: 16.6
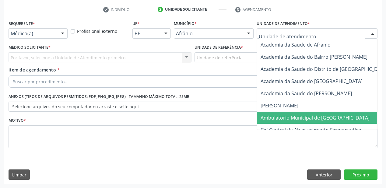
drag, startPoint x: 279, startPoint y: 119, endPoint x: 248, endPoint y: 97, distance: 37.8
click at [278, 119] on span "Ambulatorio Municipal de [GEOGRAPHIC_DATA]" at bounding box center [314, 117] width 109 height 7
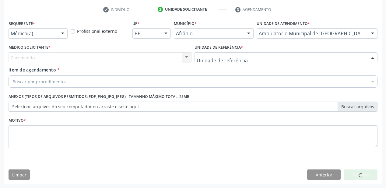
drag, startPoint x: 210, startPoint y: 58, endPoint x: 211, endPoint y: 89, distance: 30.4
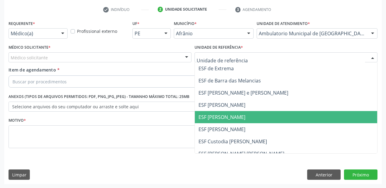
click at [212, 114] on span "ESF [PERSON_NAME]" at bounding box center [221, 117] width 47 height 7
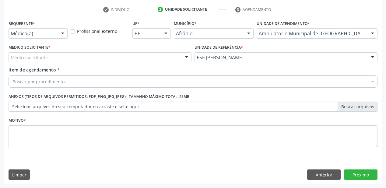
drag, startPoint x: 33, startPoint y: 58, endPoint x: 32, endPoint y: 63, distance: 4.7
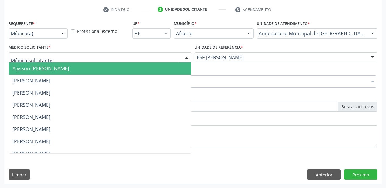
drag, startPoint x: 32, startPoint y: 65, endPoint x: 25, endPoint y: 75, distance: 12.2
click at [32, 66] on span "Alysson [PERSON_NAME]" at bounding box center [40, 68] width 57 height 7
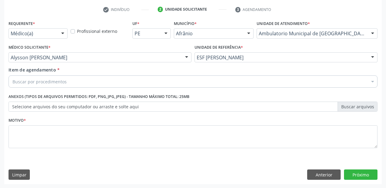
click at [25, 76] on div "Buscar por procedimentos" at bounding box center [193, 81] width 369 height 12
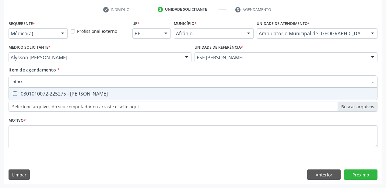
type input "otorri"
click at [32, 95] on div "0301010072-225275 - [PERSON_NAME]" at bounding box center [192, 93] width 361 height 5
checkbox Otorrinolaringologista "true"
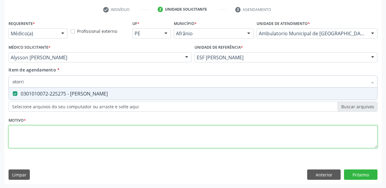
click at [27, 132] on div "Requerente * Médico(a) Médico(a) Enfermeiro(a) Paciente Nenhum resultado encont…" at bounding box center [193, 88] width 369 height 138
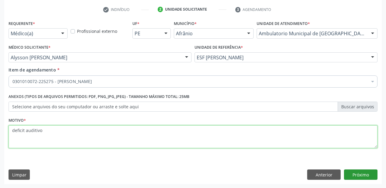
type textarea "deficit auditivo"
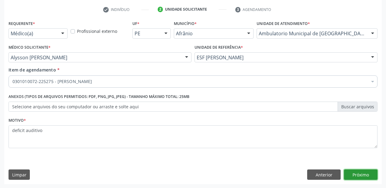
click at [349, 177] on button "Próximo" at bounding box center [360, 174] width 33 height 10
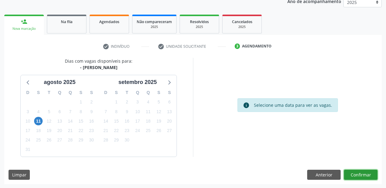
click at [346, 172] on button "Confirmar" at bounding box center [360, 175] width 33 height 10
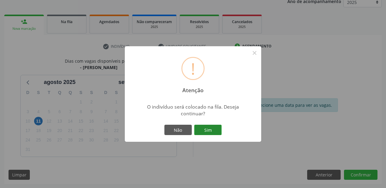
click at [211, 133] on button "Sim" at bounding box center [207, 130] width 27 height 10
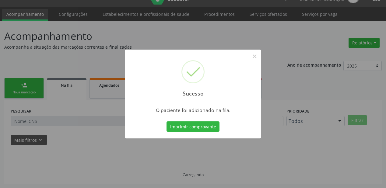
scroll to position [12, 0]
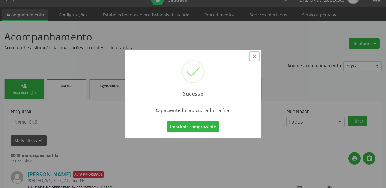
click at [255, 57] on button "×" at bounding box center [254, 56] width 10 height 10
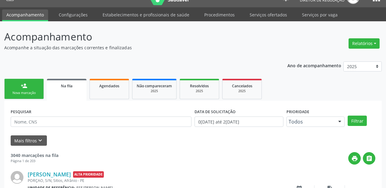
click at [31, 92] on div "Nova marcação" at bounding box center [24, 93] width 30 height 5
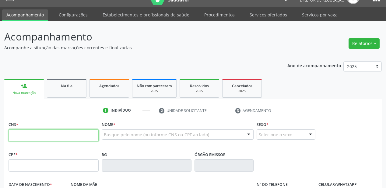
click at [40, 131] on input "text" at bounding box center [54, 135] width 90 height 12
type input "705 0026 6366 6357"
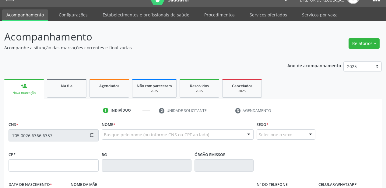
type input "09/08/1971"
type input "S/N"
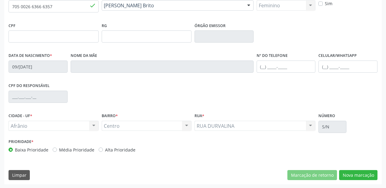
scroll to position [141, 0]
click at [354, 175] on button "Nova marcação" at bounding box center [358, 175] width 38 height 10
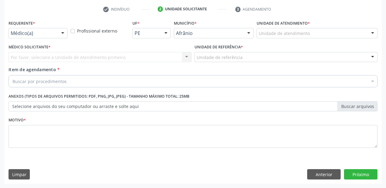
scroll to position [113, 0]
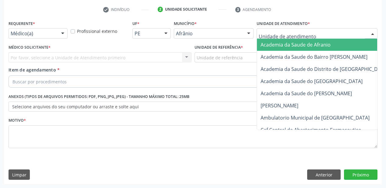
drag, startPoint x: 266, startPoint y: 35, endPoint x: 267, endPoint y: 72, distance: 36.8
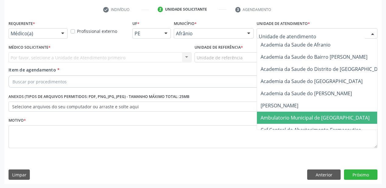
click at [268, 119] on span "Ambulatorio Municipal de [GEOGRAPHIC_DATA]" at bounding box center [314, 117] width 109 height 7
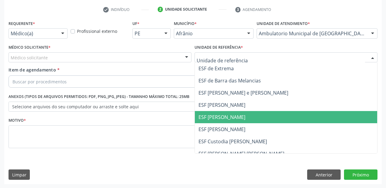
click at [216, 113] on span "ESF [PERSON_NAME]" at bounding box center [286, 117] width 182 height 12
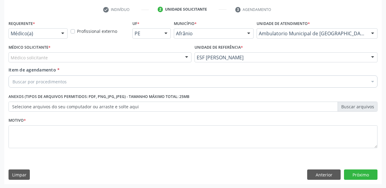
drag, startPoint x: 40, startPoint y: 57, endPoint x: 35, endPoint y: 68, distance: 11.8
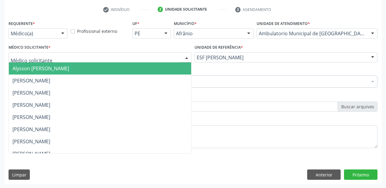
click at [35, 69] on span "Alysson [PERSON_NAME]" at bounding box center [40, 68] width 57 height 7
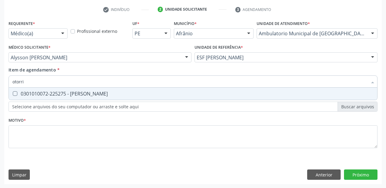
type input "otorrin"
click at [43, 97] on span "0301010072-225275 - Médico Otorrinolaringologista" at bounding box center [193, 94] width 368 height 12
checkbox Otorrinolaringologista "true"
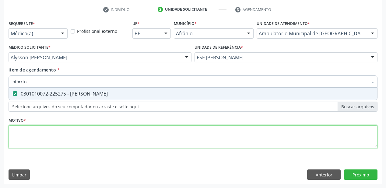
click at [33, 138] on div "Requerente * Médico(a) Médico(a) Enfermeiro(a) Paciente Nenhum resultado encont…" at bounding box center [193, 88] width 369 height 138
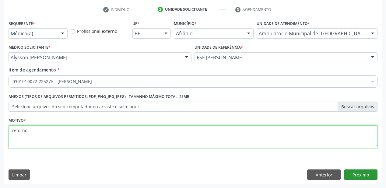
type textarea "retorno"
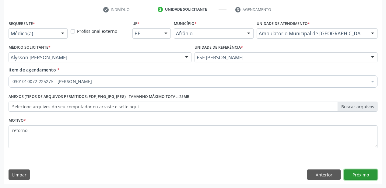
click at [363, 172] on button "Próximo" at bounding box center [360, 174] width 33 height 10
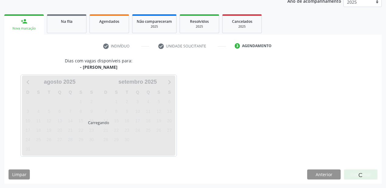
scroll to position [76, 0]
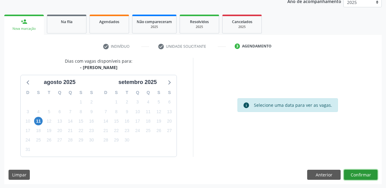
click at [352, 174] on button "Confirmar" at bounding box center [360, 175] width 33 height 10
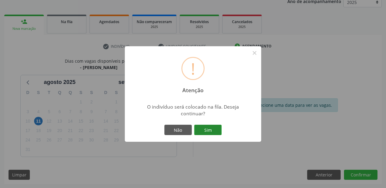
click at [205, 132] on button "Sim" at bounding box center [207, 130] width 27 height 10
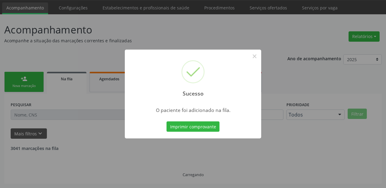
scroll to position [12, 0]
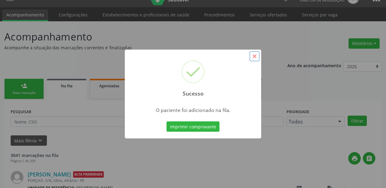
click at [251, 57] on button "×" at bounding box center [254, 56] width 10 height 10
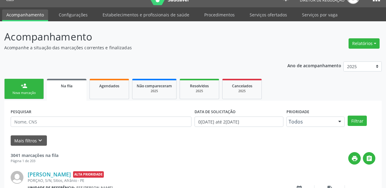
click at [19, 91] on div "Nova marcação" at bounding box center [24, 93] width 30 height 5
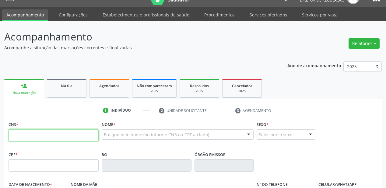
click at [47, 136] on input "text" at bounding box center [54, 135] width 90 height 12
type input "703 2056 6644 6190"
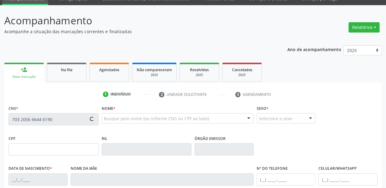
type input "043.333.464-95"
type input "05/09/1945"
type input "Eloia Maria da Silva"
type input "(87) 98816-6338"
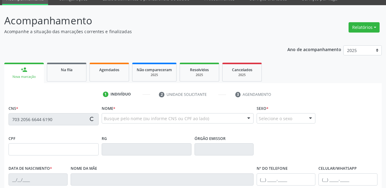
type input "S/N"
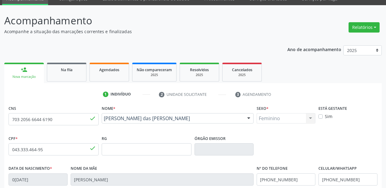
scroll to position [141, 0]
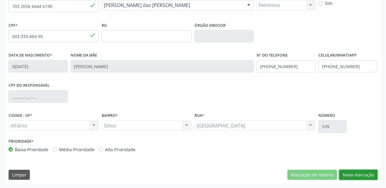
drag, startPoint x: 355, startPoint y: 173, endPoint x: 343, endPoint y: 174, distance: 11.6
click at [354, 173] on button "Nova marcação" at bounding box center [358, 175] width 38 height 10
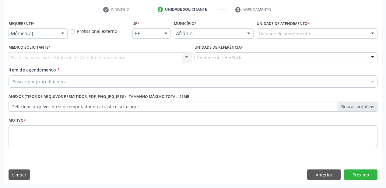
drag, startPoint x: 268, startPoint y: 34, endPoint x: 269, endPoint y: 50, distance: 16.2
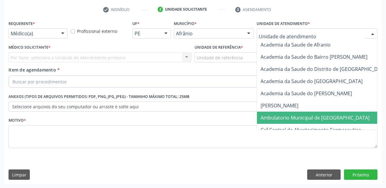
drag, startPoint x: 281, startPoint y: 117, endPoint x: 226, endPoint y: 79, distance: 66.7
click at [280, 117] on span "Ambulatorio Municipal de [GEOGRAPHIC_DATA]" at bounding box center [314, 117] width 109 height 7
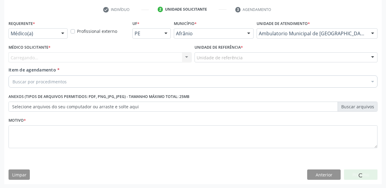
click at [214, 61] on div "Unidade de referência" at bounding box center [285, 57] width 183 height 10
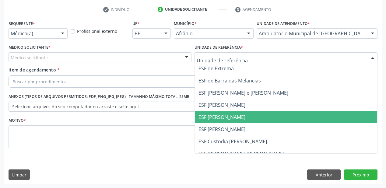
click at [217, 113] on span "ESF [PERSON_NAME]" at bounding box center [286, 117] width 182 height 12
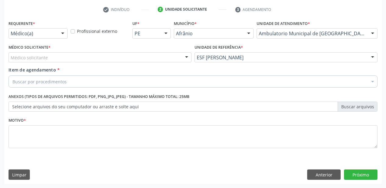
drag, startPoint x: 33, startPoint y: 60, endPoint x: 32, endPoint y: 68, distance: 9.0
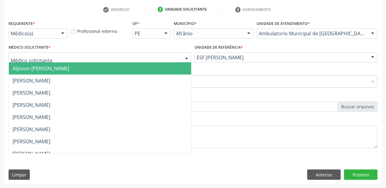
click at [32, 69] on span "Alysson [PERSON_NAME]" at bounding box center [40, 68] width 57 height 7
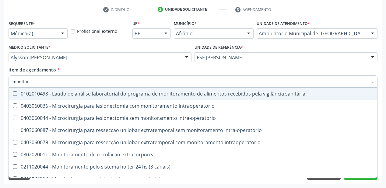
type input "monitori"
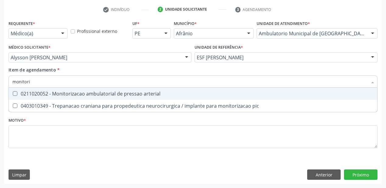
click at [60, 94] on div "0211020052 - Monitorizacao ambulatorial de pressao arterial" at bounding box center [192, 93] width 361 height 5
checkbox arterial "true"
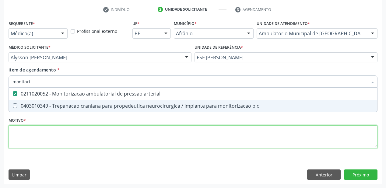
click at [43, 142] on div "Requerente * Médico(a) Médico(a) Enfermeiro(a) Paciente Nenhum resultado encont…" at bounding box center [193, 88] width 369 height 138
checkbox pic "true"
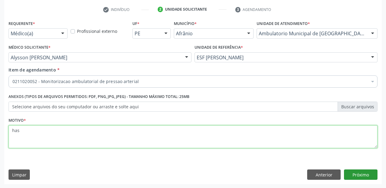
type textarea "has"
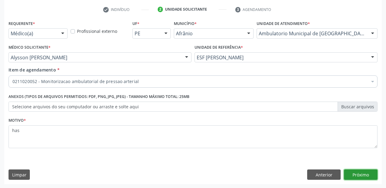
click at [357, 175] on button "Próximo" at bounding box center [360, 174] width 33 height 10
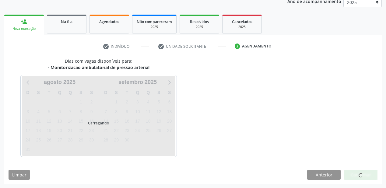
scroll to position [76, 0]
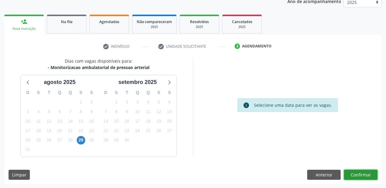
click at [360, 171] on button "Confirmar" at bounding box center [360, 175] width 33 height 10
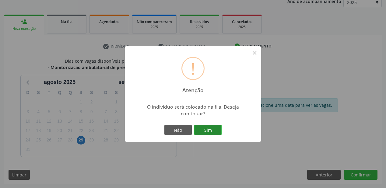
click at [213, 130] on button "Sim" at bounding box center [207, 130] width 27 height 10
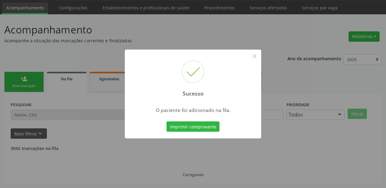
scroll to position [12, 0]
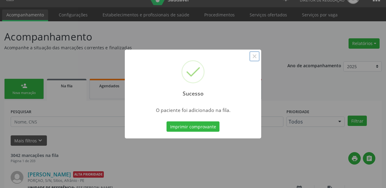
click at [254, 51] on button "×" at bounding box center [254, 56] width 10 height 10
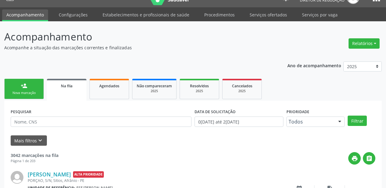
click at [23, 89] on link "person_add Nova marcação" at bounding box center [24, 89] width 40 height 20
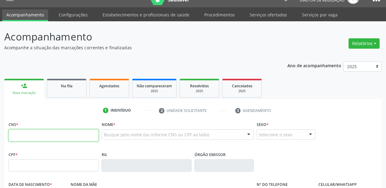
click at [29, 132] on input "text" at bounding box center [54, 135] width 90 height 12
type input "703 2056 6644 6190"
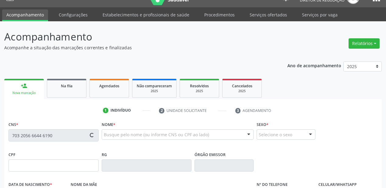
type input "043.333.464-95"
type input "05/09/1945"
type input "Eloia Maria da Silva"
type input "(87) 98816-6338"
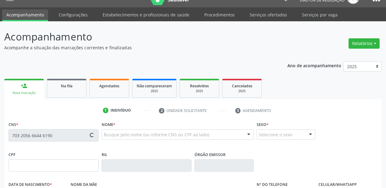
type input "S/N"
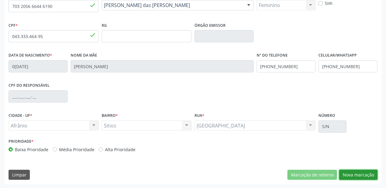
drag, startPoint x: 349, startPoint y: 174, endPoint x: 347, endPoint y: 172, distance: 3.7
click at [349, 173] on button "Nova marcação" at bounding box center [358, 175] width 38 height 10
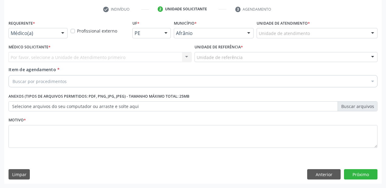
scroll to position [113, 0]
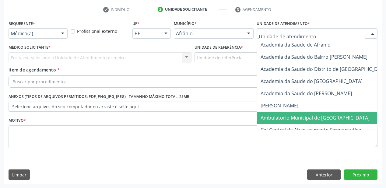
click at [284, 118] on span "Ambulatorio Municipal de [GEOGRAPHIC_DATA]" at bounding box center [314, 117] width 109 height 7
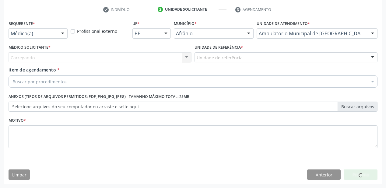
click at [208, 61] on div "Unidade de referência" at bounding box center [285, 57] width 183 height 10
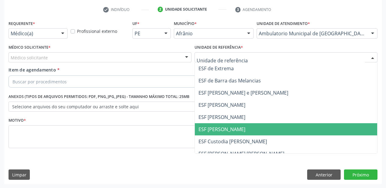
click at [220, 126] on span "ESF [PERSON_NAME]" at bounding box center [221, 129] width 47 height 7
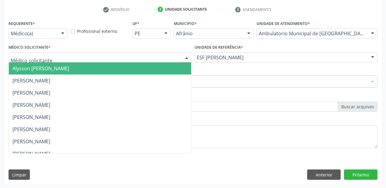
click at [18, 70] on span "Alysson [PERSON_NAME]" at bounding box center [40, 68] width 57 height 7
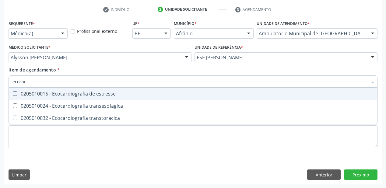
type input "ecocard"
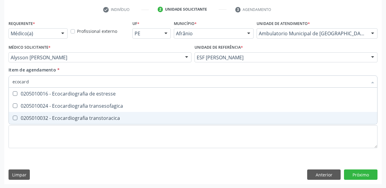
click at [36, 120] on div "0205010032 - Ecocardiografia transtoracica" at bounding box center [192, 118] width 361 height 5
checkbox transtoracica "true"
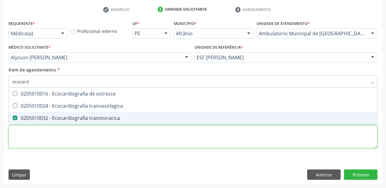
click at [31, 136] on div "Requerente * Médico(a) Médico(a) Enfermeiro(a) Paciente Nenhum resultado encont…" at bounding box center [193, 88] width 369 height 138
checkbox transesofagica "true"
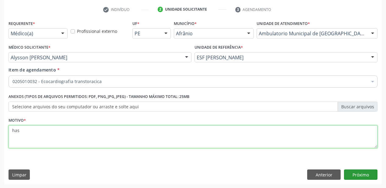
type textarea "has"
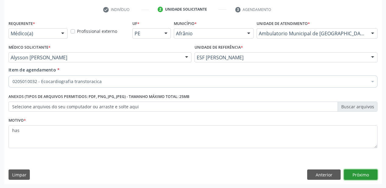
click at [358, 176] on button "Próximo" at bounding box center [360, 174] width 33 height 10
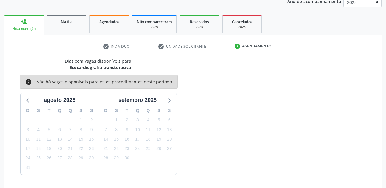
scroll to position [94, 0]
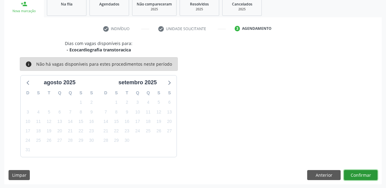
click at [361, 175] on button "Confirmar" at bounding box center [360, 175] width 33 height 10
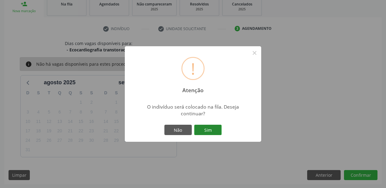
drag, startPoint x: 210, startPoint y: 128, endPoint x: 205, endPoint y: 127, distance: 4.8
click at [209, 128] on button "Sim" at bounding box center [207, 130] width 27 height 10
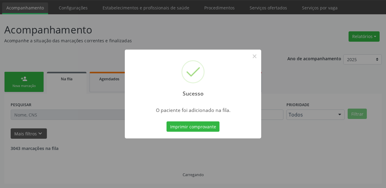
scroll to position [12, 0]
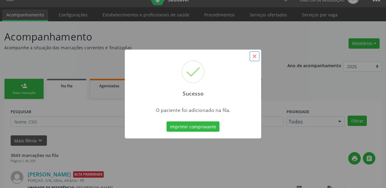
click at [252, 56] on button "×" at bounding box center [254, 56] width 10 height 10
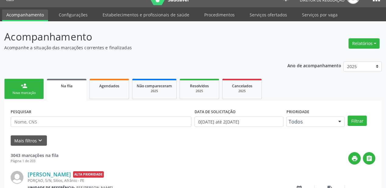
click at [25, 93] on div "Nova marcação" at bounding box center [24, 93] width 30 height 5
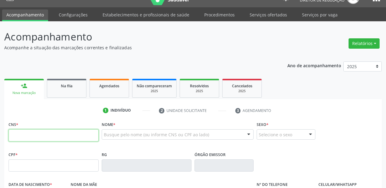
click at [34, 135] on input "text" at bounding box center [54, 135] width 90 height 12
type input "702 3001 9679 2817"
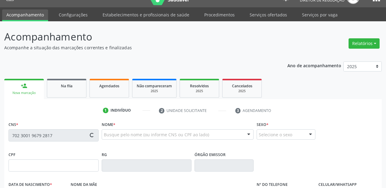
type input "066.506.124-21"
type input "15/02/1964"
type input "Ana Alves da Silva"
type input "(87) 98844-6705"
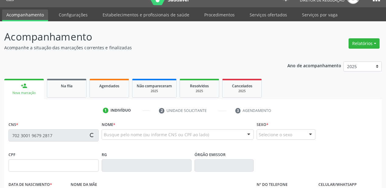
type input "213.803.334-15"
type input "S/N"
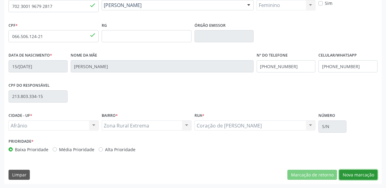
click at [359, 173] on button "Nova marcação" at bounding box center [358, 175] width 38 height 10
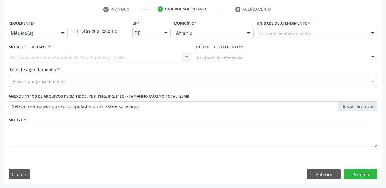
scroll to position [113, 0]
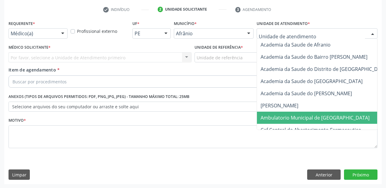
drag, startPoint x: 273, startPoint y: 115, endPoint x: 253, endPoint y: 102, distance: 23.0
click at [272, 114] on span "Ambulatorio Municipal de [GEOGRAPHIC_DATA]" at bounding box center [314, 117] width 109 height 7
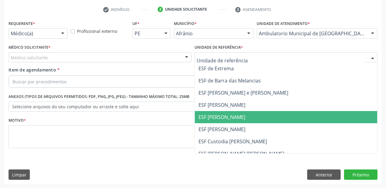
click at [220, 113] on span "ESF [PERSON_NAME]" at bounding box center [286, 117] width 182 height 12
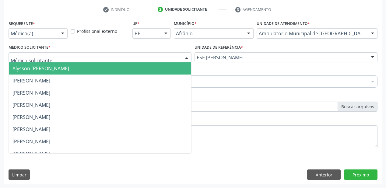
click at [27, 70] on span "Alysson Rodrigo Ferreira Cavalcanti" at bounding box center [40, 68] width 57 height 7
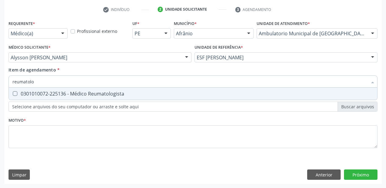
type input "reumatol"
click at [22, 97] on span "0301010072-225136 - Médico Reumatologista" at bounding box center [193, 94] width 368 height 12
checkbox Reumatologista "true"
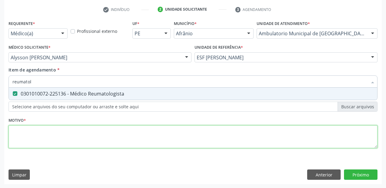
click at [27, 141] on div "Requerente * Médico(a) Médico(a) Enfermeiro(a) Paciente Nenhum resultado encont…" at bounding box center [193, 88] width 369 height 138
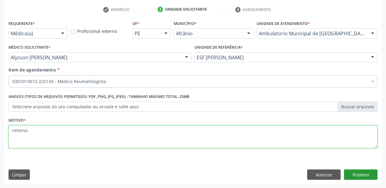
type textarea "retorno"
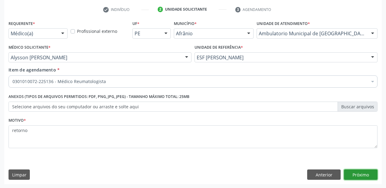
click at [359, 175] on button "Próximo" at bounding box center [360, 174] width 33 height 10
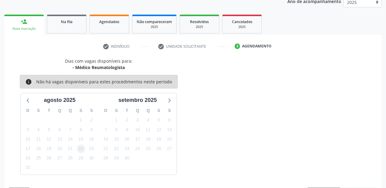
scroll to position [94, 0]
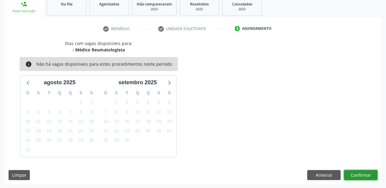
click at [353, 173] on button "Confirmar" at bounding box center [360, 175] width 33 height 10
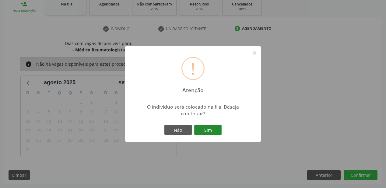
click at [207, 130] on button "Sim" at bounding box center [207, 130] width 27 height 10
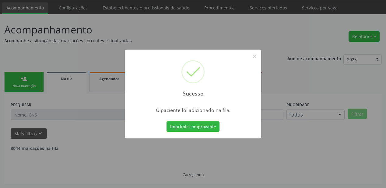
scroll to position [12, 0]
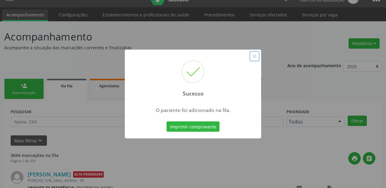
click at [251, 55] on button "×" at bounding box center [254, 56] width 10 height 10
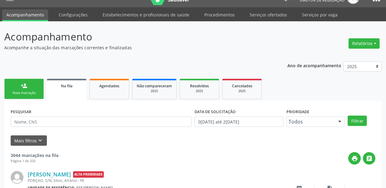
click at [17, 91] on div "Nova marcação" at bounding box center [24, 93] width 30 height 5
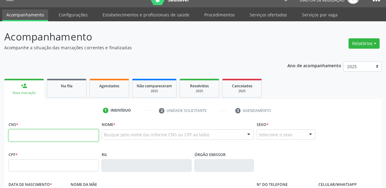
click at [32, 138] on input "text" at bounding box center [54, 135] width 90 height 12
type input "702 3045 7717 4020"
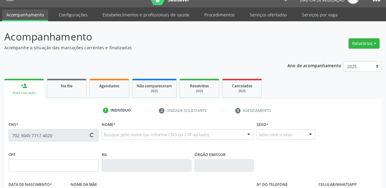
type input "018.843.374-06"
type input "13/01/1975"
type input "Benedita Iirene da Paixao"
type input "(87) 98842-5040"
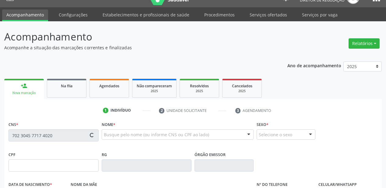
type input "S/N"
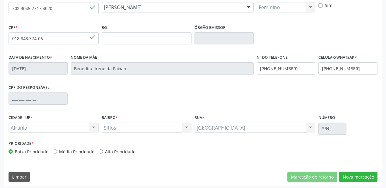
scroll to position [141, 0]
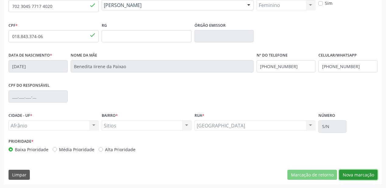
click at [358, 174] on button "Nova marcação" at bounding box center [358, 175] width 38 height 10
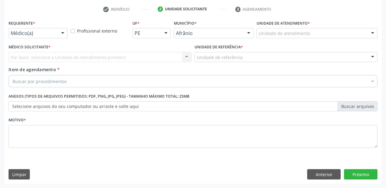
scroll to position [113, 0]
drag, startPoint x: 262, startPoint y: 28, endPoint x: 262, endPoint y: 47, distance: 19.8
click at [262, 28] on label "Unidade de atendimento *" at bounding box center [282, 23] width 53 height 9
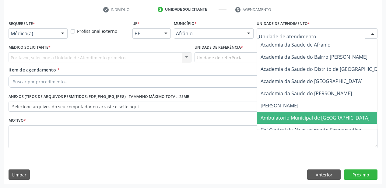
drag, startPoint x: 269, startPoint y: 117, endPoint x: 257, endPoint y: 100, distance: 20.1
click at [267, 116] on span "Ambulatorio Municipal de [GEOGRAPHIC_DATA]" at bounding box center [314, 117] width 109 height 7
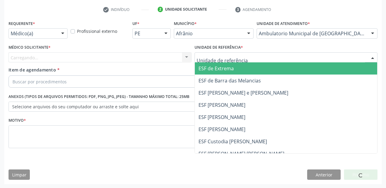
drag, startPoint x: 214, startPoint y: 57, endPoint x: 218, endPoint y: 91, distance: 34.9
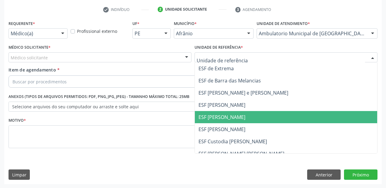
click at [218, 112] on span "ESF [PERSON_NAME]" at bounding box center [286, 117] width 182 height 12
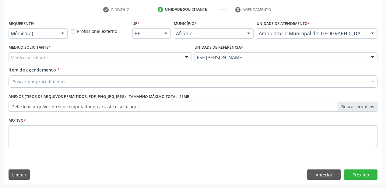
drag, startPoint x: 25, startPoint y: 57, endPoint x: 23, endPoint y: 67, distance: 10.2
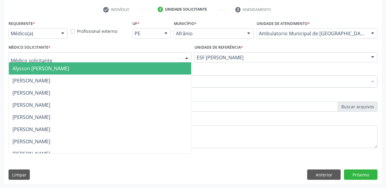
click at [23, 68] on span "Alysson [PERSON_NAME]" at bounding box center [40, 68] width 57 height 7
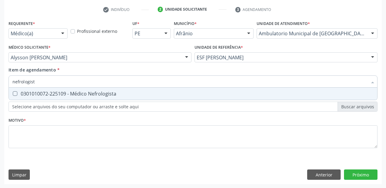
type input "nefrologista"
click at [60, 96] on div "0301010072-225109 - Médico Nefrologista" at bounding box center [192, 93] width 361 height 5
checkbox Nefrologista "true"
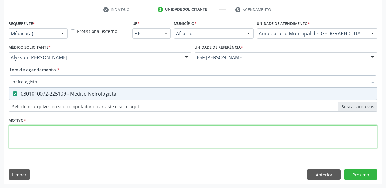
click at [33, 138] on div "Requerente * Médico(a) Médico(a) Enfermeiro(a) Paciente Nenhum resultado encont…" at bounding box center [193, 88] width 369 height 138
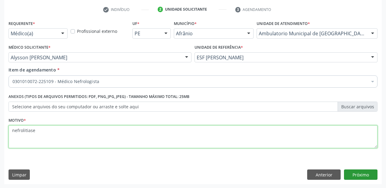
type textarea "nefrolitiase"
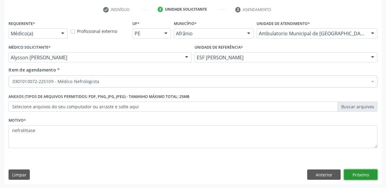
click at [349, 172] on button "Próximo" at bounding box center [360, 174] width 33 height 10
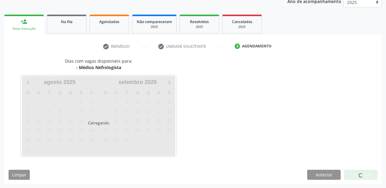
scroll to position [94, 0]
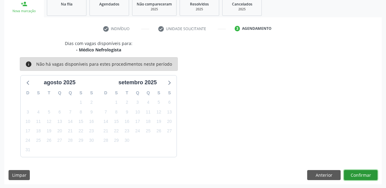
click at [354, 173] on button "Confirmar" at bounding box center [360, 175] width 33 height 10
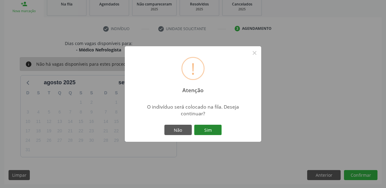
drag, startPoint x: 207, startPoint y: 130, endPoint x: 194, endPoint y: 132, distance: 13.5
click at [207, 130] on button "Sim" at bounding box center [207, 130] width 27 height 10
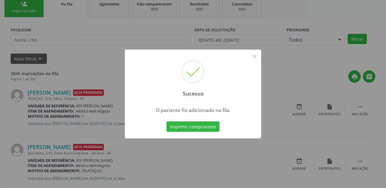
scroll to position [12, 0]
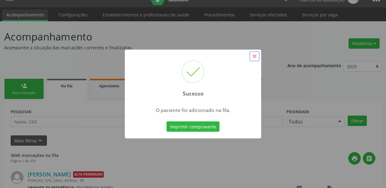
click at [257, 57] on button "×" at bounding box center [254, 56] width 10 height 10
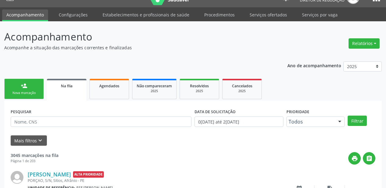
click at [27, 92] on div "Nova marcação" at bounding box center [24, 93] width 30 height 5
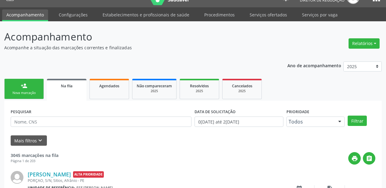
click at [27, 92] on div "Nova marcação" at bounding box center [24, 93] width 30 height 5
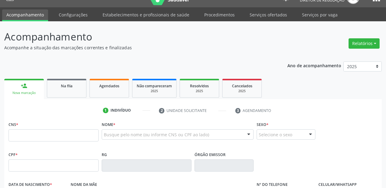
click at [27, 92] on div "Nova marcação" at bounding box center [24, 93] width 31 height 5
click at [32, 134] on input "text" at bounding box center [54, 135] width 90 height 12
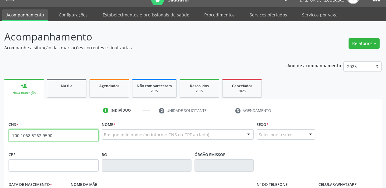
type input "700 1068 5262 9590"
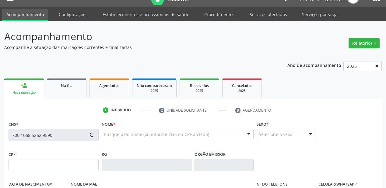
type input "118.145.824-28"
type input "14/02/1997"
type input "Maria Auxidoura de Souza Silva"
type input "(87) 98853-0421"
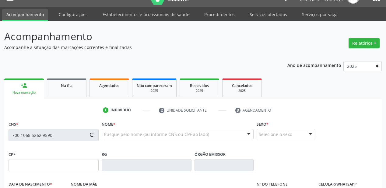
type input "69"
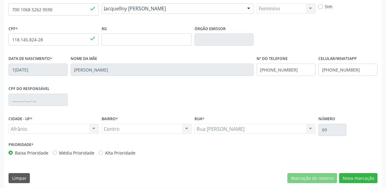
scroll to position [141, 0]
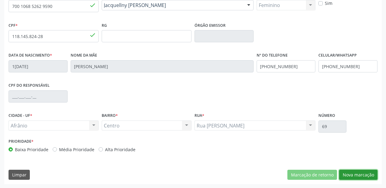
drag, startPoint x: 344, startPoint y: 172, endPoint x: 337, endPoint y: 161, distance: 12.9
click at [345, 170] on button "Nova marcação" at bounding box center [358, 175] width 38 height 10
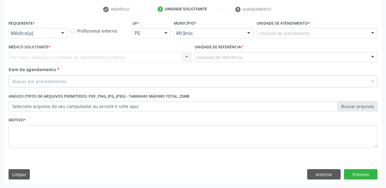
scroll to position [113, 0]
drag, startPoint x: 262, startPoint y: 34, endPoint x: 271, endPoint y: 55, distance: 23.3
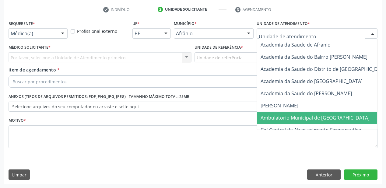
click at [281, 117] on span "Ambulatorio Municipal de [GEOGRAPHIC_DATA]" at bounding box center [314, 117] width 109 height 7
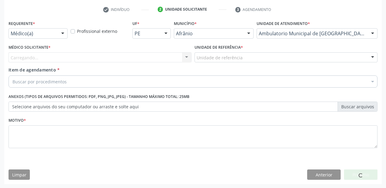
drag, startPoint x: 216, startPoint y: 59, endPoint x: 216, endPoint y: 64, distance: 4.9
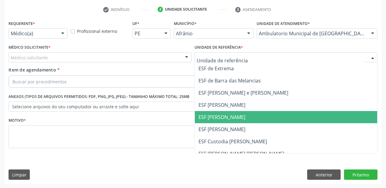
click at [220, 119] on span "ESF [PERSON_NAME]" at bounding box center [221, 117] width 47 height 7
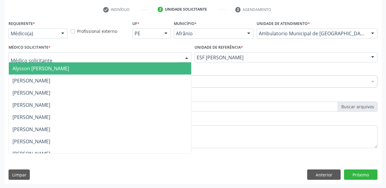
drag, startPoint x: 43, startPoint y: 55, endPoint x: 46, endPoint y: 70, distance: 15.5
drag, startPoint x: 46, startPoint y: 71, endPoint x: 46, endPoint y: 75, distance: 4.0
click at [46, 72] on span "Alysson [PERSON_NAME]" at bounding box center [100, 68] width 182 height 12
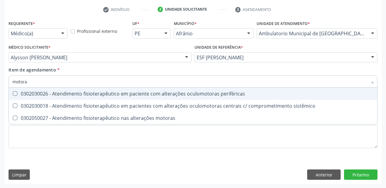
type input "motora"
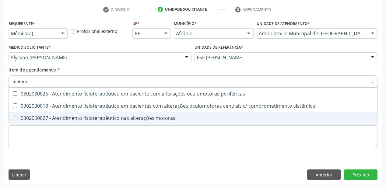
click at [76, 119] on div "0302050027 - Atendimento fisioterapêutico nas alterações motoras" at bounding box center [192, 118] width 361 height 5
checkbox motoras "true"
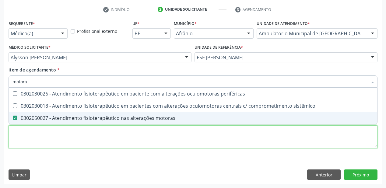
click at [45, 136] on div "Requerente * Médico(a) Médico(a) Enfermeiro(a) Paciente Nenhum resultado encont…" at bounding box center [193, 88] width 369 height 138
checkbox sistêmico "true"
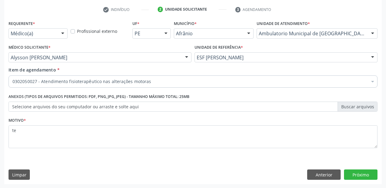
scroll to position [113, 0]
type textarea "tendinite"
click at [357, 174] on button "Próximo" at bounding box center [360, 174] width 33 height 10
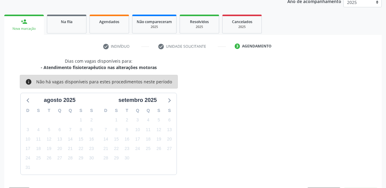
scroll to position [94, 0]
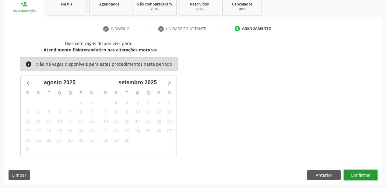
click at [353, 173] on button "Confirmar" at bounding box center [360, 175] width 33 height 10
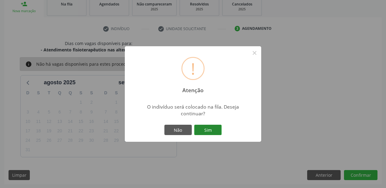
click at [212, 129] on button "Sim" at bounding box center [207, 130] width 27 height 10
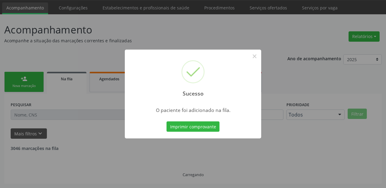
scroll to position [12, 0]
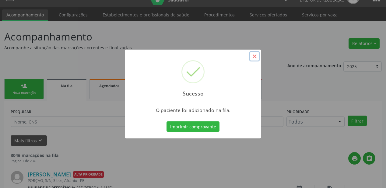
click at [254, 54] on button "×" at bounding box center [254, 56] width 10 height 10
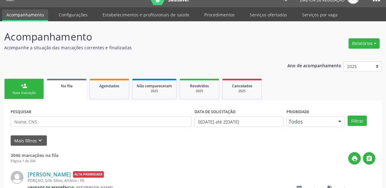
click at [41, 88] on link "person_add Nova marcação" at bounding box center [24, 89] width 40 height 20
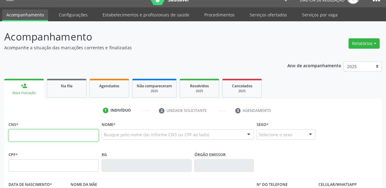
click at [26, 134] on input "text" at bounding box center [54, 135] width 90 height 12
type input "7"
type input "700 0058 7216 6006"
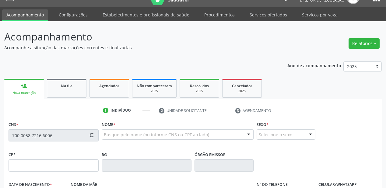
type input "946.103.714-72"
type input "1[DATE]"
type input "[PERSON_NAME]"
type input "[PHONE_NUMBER]"
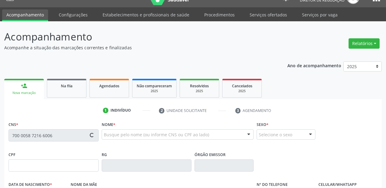
type input "S/N"
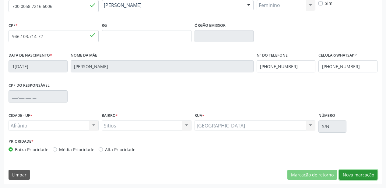
drag, startPoint x: 347, startPoint y: 172, endPoint x: 326, endPoint y: 165, distance: 21.8
click at [347, 173] on button "Nova marcação" at bounding box center [358, 175] width 38 height 10
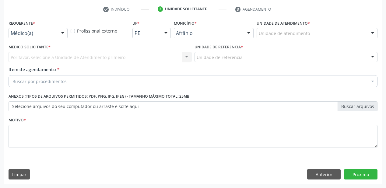
scroll to position [113, 0]
drag, startPoint x: 274, startPoint y: 34, endPoint x: 274, endPoint y: 39, distance: 5.2
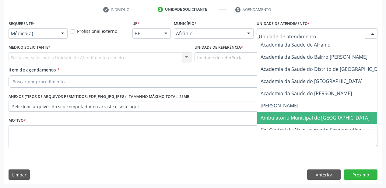
click at [282, 119] on span "Ambulatorio Municipal de [GEOGRAPHIC_DATA]" at bounding box center [314, 117] width 109 height 7
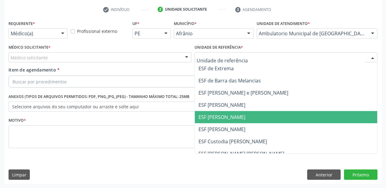
click at [219, 116] on span "ESF [PERSON_NAME]" at bounding box center [221, 117] width 47 height 7
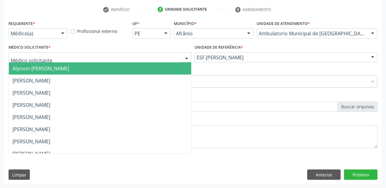
click at [33, 68] on span "Alysson [PERSON_NAME]" at bounding box center [40, 68] width 57 height 7
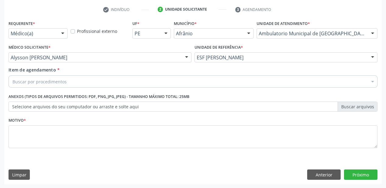
click at [31, 78] on div "Buscar por procedimentos" at bounding box center [193, 81] width 369 height 12
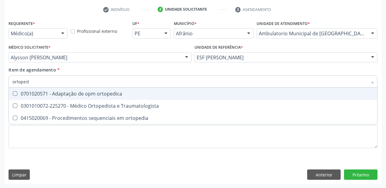
type input "ortopedi"
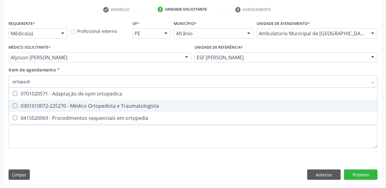
click at [41, 106] on div "0301010072-225270 - Médico Ortopedista e Traumatologista" at bounding box center [192, 105] width 361 height 5
checkbox Traumatologista "true"
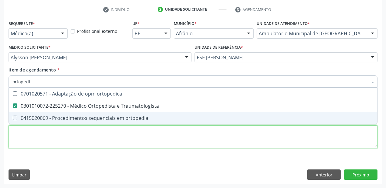
click at [26, 140] on div "Requerente * Médico(a) Médico(a) Enfermeiro(a) Paciente Nenhum resultado encont…" at bounding box center [193, 88] width 369 height 138
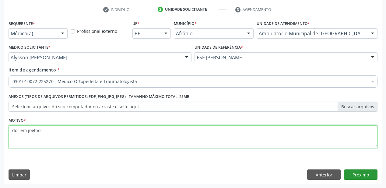
type textarea "dor em joelho"
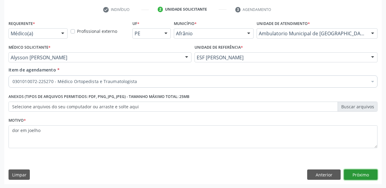
click at [358, 176] on button "Próximo" at bounding box center [360, 174] width 33 height 10
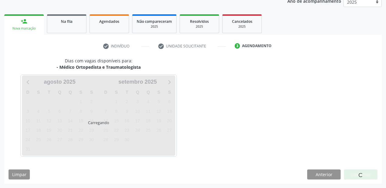
scroll to position [76, 0]
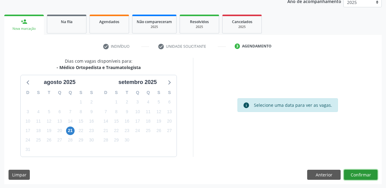
click at [362, 178] on button "Confirmar" at bounding box center [360, 175] width 33 height 10
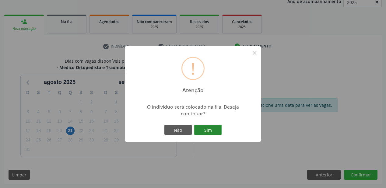
click at [216, 131] on button "Sim" at bounding box center [207, 130] width 27 height 10
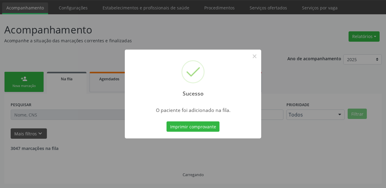
scroll to position [12, 0]
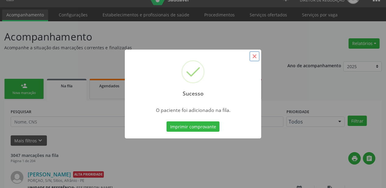
drag, startPoint x: 253, startPoint y: 57, endPoint x: 235, endPoint y: 57, distance: 18.3
click at [252, 57] on button "×" at bounding box center [254, 56] width 10 height 10
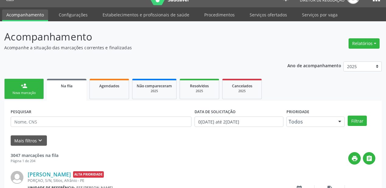
click at [19, 90] on link "person_add Nova marcação" at bounding box center [24, 89] width 40 height 20
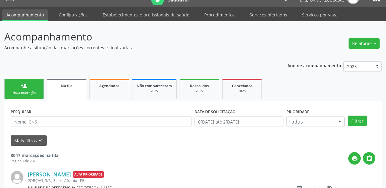
click at [19, 90] on link "person_add Nova marcação" at bounding box center [24, 89] width 40 height 20
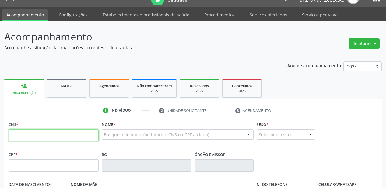
click at [36, 136] on input "text" at bounding box center [54, 135] width 90 height 12
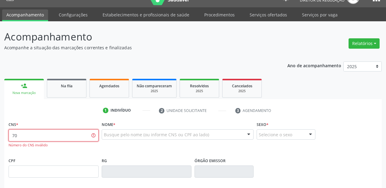
type input "7"
type input "702 6052 0798 8145"
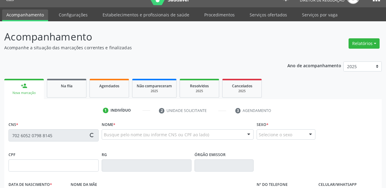
type input "120.027.284-61"
type input "[DATE]"
type input "[PERSON_NAME]"
type input "[PHONE_NUMBER]"
type input "036.053.684-09"
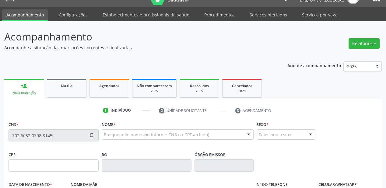
type input "45"
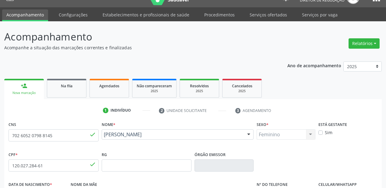
scroll to position [141, 0]
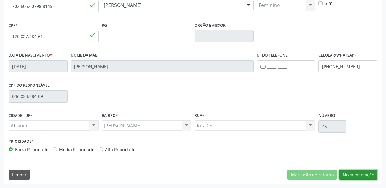
click at [347, 176] on button "Nova marcação" at bounding box center [358, 175] width 38 height 10
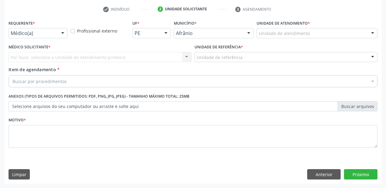
scroll to position [113, 0]
drag, startPoint x: 265, startPoint y: 33, endPoint x: 271, endPoint y: 64, distance: 32.2
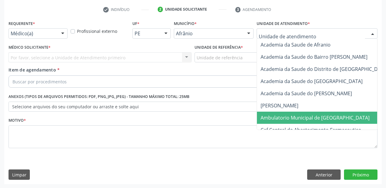
drag, startPoint x: 280, startPoint y: 116, endPoint x: 256, endPoint y: 105, distance: 26.3
click at [279, 117] on span "Ambulatorio Municipal de [GEOGRAPHIC_DATA]" at bounding box center [314, 117] width 109 height 7
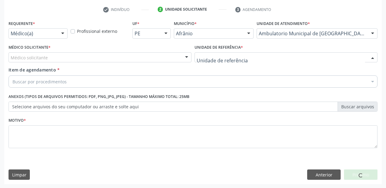
drag, startPoint x: 202, startPoint y: 55, endPoint x: 209, endPoint y: 94, distance: 39.3
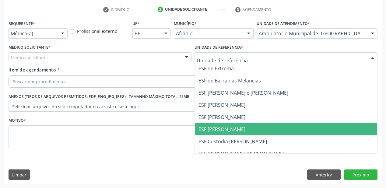
click at [216, 129] on span "ESF [PERSON_NAME]" at bounding box center [221, 129] width 47 height 7
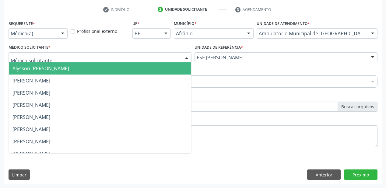
click at [39, 62] on div "Alysson [PERSON_NAME] [PERSON_NAME] [PERSON_NAME] [PERSON_NAME] [PERSON_NAME] […" at bounding box center [100, 57] width 183 height 10
drag, startPoint x: 37, startPoint y: 68, endPoint x: 37, endPoint y: 74, distance: 6.2
click at [37, 69] on span "Alysson [PERSON_NAME]" at bounding box center [40, 68] width 57 height 7
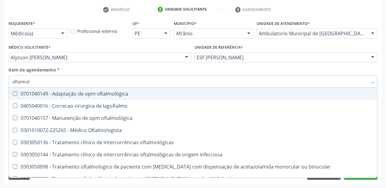
type input "oftalmolo"
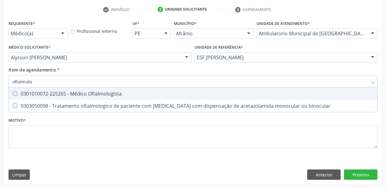
drag, startPoint x: 31, startPoint y: 93, endPoint x: 36, endPoint y: 105, distance: 13.1
click at [32, 93] on div "0301010072-225265 - Médico Oftalmologista" at bounding box center [192, 93] width 361 height 5
checkbox Oftalmologista "true"
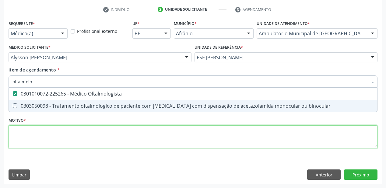
click at [33, 141] on div "Requerente * Médico(a) Médico(a) Enfermeiro(a) Paciente Nenhum resultado encont…" at bounding box center [193, 88] width 369 height 138
checkbox binocular "true"
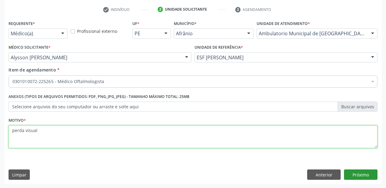
type textarea "perda visual"
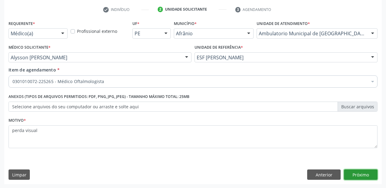
click at [360, 176] on button "Próximo" at bounding box center [360, 174] width 33 height 10
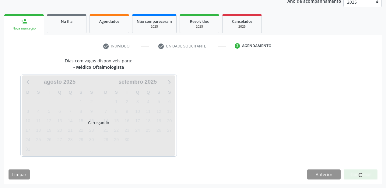
scroll to position [76, 0]
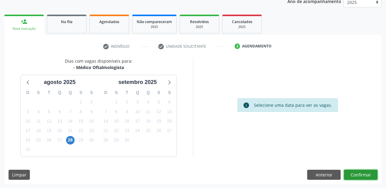
click at [351, 171] on button "Confirmar" at bounding box center [360, 175] width 33 height 10
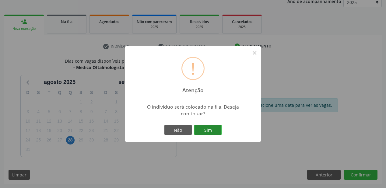
click at [203, 131] on button "Sim" at bounding box center [207, 130] width 27 height 10
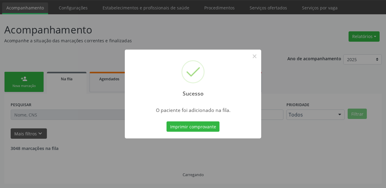
scroll to position [12, 0]
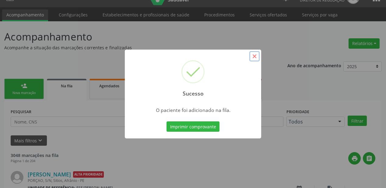
click at [251, 57] on button "×" at bounding box center [254, 56] width 10 height 10
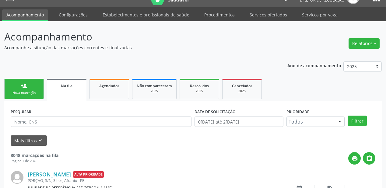
click at [17, 80] on link "person_add Nova marcação" at bounding box center [24, 89] width 40 height 20
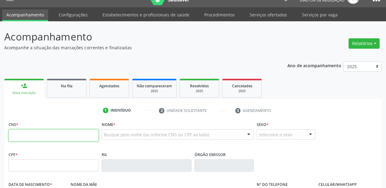
click at [30, 135] on input "text" at bounding box center [54, 135] width 90 height 12
type input "703 4015 2801 9100"
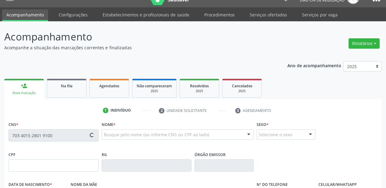
type input "0[DATE]"
type input "[PHONE_NUMBER]"
type input "S/N"
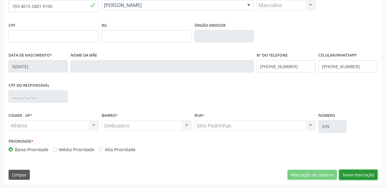
click at [354, 175] on button "Nova marcação" at bounding box center [358, 175] width 38 height 10
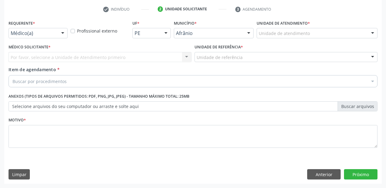
scroll to position [113, 0]
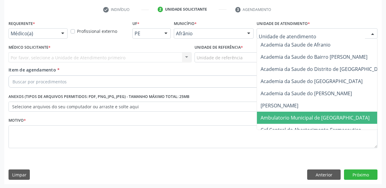
drag, startPoint x: 287, startPoint y: 118, endPoint x: 273, endPoint y: 108, distance: 16.9
click at [287, 117] on span "Ambulatorio Municipal de [GEOGRAPHIC_DATA]" at bounding box center [314, 117] width 109 height 7
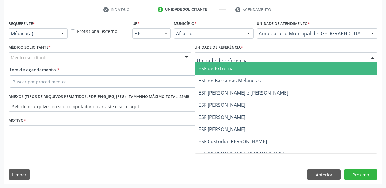
drag, startPoint x: 217, startPoint y: 60, endPoint x: 215, endPoint y: 90, distance: 29.8
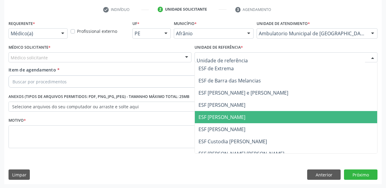
click at [219, 119] on span "ESF [PERSON_NAME]" at bounding box center [221, 117] width 47 height 7
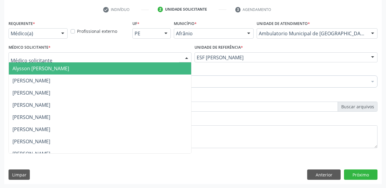
drag, startPoint x: 41, startPoint y: 56, endPoint x: 40, endPoint y: 67, distance: 10.5
drag, startPoint x: 40, startPoint y: 68, endPoint x: 39, endPoint y: 73, distance: 4.6
click at [40, 69] on span "Alysson [PERSON_NAME]" at bounding box center [40, 68] width 57 height 7
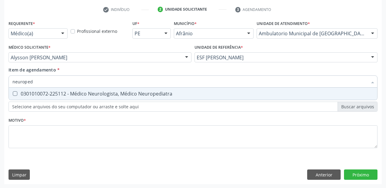
type input "neuropedi"
click at [56, 93] on div "0301010072-225112 - Médico Neurologista, Médico Neuropediatra" at bounding box center [192, 93] width 361 height 5
checkbox Neuropediatra "true"
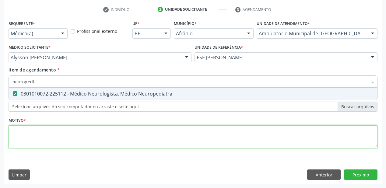
click at [26, 140] on div "Requerente * Médico(a) Médico(a) Enfermeiro(a) Paciente Nenhum resultado encont…" at bounding box center [193, 88] width 369 height 138
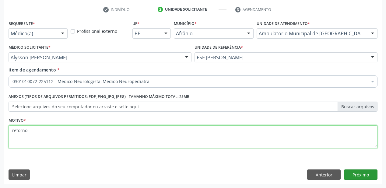
type textarea "retorno"
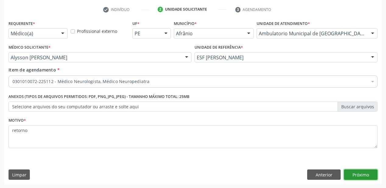
click at [354, 175] on button "Próximo" at bounding box center [360, 174] width 33 height 10
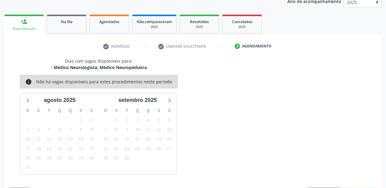
scroll to position [94, 0]
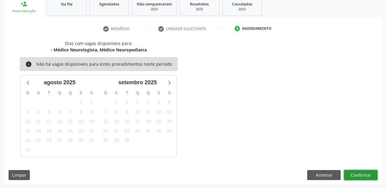
click at [360, 172] on button "Confirmar" at bounding box center [360, 175] width 33 height 10
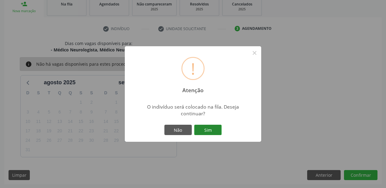
click at [212, 128] on button "Sim" at bounding box center [207, 130] width 27 height 10
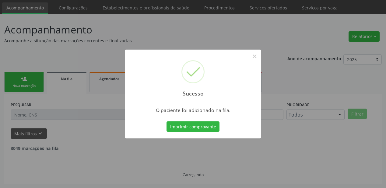
scroll to position [12, 0]
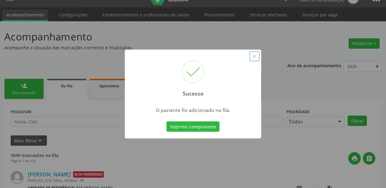
drag, startPoint x: 253, startPoint y: 58, endPoint x: 166, endPoint y: 67, distance: 87.1
click at [252, 58] on button "×" at bounding box center [254, 56] width 10 height 10
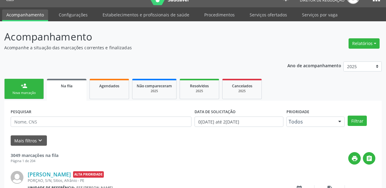
click at [29, 92] on div "Nova marcação" at bounding box center [24, 93] width 30 height 5
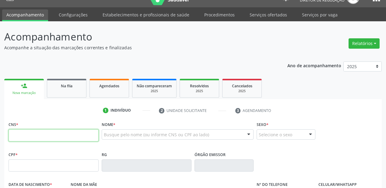
click at [30, 131] on input "text" at bounding box center [54, 135] width 90 height 12
type input "708 2091 3884 4042"
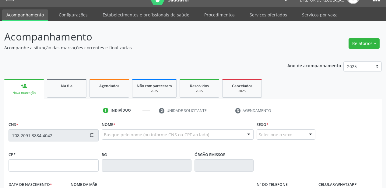
type input "176.275.474-66"
type input "2[DATE]"
type input "[PERSON_NAME]"
type input "[PHONE_NUMBER]"
type input "055.339.214-00"
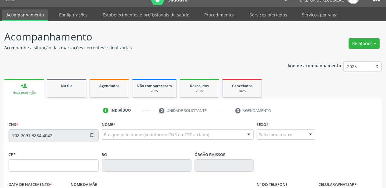
type input "S/N"
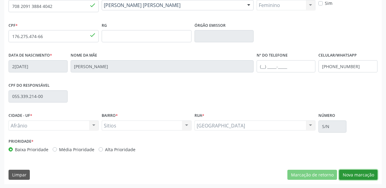
click at [352, 172] on button "Nova marcação" at bounding box center [358, 175] width 38 height 10
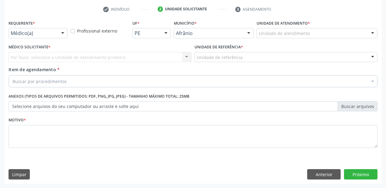
scroll to position [113, 0]
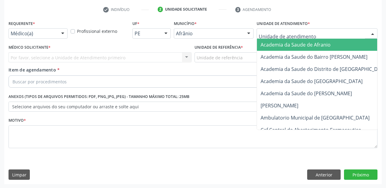
drag, startPoint x: 275, startPoint y: 35, endPoint x: 280, endPoint y: 74, distance: 38.9
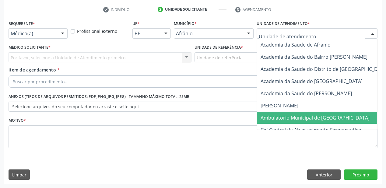
drag, startPoint x: 285, startPoint y: 116, endPoint x: 262, endPoint y: 101, distance: 27.5
click at [284, 116] on span "Ambulatorio Municipal de [GEOGRAPHIC_DATA]" at bounding box center [314, 117] width 109 height 7
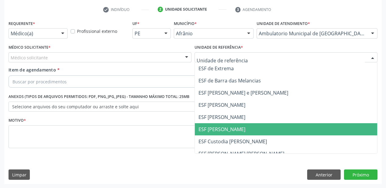
drag, startPoint x: 211, startPoint y: 130, endPoint x: 125, endPoint y: 106, distance: 88.4
click at [210, 130] on span "ESF [PERSON_NAME]" at bounding box center [221, 129] width 47 height 7
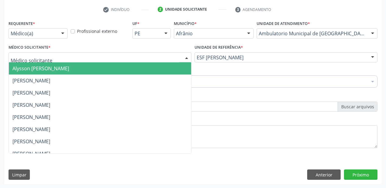
drag, startPoint x: 43, startPoint y: 58, endPoint x: 43, endPoint y: 77, distance: 19.5
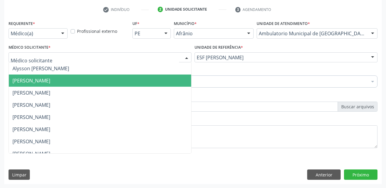
drag, startPoint x: 43, startPoint y: 77, endPoint x: 40, endPoint y: 83, distance: 6.6
click at [43, 78] on span "[PERSON_NAME]" at bounding box center [31, 80] width 38 height 7
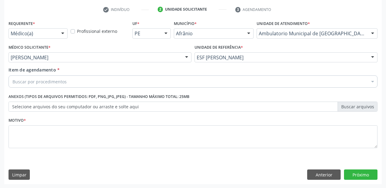
click at [40, 87] on div "Buscar por procedimentos" at bounding box center [193, 81] width 369 height 12
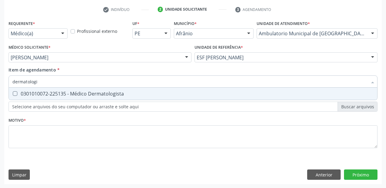
type input "dermatologis"
click at [38, 95] on div "0301010072-225135 - Médico Dermatologista" at bounding box center [192, 93] width 361 height 5
checkbox Dermatologista "true"
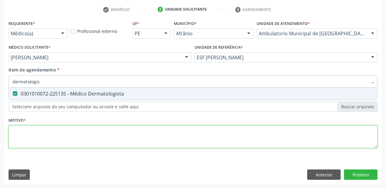
click at [30, 136] on div "Requerente * Médico(a) Médico(a) Enfermeiro(a) Paciente Nenhum resultado encont…" at bounding box center [193, 88] width 369 height 138
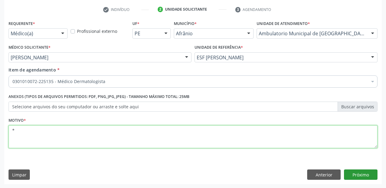
type textarea "*"
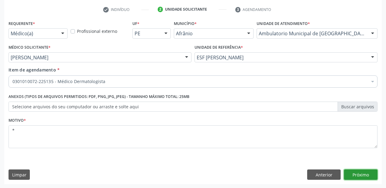
click at [355, 175] on button "Próximo" at bounding box center [360, 174] width 33 height 10
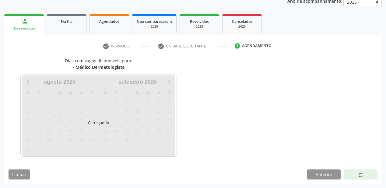
scroll to position [76, 0]
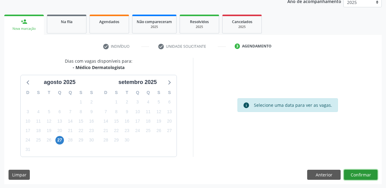
click at [354, 175] on button "Confirmar" at bounding box center [360, 175] width 33 height 10
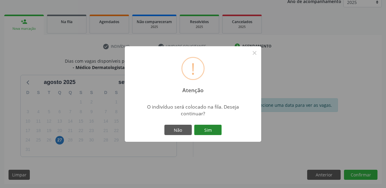
click at [206, 129] on button "Sim" at bounding box center [207, 130] width 27 height 10
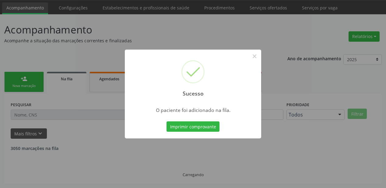
scroll to position [12, 0]
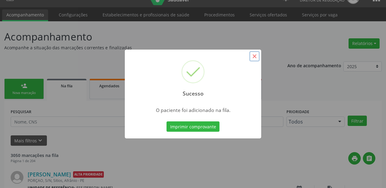
click at [255, 58] on button "×" at bounding box center [254, 56] width 10 height 10
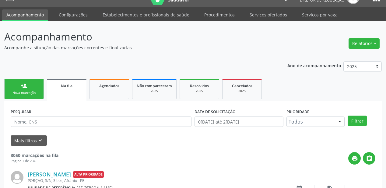
click at [24, 87] on div "person_add" at bounding box center [24, 85] width 7 height 7
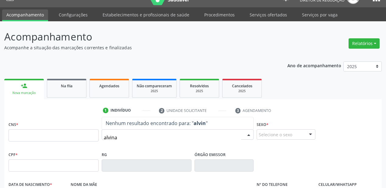
type input "alvina"
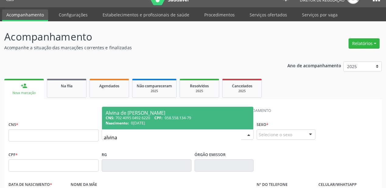
click at [145, 113] on div "Alvina de [PERSON_NAME]" at bounding box center [178, 112] width 144 height 5
type input "702 4095 0492 6220"
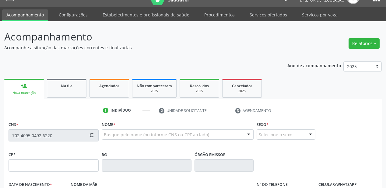
type input "058.558.134-79"
type input "0[DATE]"
type input "Benta de [PERSON_NAME]"
type input "[PHONE_NUMBER]"
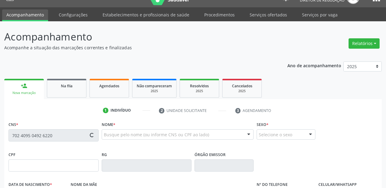
type input "251"
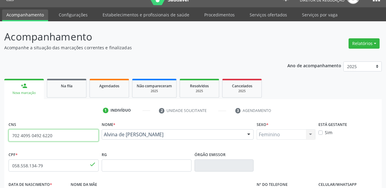
drag, startPoint x: 54, startPoint y: 135, endPoint x: 0, endPoint y: 134, distance: 53.6
click at [0, 134] on div "Acompanhamento Acompanhe a situação das marcações correntes e finalizadas Relat…" at bounding box center [193, 169] width 386 height 296
click at [56, 132] on input "702 4095 0492 6220" at bounding box center [54, 135] width 90 height 12
type input "7"
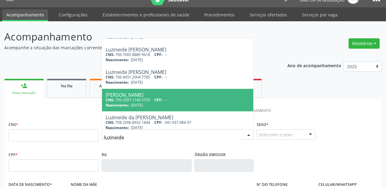
scroll to position [49, 0]
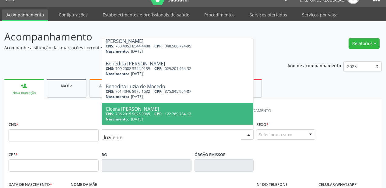
type input "luzileide"
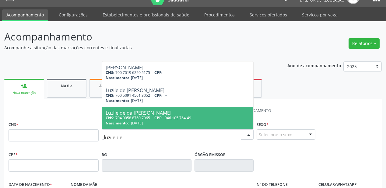
click at [134, 121] on span "[DATE]" at bounding box center [137, 122] width 12 height 5
type input "704 0058 8760 7065"
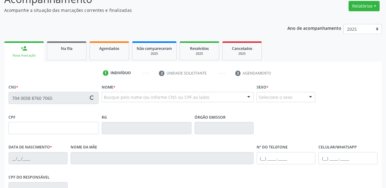
scroll to position [134, 0]
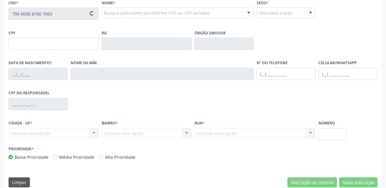
type input "946.105.764-49"
type input "[DATE]"
type input "Espedeta [PERSON_NAME]"
type input "[PHONE_NUMBER]"
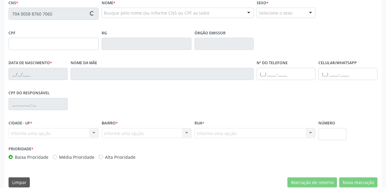
type input "66"
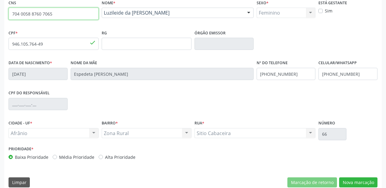
drag, startPoint x: 52, startPoint y: 13, endPoint x: 4, endPoint y: 21, distance: 48.9
click at [4, 21] on div "Acompanhamento Acompanhe a situação das marcações correntes e finalizadas Relat…" at bounding box center [193, 48] width 386 height 296
click at [62, 16] on input "704 0058 8760 7065" at bounding box center [54, 14] width 90 height 12
type input "7"
type input "700 5077 7862 5059"
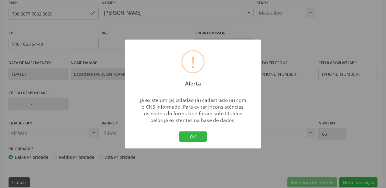
type input "[DATE]"
type input "S/N"
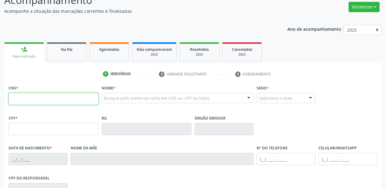
scroll to position [10, 0]
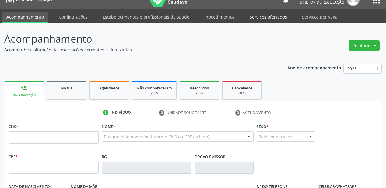
click at [262, 16] on link "Serviços ofertados" at bounding box center [268, 17] width 46 height 11
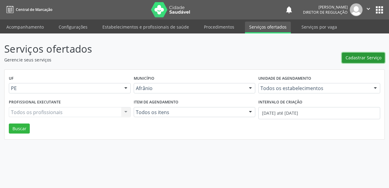
click at [357, 57] on span "Cadastrar Serviço" at bounding box center [364, 57] width 36 height 6
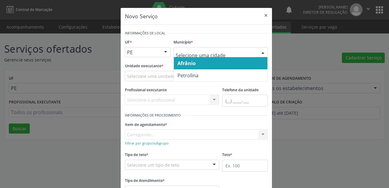
click at [185, 64] on span "Afrânio" at bounding box center [187, 63] width 18 height 7
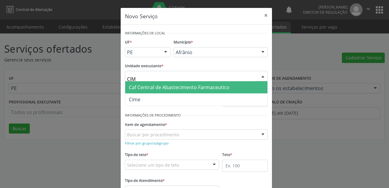
type input "CIME"
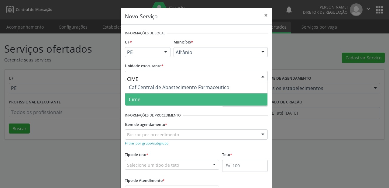
click at [130, 101] on span "Cime" at bounding box center [135, 99] width 12 height 7
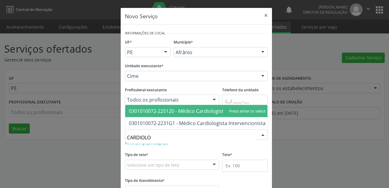
type input "CARDIOLOG"
click at [175, 108] on span "0301010072-225120 - Médico Cardiologista" at bounding box center [178, 111] width 98 height 7
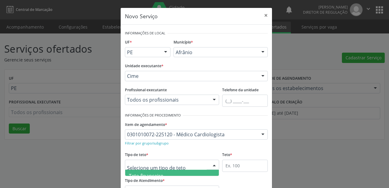
drag, startPoint x: 143, startPoint y: 159, endPoint x: 140, endPoint y: 162, distance: 4.5
click at [143, 160] on div at bounding box center [172, 165] width 94 height 10
click at [146, 173] on span "Teto físico" at bounding box center [172, 170] width 94 height 12
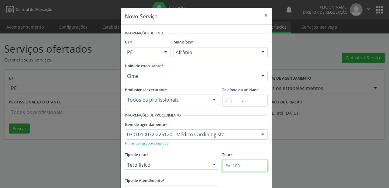
click at [225, 165] on input "text" at bounding box center [245, 166] width 46 height 12
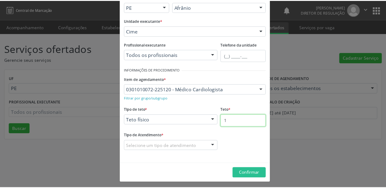
scroll to position [46, 0]
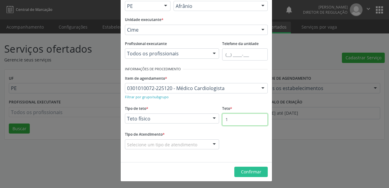
type input "1"
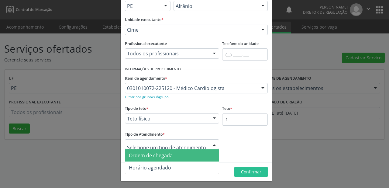
click at [139, 157] on span "Ordem de chegada" at bounding box center [151, 155] width 44 height 7
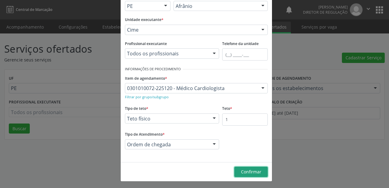
click at [256, 170] on span "Confirmar" at bounding box center [251, 172] width 20 height 6
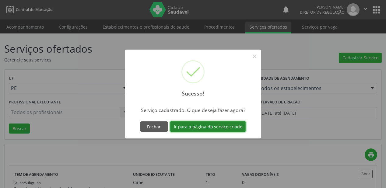
click at [225, 127] on button "Ir para a página do serviço criado" at bounding box center [207, 126] width 75 height 10
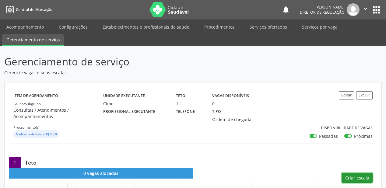
click at [357, 176] on button "Criar escala" at bounding box center [356, 178] width 31 height 10
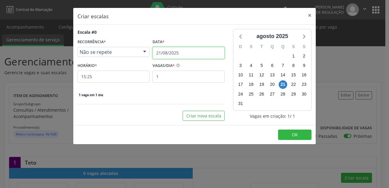
click at [165, 53] on input "21/08/2025" at bounding box center [189, 53] width 72 height 12
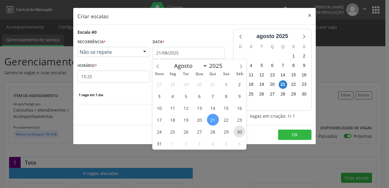
click at [239, 132] on span "30" at bounding box center [240, 132] width 12 height 12
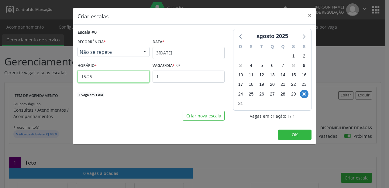
click at [103, 80] on input "15:25" at bounding box center [114, 77] width 72 height 12
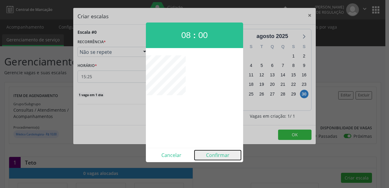
click at [217, 155] on button "Confirmar" at bounding box center [218, 155] width 47 height 10
type input "08:00"
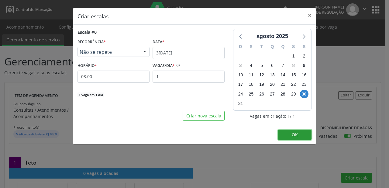
click at [296, 134] on span "OK" at bounding box center [295, 135] width 6 height 6
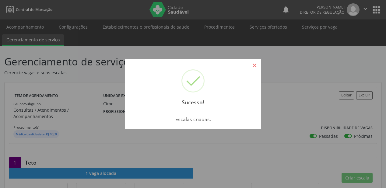
click at [256, 66] on button "×" at bounding box center [254, 65] width 10 height 10
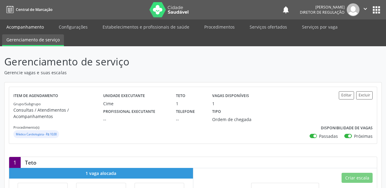
click at [33, 28] on link "Acompanhamento" at bounding box center [25, 27] width 46 height 11
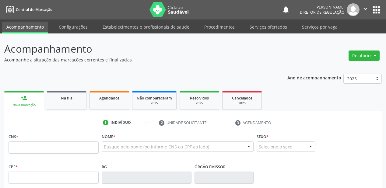
click at [33, 141] on div "CNS *" at bounding box center [54, 143] width 90 height 22
click at [30, 147] on input "text" at bounding box center [54, 147] width 90 height 12
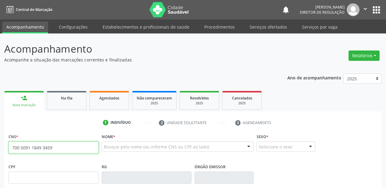
type input "700 5091 1849 3459"
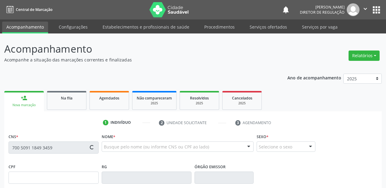
type input "[DATE]"
type input "[PHONE_NUMBER]"
type input "S/N"
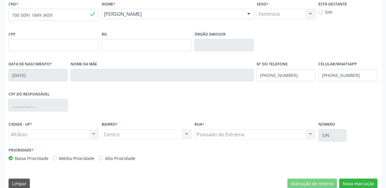
scroll to position [141, 0]
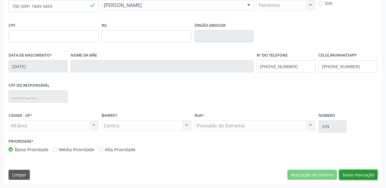
click at [360, 174] on button "Nova marcação" at bounding box center [358, 175] width 38 height 10
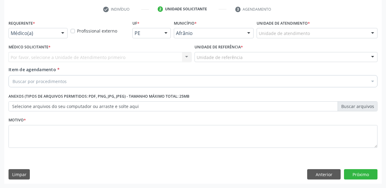
scroll to position [113, 0]
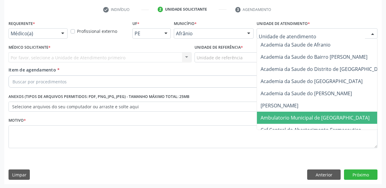
click at [295, 118] on span "Ambulatorio Municipal de [GEOGRAPHIC_DATA]" at bounding box center [314, 117] width 109 height 7
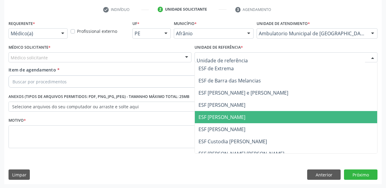
click at [201, 118] on span "ESF [PERSON_NAME]" at bounding box center [221, 117] width 47 height 7
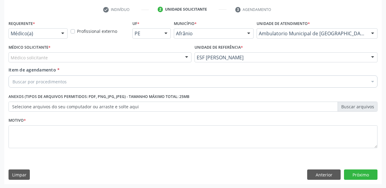
click at [23, 61] on div "Médico solicitante" at bounding box center [100, 57] width 183 height 10
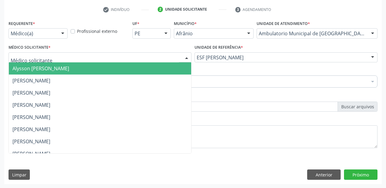
click at [22, 70] on span "Alysson [PERSON_NAME]" at bounding box center [40, 68] width 57 height 7
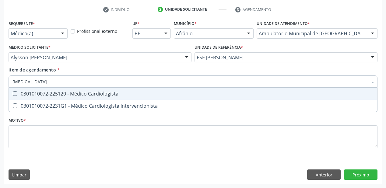
type input "CARDIOLOGISTA"
drag, startPoint x: 17, startPoint y: 93, endPoint x: 15, endPoint y: 101, distance: 8.4
click at [17, 94] on div "0301010072-225120 - Médico Cardiologista" at bounding box center [192, 93] width 361 height 5
checkbox Cardiologista "true"
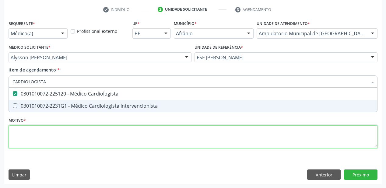
click at [18, 133] on div "Requerente * Médico(a) Médico(a) Enfermeiro(a) Paciente Nenhum resultado encont…" at bounding box center [193, 88] width 369 height 138
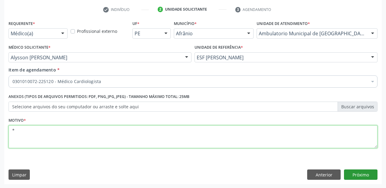
type textarea "*"
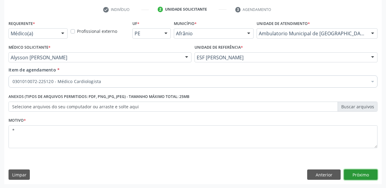
click at [350, 172] on button "Próximo" at bounding box center [360, 174] width 33 height 10
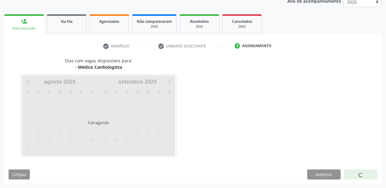
scroll to position [76, 0]
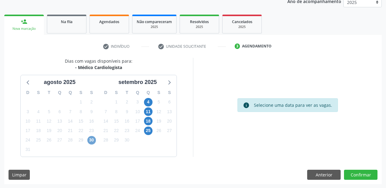
click at [91, 140] on span "30" at bounding box center [91, 140] width 9 height 9
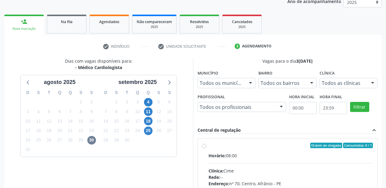
click at [206, 148] on input "Ordem de chegada Consumidos: 0 / 1 Horário: 08:00 Clínica: Cime Rede: -- Endere…" at bounding box center [204, 145] width 4 height 5
radio input "true"
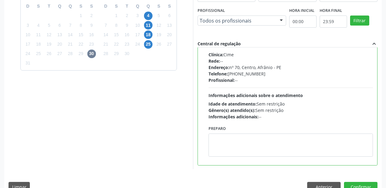
scroll to position [175, 0]
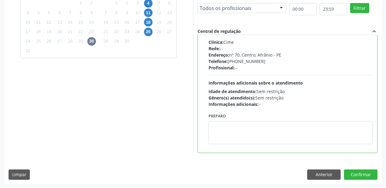
click at [241, 146] on div "Preparo" at bounding box center [290, 130] width 167 height 37
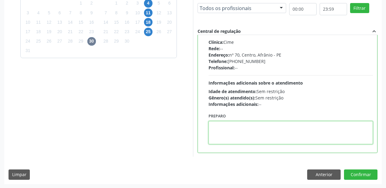
drag, startPoint x: 234, startPoint y: 134, endPoint x: 284, endPoint y: 142, distance: 50.2
click at [234, 134] on textarea at bounding box center [290, 132] width 164 height 23
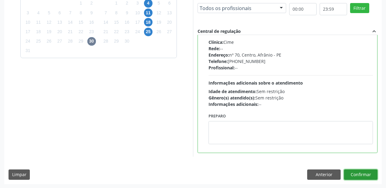
click at [359, 176] on button "Confirmar" at bounding box center [360, 174] width 33 height 10
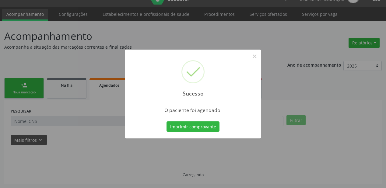
scroll to position [12, 0]
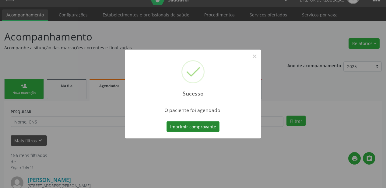
click at [197, 128] on button "Imprimir comprovante" at bounding box center [192, 126] width 53 height 10
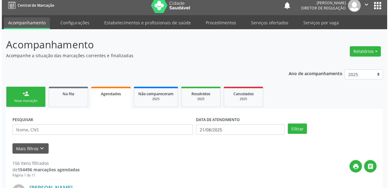
scroll to position [0, 0]
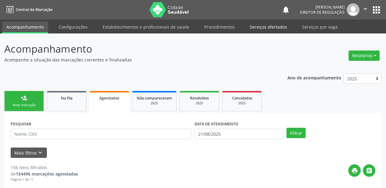
click at [260, 28] on link "Serviços ofertados" at bounding box center [268, 27] width 46 height 11
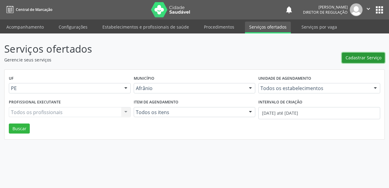
click at [353, 59] on span "Cadastrar Serviço" at bounding box center [364, 57] width 36 height 6
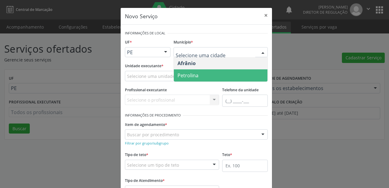
drag, startPoint x: 184, startPoint y: 76, endPoint x: 102, endPoint y: 63, distance: 83.5
click at [184, 77] on span "Petrolina" at bounding box center [188, 75] width 21 height 7
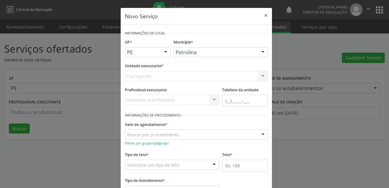
click at [135, 75] on div "Carregando... Academia da Saude de Afranio Academia da Saude do Bairro [PERSON_…" at bounding box center [196, 76] width 143 height 10
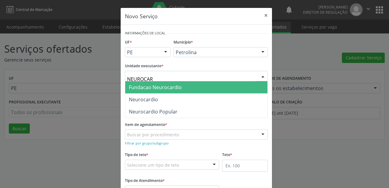
type input "NEUROCARD"
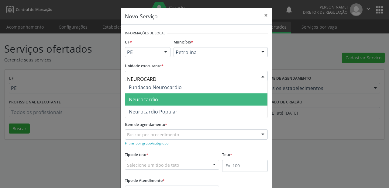
click at [134, 102] on span "Neurocardio" at bounding box center [143, 99] width 29 height 7
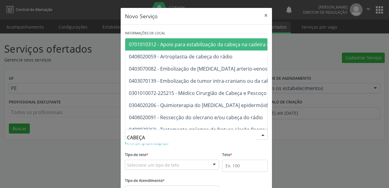
type input "CABEÇA"
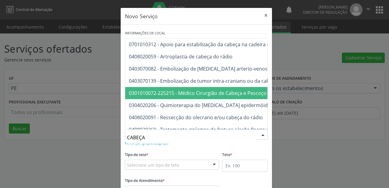
click at [169, 94] on span "0301010072-225215 - Médico Cirurgião de Cabeça e Pescoço" at bounding box center [198, 93] width 138 height 7
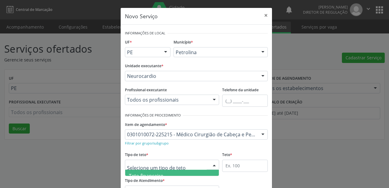
click at [138, 176] on div "Teto financeiro Teto físico Nenhum resultado encontrado para: " " Não há nenhum…" at bounding box center [172, 173] width 94 height 6
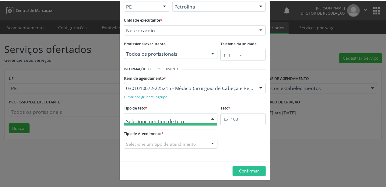
scroll to position [18, 0]
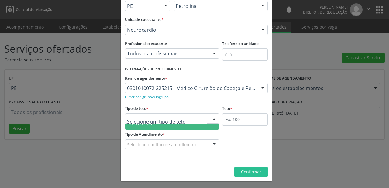
click at [155, 126] on span "Teto físico" at bounding box center [172, 123] width 94 height 12
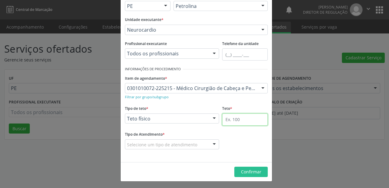
click at [228, 118] on input "text" at bounding box center [245, 119] width 46 height 12
type input "1"
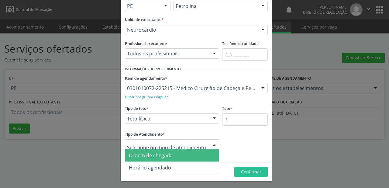
click at [134, 156] on span "Ordem de chegada" at bounding box center [151, 155] width 44 height 7
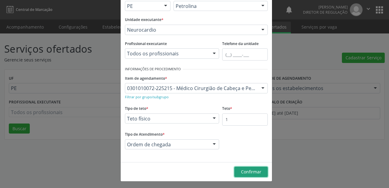
click at [243, 171] on span "Confirmar" at bounding box center [251, 172] width 20 height 6
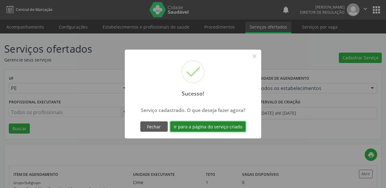
click at [212, 131] on button "Ir para a página do serviço criado" at bounding box center [207, 126] width 75 height 10
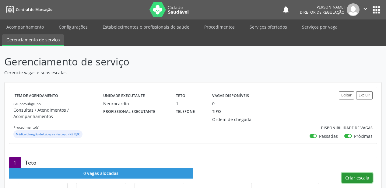
click at [358, 178] on button "Criar escala" at bounding box center [356, 178] width 31 height 10
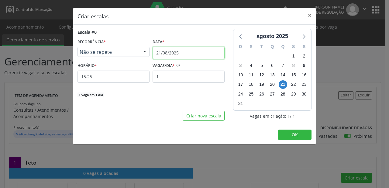
click at [163, 51] on input "21/08/2025" at bounding box center [189, 53] width 72 height 12
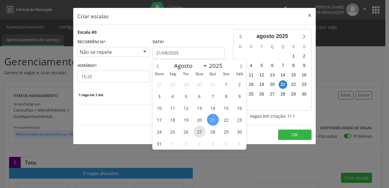
click at [198, 131] on span "27" at bounding box center [200, 132] width 12 height 12
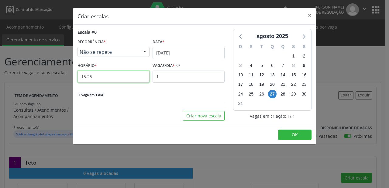
click at [89, 74] on input "15:25" at bounding box center [114, 77] width 72 height 12
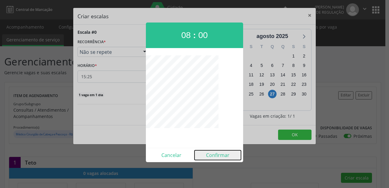
click at [215, 156] on button "Confirmar" at bounding box center [218, 155] width 47 height 10
type input "08:00"
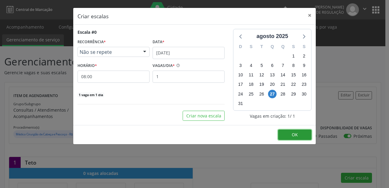
click at [287, 133] on button "OK" at bounding box center [294, 135] width 33 height 10
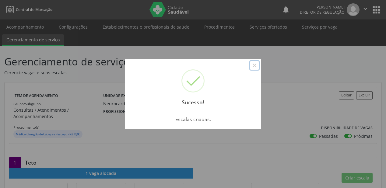
drag, startPoint x: 255, startPoint y: 67, endPoint x: 218, endPoint y: 68, distance: 36.8
click at [255, 67] on button "×" at bounding box center [254, 65] width 10 height 10
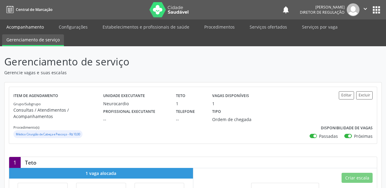
click at [20, 26] on link "Acompanhamento" at bounding box center [25, 27] width 46 height 11
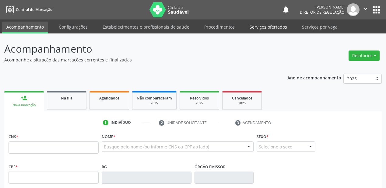
click at [258, 28] on link "Serviços ofertados" at bounding box center [268, 27] width 46 height 11
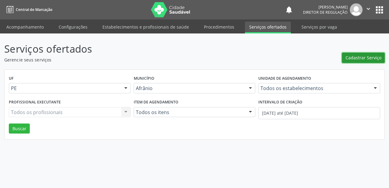
click at [357, 57] on span "Cadastrar Serviço" at bounding box center [364, 57] width 36 height 6
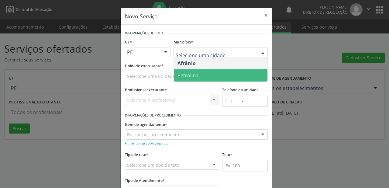
drag, startPoint x: 188, startPoint y: 76, endPoint x: 172, endPoint y: 76, distance: 16.1
click at [188, 76] on span "Petrolina" at bounding box center [188, 75] width 21 height 7
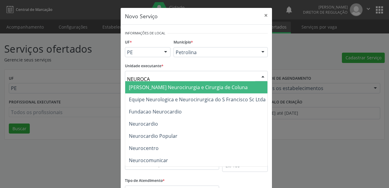
type input "NEUROCAR"
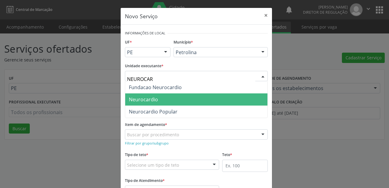
click at [130, 101] on span "Neurocardio" at bounding box center [143, 99] width 29 height 7
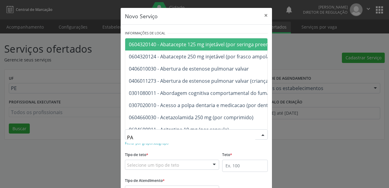
type input "PAA"
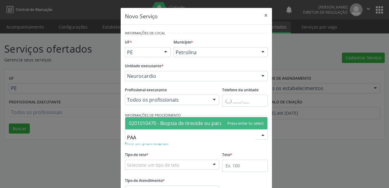
click at [156, 124] on span "0201010470 - Biopsia de tireoide ou paratireoide - paaf" at bounding box center [191, 123] width 125 height 7
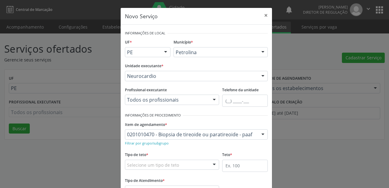
click at [139, 170] on fieldset "Tipo de teto * Selecione um tipo de teto Teto financeiro Teto físico Nenhum res…" at bounding box center [172, 162] width 94 height 24
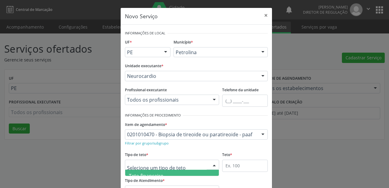
click at [140, 174] on span "Teto financeiro" at bounding box center [146, 175] width 35 height 7
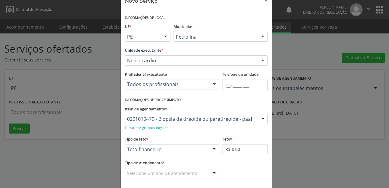
scroll to position [24, 0]
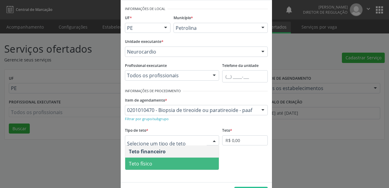
click at [150, 161] on span "Teto físico" at bounding box center [172, 164] width 94 height 12
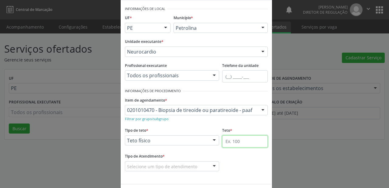
click at [232, 141] on input "text" at bounding box center [245, 141] width 46 height 12
type input "1"
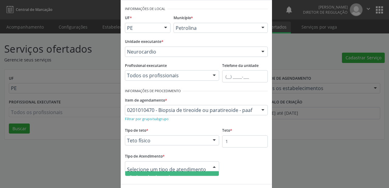
click at [135, 162] on div at bounding box center [172, 166] width 94 height 10
click at [134, 172] on span "Ordem de chegada" at bounding box center [172, 177] width 94 height 12
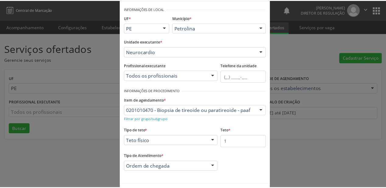
scroll to position [46, 0]
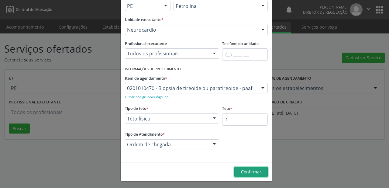
click at [248, 172] on span "Confirmar" at bounding box center [251, 172] width 20 height 6
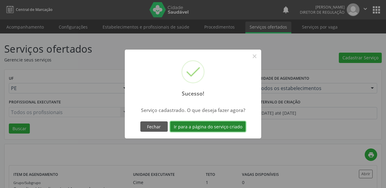
click at [197, 127] on button "Ir para a página do serviço criado" at bounding box center [207, 126] width 75 height 10
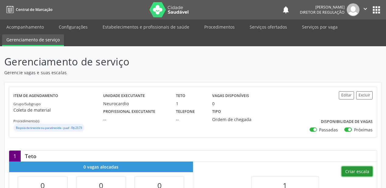
click at [355, 172] on button "Criar escala" at bounding box center [356, 171] width 31 height 10
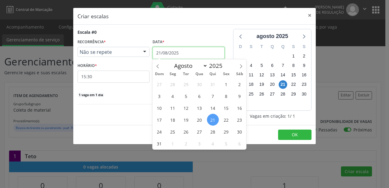
click at [166, 53] on input "21/08/2025" at bounding box center [189, 53] width 72 height 12
click at [200, 134] on span "27" at bounding box center [200, 132] width 12 height 12
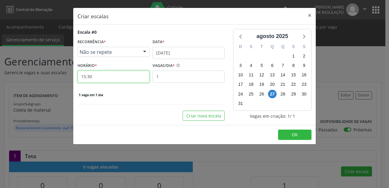
click at [92, 76] on input "15:30" at bounding box center [114, 77] width 72 height 12
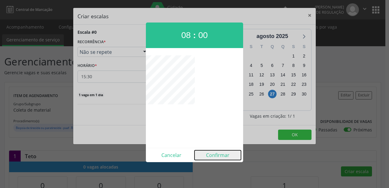
click at [218, 155] on button "Confirmar" at bounding box center [218, 155] width 47 height 10
type input "08:00"
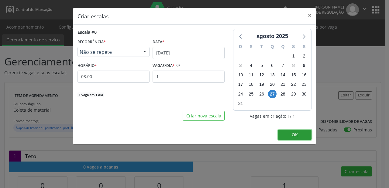
click at [297, 133] on span "OK" at bounding box center [295, 135] width 6 height 6
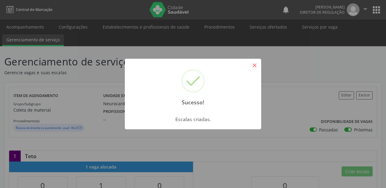
click at [252, 65] on button "×" at bounding box center [254, 65] width 10 height 10
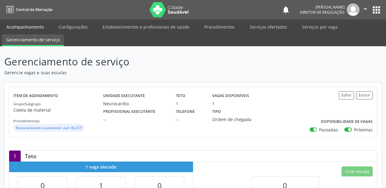
click at [26, 25] on link "Acompanhamento" at bounding box center [25, 27] width 46 height 11
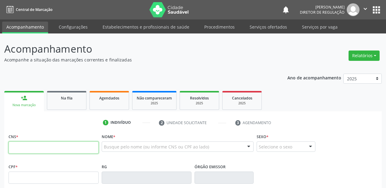
click at [40, 142] on input "text" at bounding box center [54, 147] width 90 height 12
type input "702 1097 2530 1498"
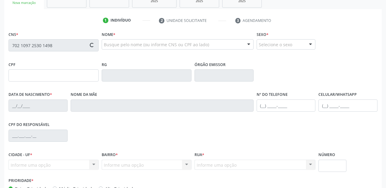
scroll to position [122, 0]
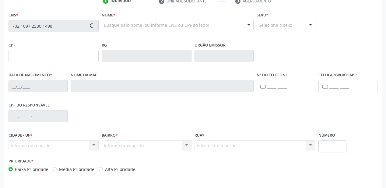
type input "[DATE]"
type input "[PERSON_NAME]"
type input "[PHONE_NUMBER]"
type input "S/N"
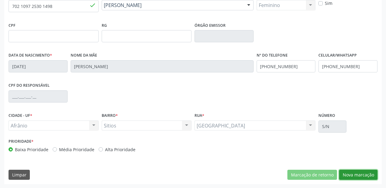
click at [355, 174] on button "Nova marcação" at bounding box center [358, 175] width 38 height 10
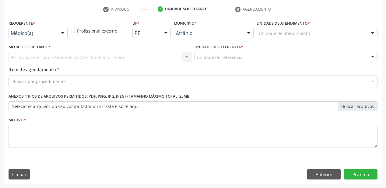
scroll to position [113, 0]
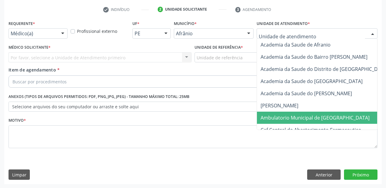
click at [284, 116] on span "Ambulatorio Municipal de [GEOGRAPHIC_DATA]" at bounding box center [314, 117] width 109 height 7
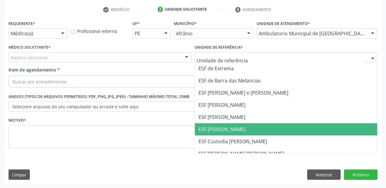
click at [213, 124] on span "ESF [PERSON_NAME]" at bounding box center [286, 129] width 182 height 12
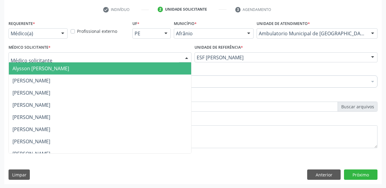
click at [30, 71] on span "Alysson [PERSON_NAME]" at bounding box center [100, 68] width 182 height 12
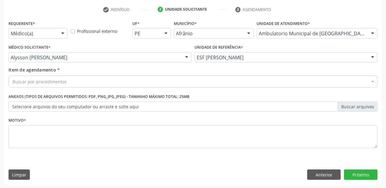
click at [29, 87] on div "Buscar por procedimentos" at bounding box center [193, 81] width 369 height 12
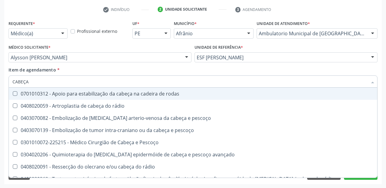
type input "CABEÇA E"
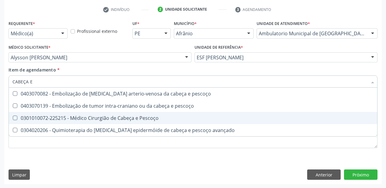
click at [50, 119] on div "0301010072-225215 - Médico Cirurgião de Cabeça e Pescoço" at bounding box center [192, 118] width 361 height 5
checkbox Pescoço "true"
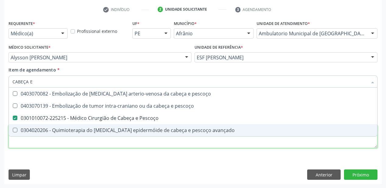
click at [47, 143] on div "Requerente * Médico(a) Médico(a) Enfermeiro(a) Paciente Nenhum resultado encont…" at bounding box center [193, 88] width 369 height 138
checkbox pescoço "true"
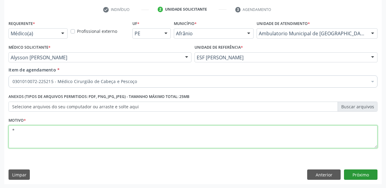
type textarea "*"
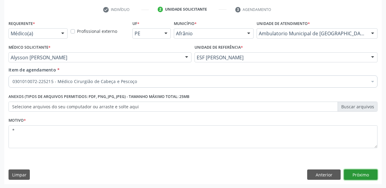
click at [355, 176] on button "Próximo" at bounding box center [360, 174] width 33 height 10
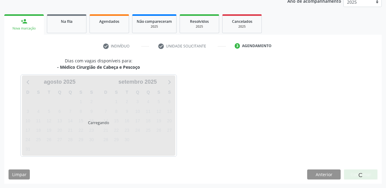
scroll to position [76, 0]
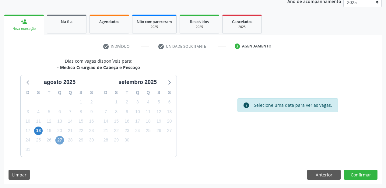
click at [59, 140] on span "27" at bounding box center [59, 140] width 9 height 9
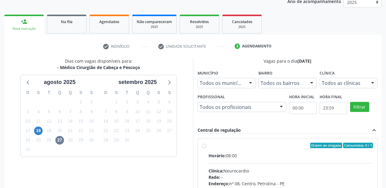
click at [292, 153] on div "Horário: 08:00" at bounding box center [290, 155] width 164 height 6
click at [206, 148] on input "Ordem de chegada Consumidos: 0 / 1 Horário: 08:00 Clínica: Neurocardio Rede: --…" at bounding box center [204, 145] width 4 height 5
radio input "true"
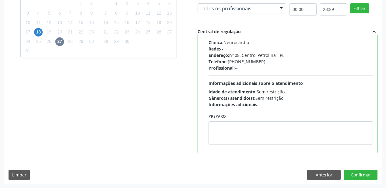
scroll to position [175, 0]
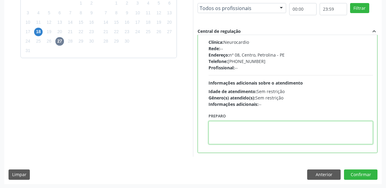
click at [252, 138] on textarea at bounding box center [290, 132] width 164 height 23
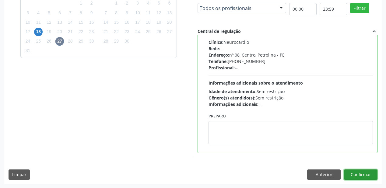
click at [352, 173] on button "Confirmar" at bounding box center [360, 174] width 33 height 10
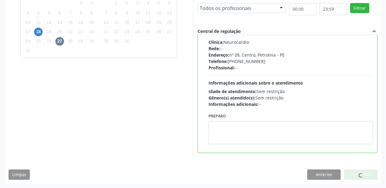
scroll to position [12, 0]
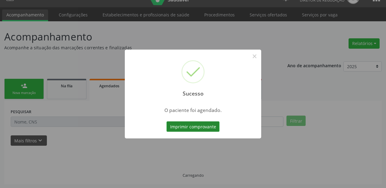
click at [193, 125] on button "Imprimir comprovante" at bounding box center [192, 126] width 53 height 10
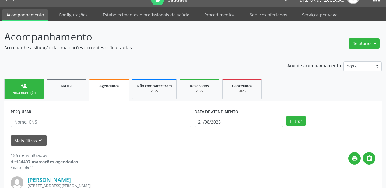
click at [27, 90] on link "person_add Nova marcação" at bounding box center [24, 89] width 40 height 20
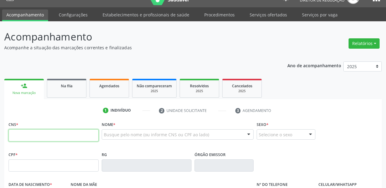
click at [33, 133] on input "text" at bounding box center [54, 135] width 90 height 12
type input "708 4032 5880 2862"
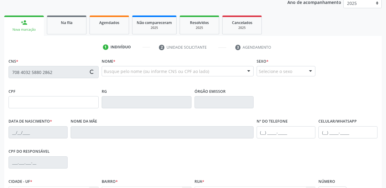
type input "037.092.084-83"
type input "[DATE]"
type input "[PERSON_NAME]"
type input "[PHONE_NUMBER]"
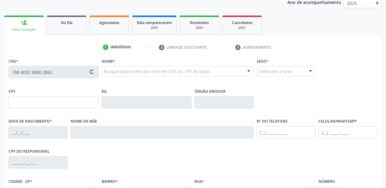
type input "5"
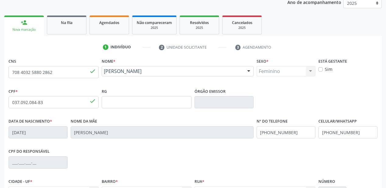
scroll to position [134, 0]
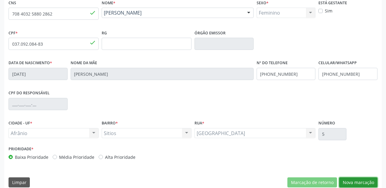
click at [347, 182] on button "Nova marcação" at bounding box center [358, 182] width 38 height 10
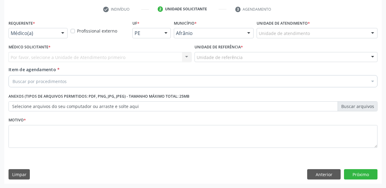
scroll to position [113, 0]
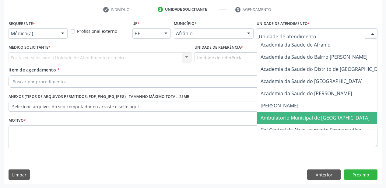
drag, startPoint x: 273, startPoint y: 119, endPoint x: 257, endPoint y: 105, distance: 21.1
click at [271, 118] on span "Ambulatorio Municipal de [GEOGRAPHIC_DATA]" at bounding box center [314, 117] width 109 height 7
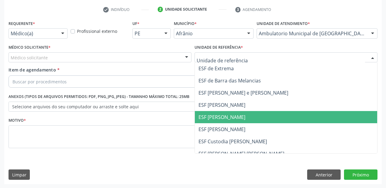
click at [214, 121] on span "ESF [PERSON_NAME]" at bounding box center [286, 117] width 182 height 12
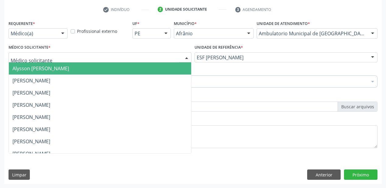
click at [22, 68] on span "Alysson [PERSON_NAME]" at bounding box center [40, 68] width 57 height 7
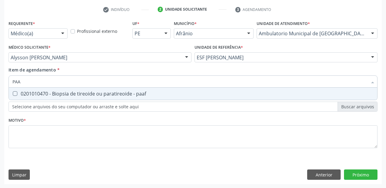
type input "PAAF"
click at [24, 96] on div "0201010470 - Biopsia de tireoide ou paratireoide - paaf" at bounding box center [192, 93] width 361 height 5
checkbox paaf "true"
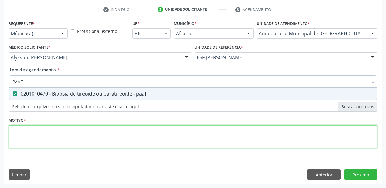
click at [18, 132] on div "Requerente * Médico(a) Médico(a) Enfermeiro(a) Paciente Nenhum resultado encont…" at bounding box center [193, 88] width 369 height 138
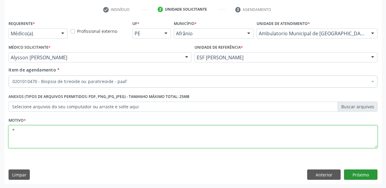
type textarea "*"
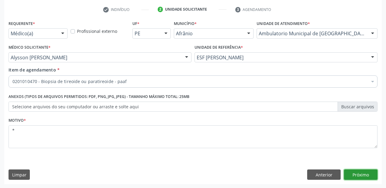
click at [356, 175] on button "Próximo" at bounding box center [360, 174] width 33 height 10
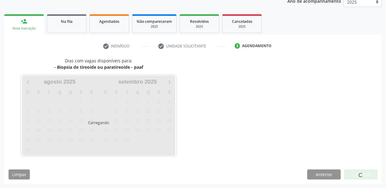
scroll to position [76, 0]
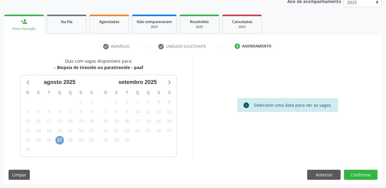
click at [60, 141] on span "27" at bounding box center [59, 140] width 9 height 9
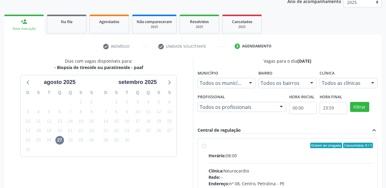
click at [302, 173] on div "Clínica: Neurocardio" at bounding box center [290, 171] width 164 height 6
click at [206, 148] on input "Ordem de chegada Consumidos: 0 / 1 Horário: 08:00 Clínica: Neurocardio Rede: --…" at bounding box center [204, 145] width 4 height 5
radio input "true"
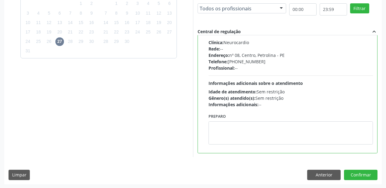
scroll to position [175, 0]
click at [349, 173] on button "Confirmar" at bounding box center [360, 174] width 33 height 10
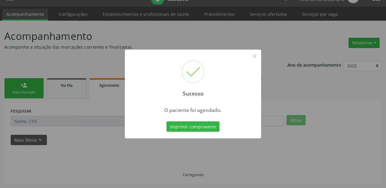
scroll to position [12, 0]
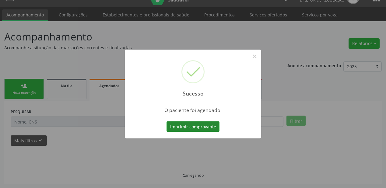
click at [201, 124] on button "Imprimir comprovante" at bounding box center [192, 126] width 53 height 10
